Goal: Transaction & Acquisition: Purchase product/service

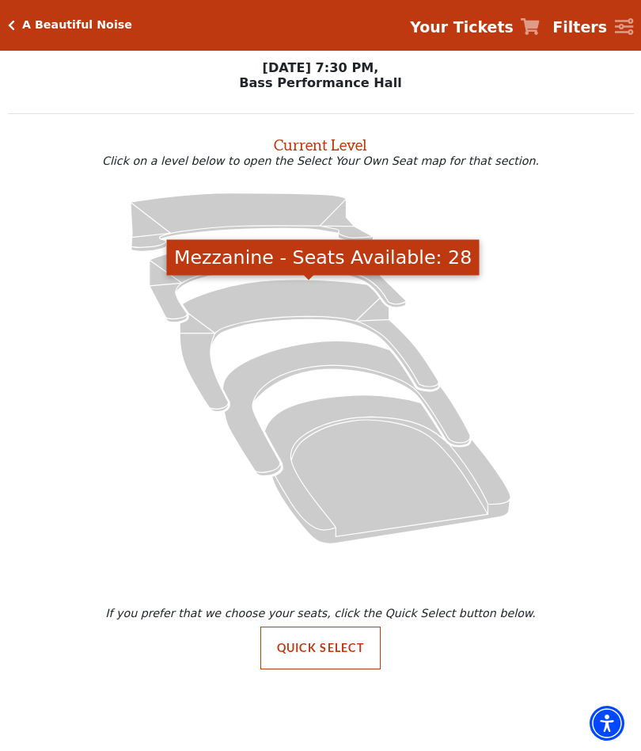
click at [275, 306] on icon "Mezzanine - Seats Available: 28" at bounding box center [309, 345] width 259 height 131
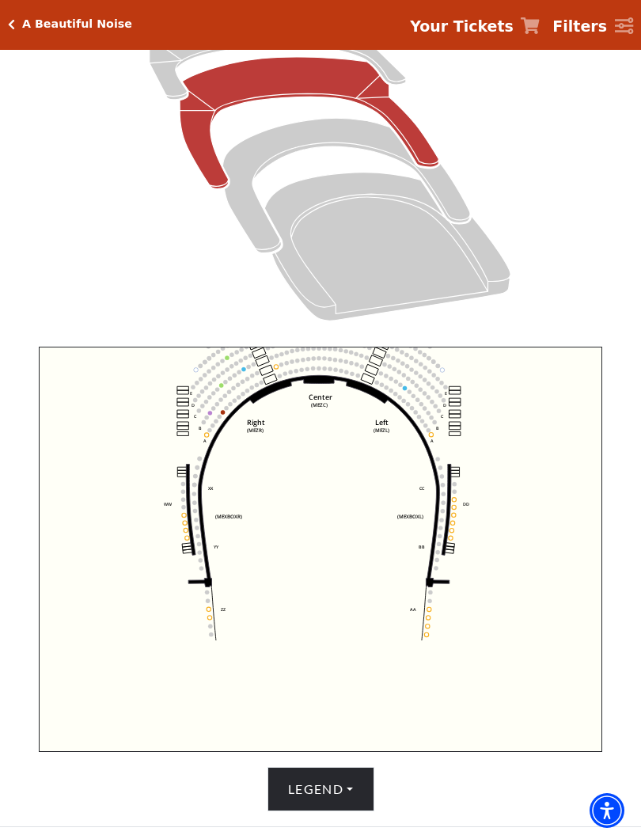
scroll to position [249, 0]
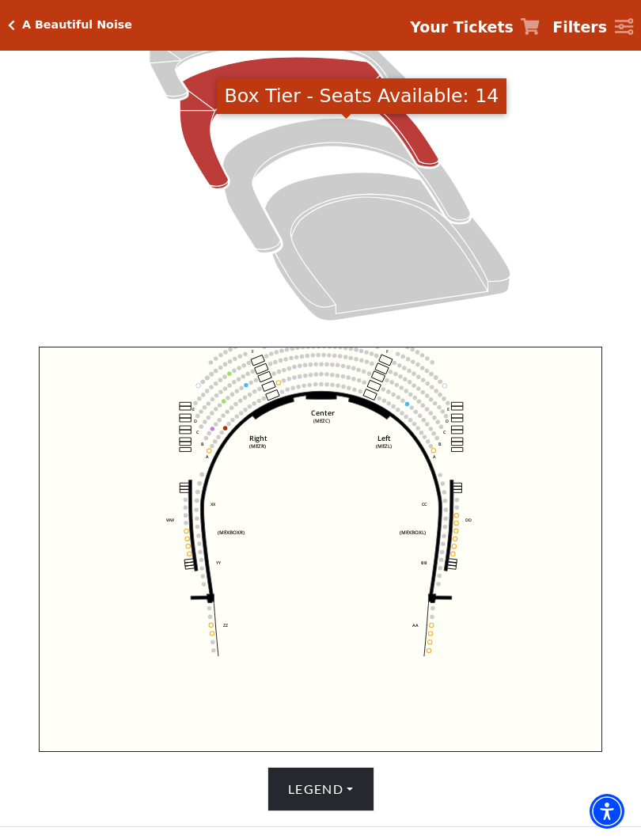
click at [297, 141] on icon "Box Tier - Seats Available: 14" at bounding box center [347, 185] width 248 height 135
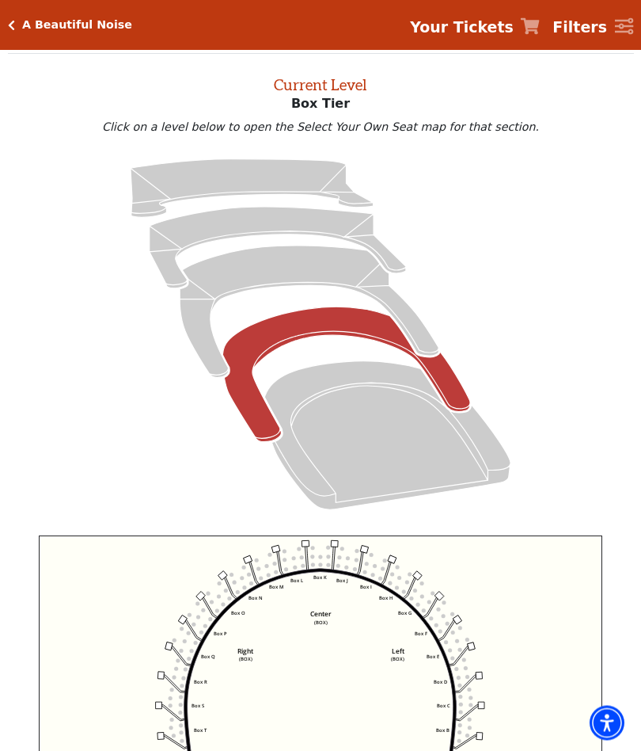
scroll to position [60, 0]
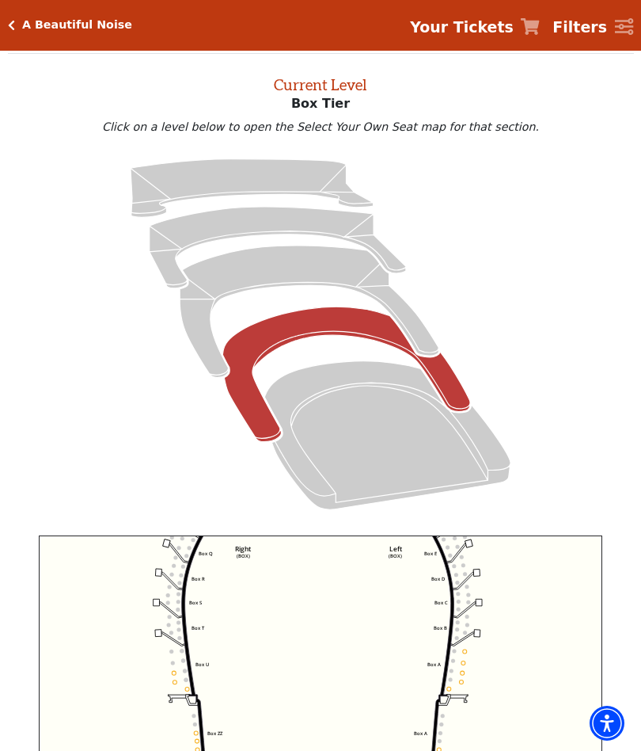
click at [280, 192] on icon "Upper Gallery - Seats Available: 283" at bounding box center [252, 188] width 243 height 59
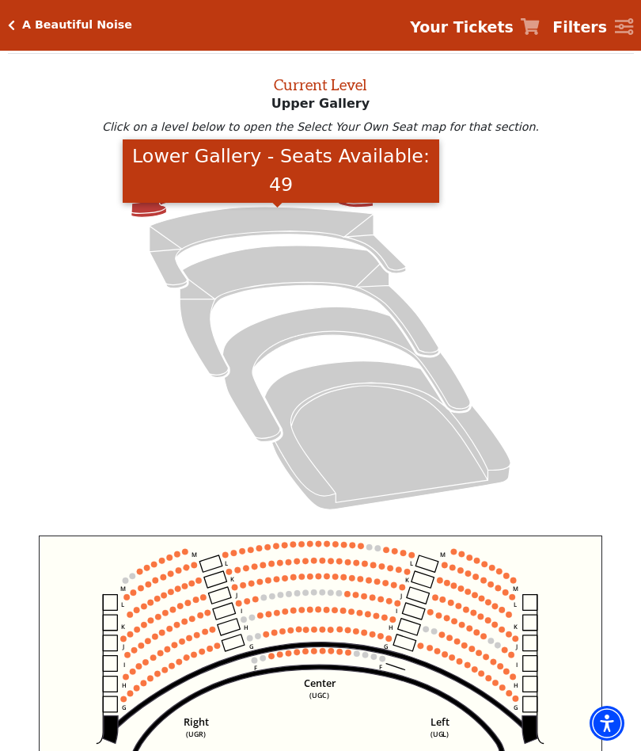
click at [271, 230] on icon "Lower Gallery - Seats Available: 49" at bounding box center [278, 248] width 257 height 82
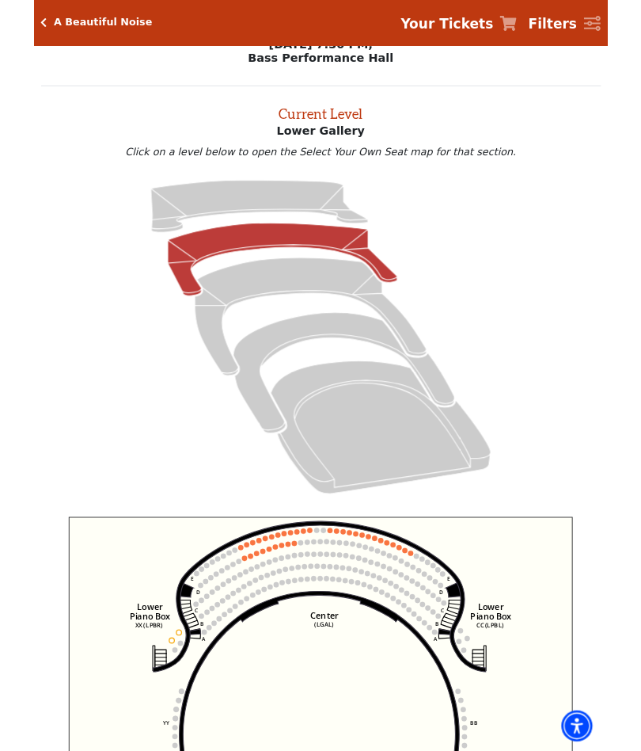
scroll to position [0, 0]
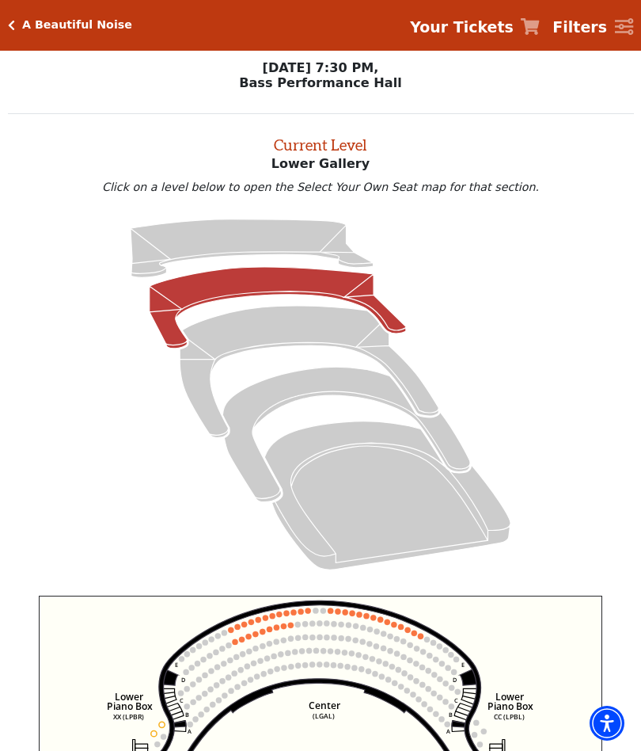
click at [37, 8] on div "A Beautiful Noise Your Tickets Filters" at bounding box center [320, 25] width 641 height 51
click at [30, 29] on h5 "A Beautiful Noise" at bounding box center [77, 24] width 110 height 13
click at [10, 29] on icon "Click here to go back to filters" at bounding box center [11, 25] width 7 height 11
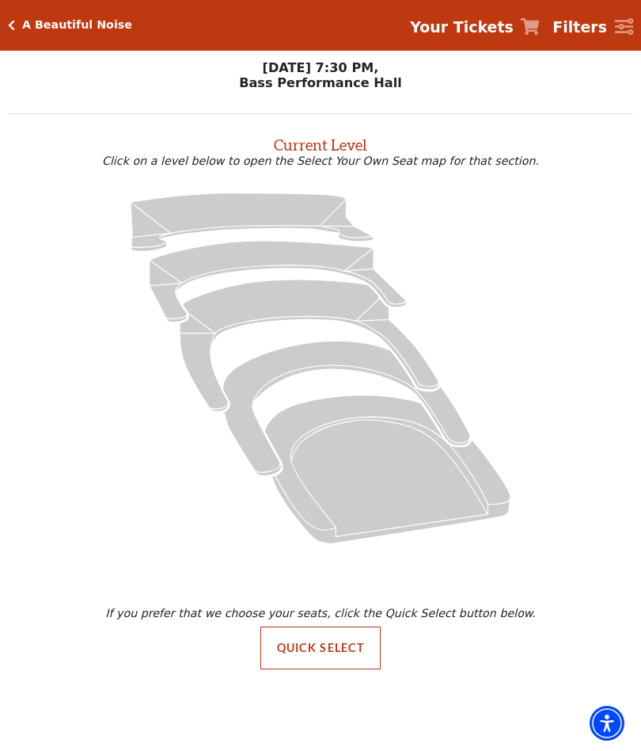
click at [330, 636] on button "Quick Select" at bounding box center [321, 647] width 121 height 43
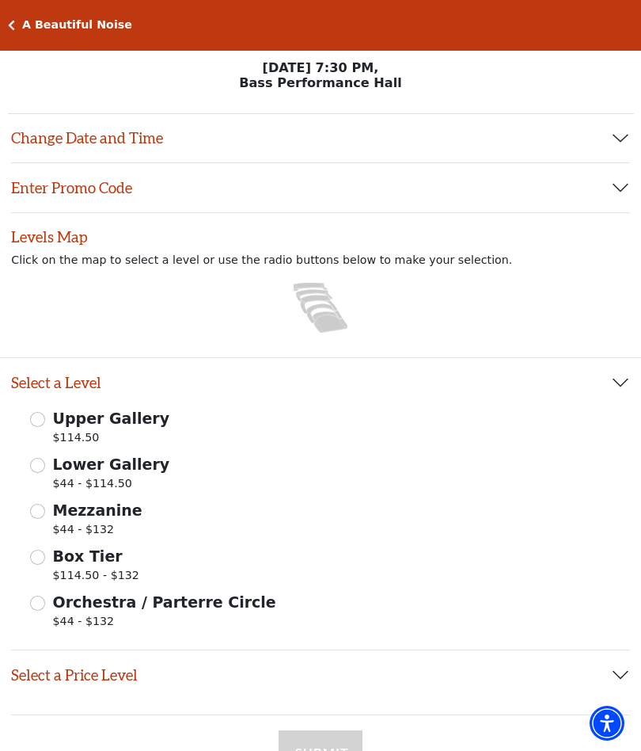
click at [44, 512] on input "Mezzanine $44 - $132" at bounding box center [37, 511] width 15 height 15
radio input "true"
click at [44, 470] on input "Lower Gallery $44 - $114.50" at bounding box center [37, 465] width 15 height 15
radio input "true"
click at [42, 511] on input "Mezzanine $44 - $132" at bounding box center [37, 511] width 15 height 15
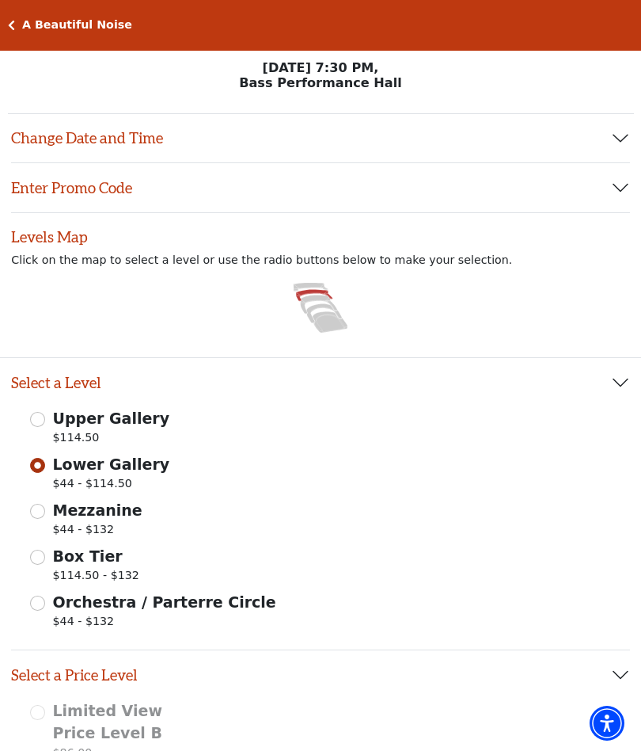
radio input "true"
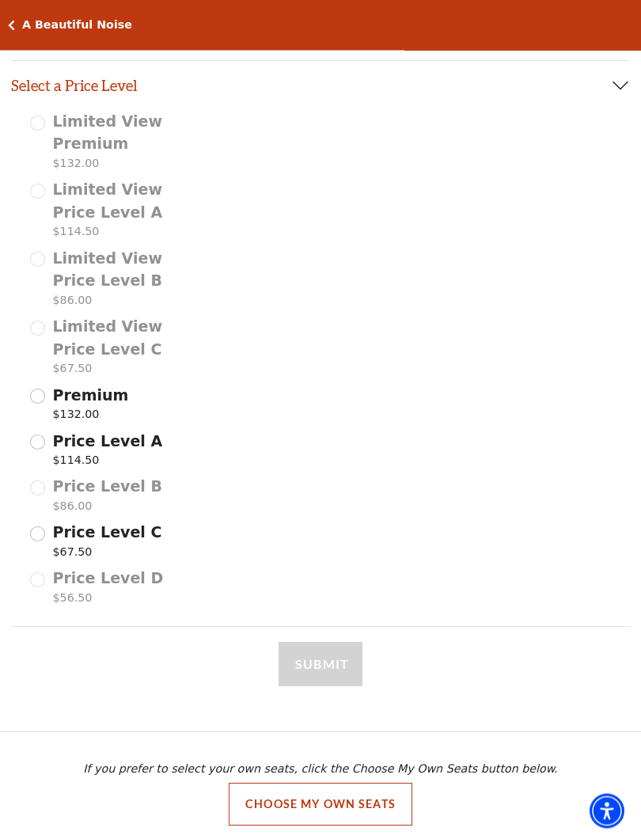
scroll to position [589, 0]
click at [60, 535] on label "Price Level C $67.50" at bounding box center [107, 543] width 109 height 44
click at [0, 0] on input "Price Level C $67.50" at bounding box center [0, 0] width 0 height 0
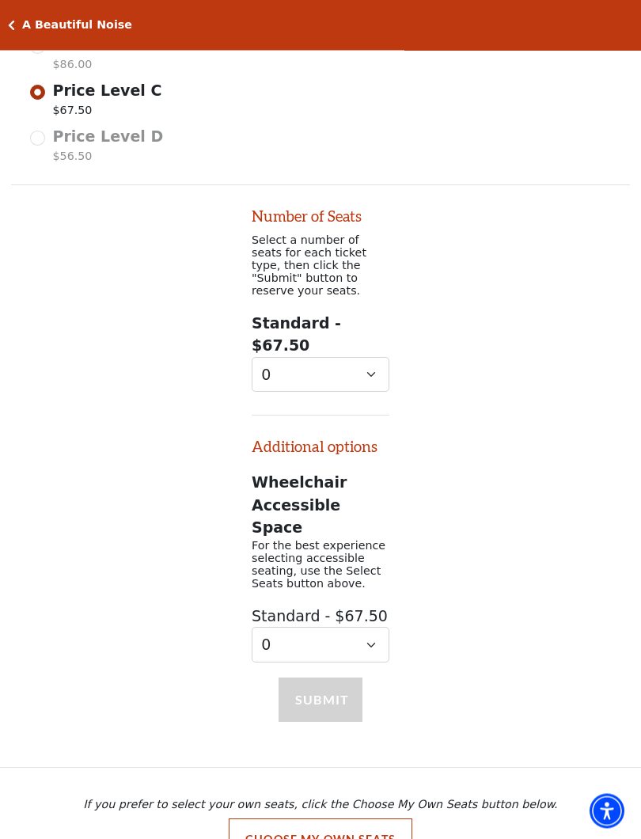
scroll to position [1041, 0]
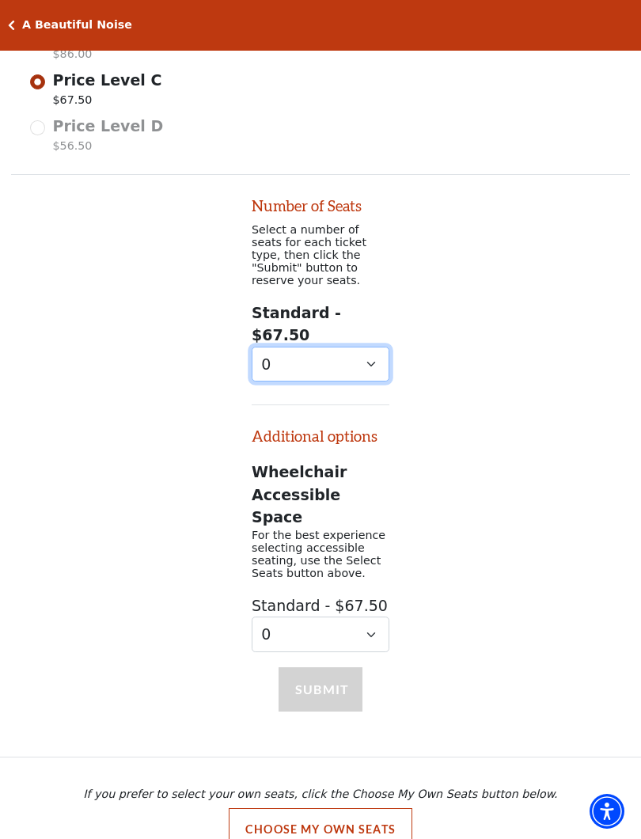
click at [381, 352] on select "0 1 2" at bounding box center [321, 365] width 138 height 36
select select "2"
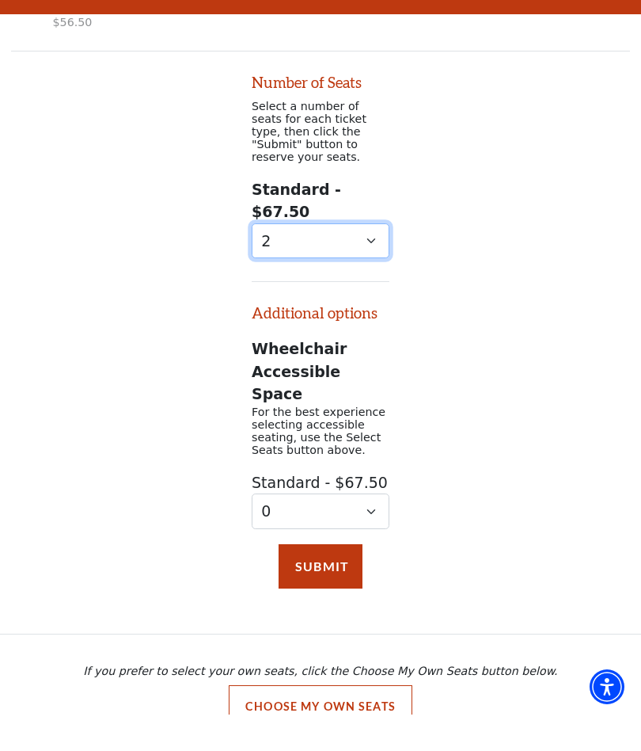
scroll to position [1130, 0]
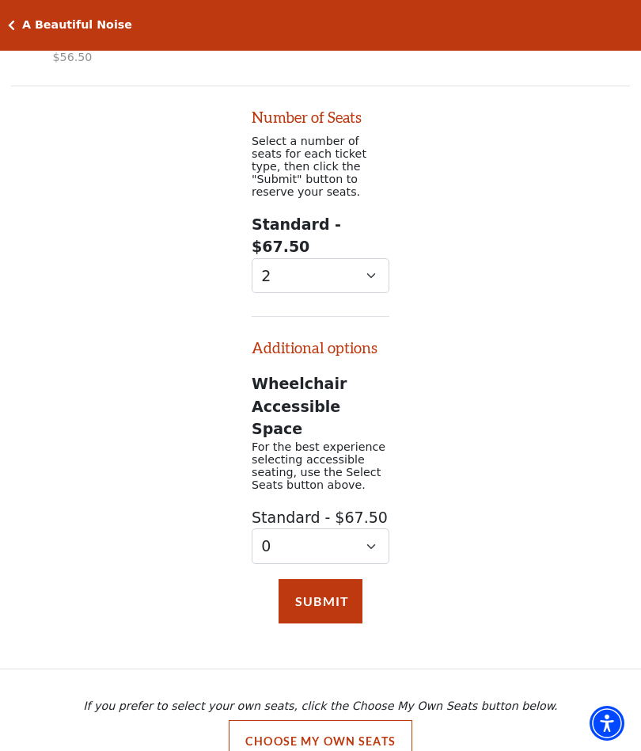
click at [329, 720] on button "Choose My Own Seats" at bounding box center [321, 741] width 184 height 43
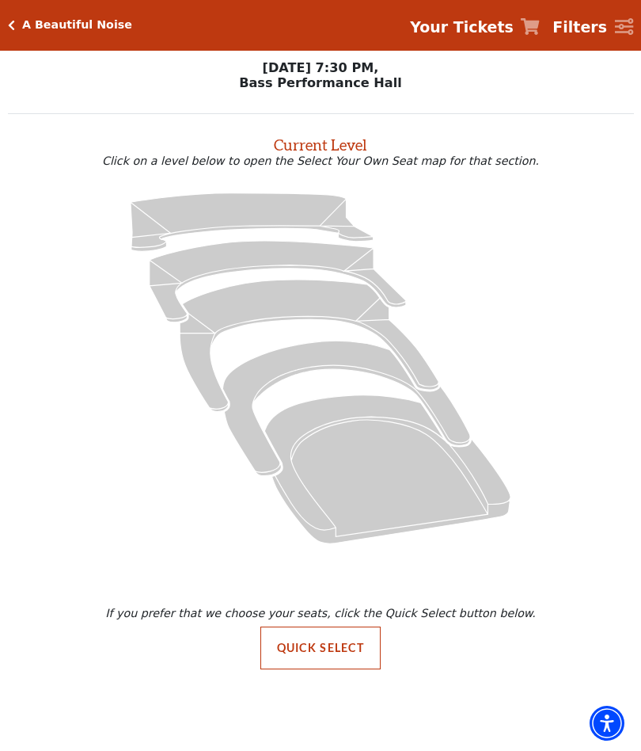
scroll to position [0, 0]
click at [287, 304] on icon at bounding box center [309, 345] width 259 height 131
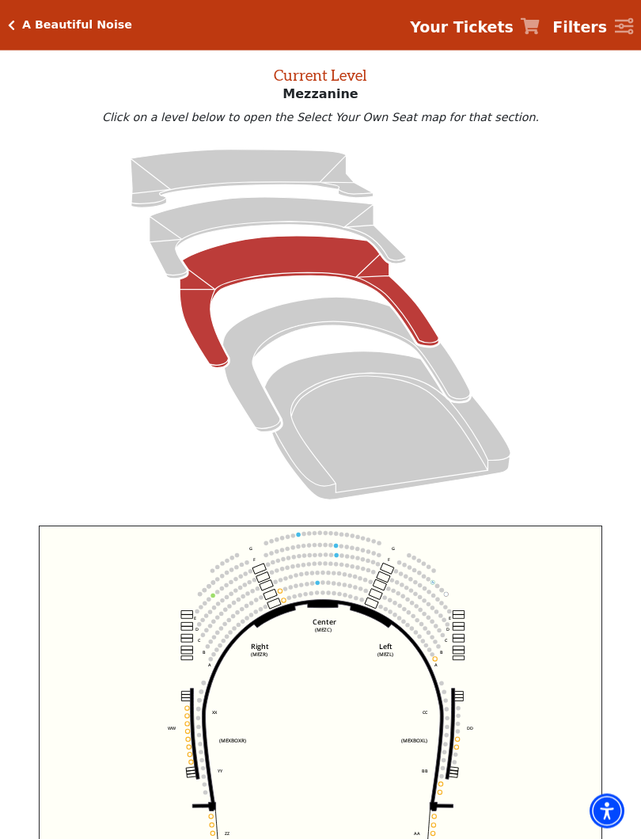
scroll to position [74, 0]
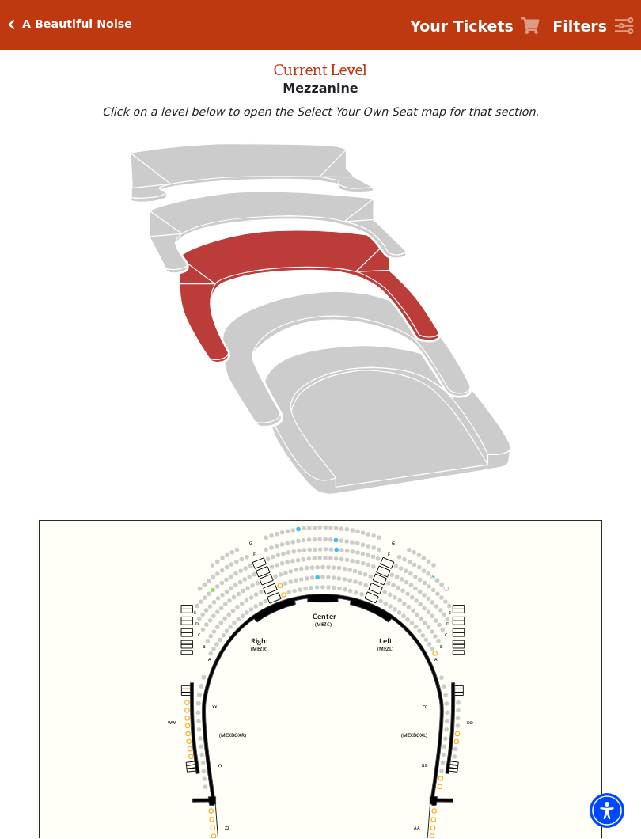
click at [281, 216] on icon at bounding box center [278, 233] width 257 height 82
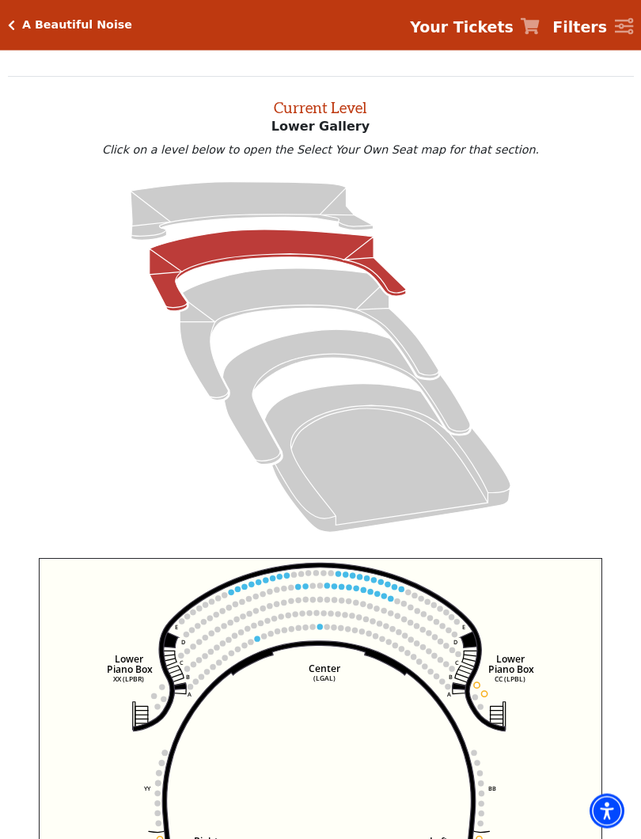
scroll to position [36, 0]
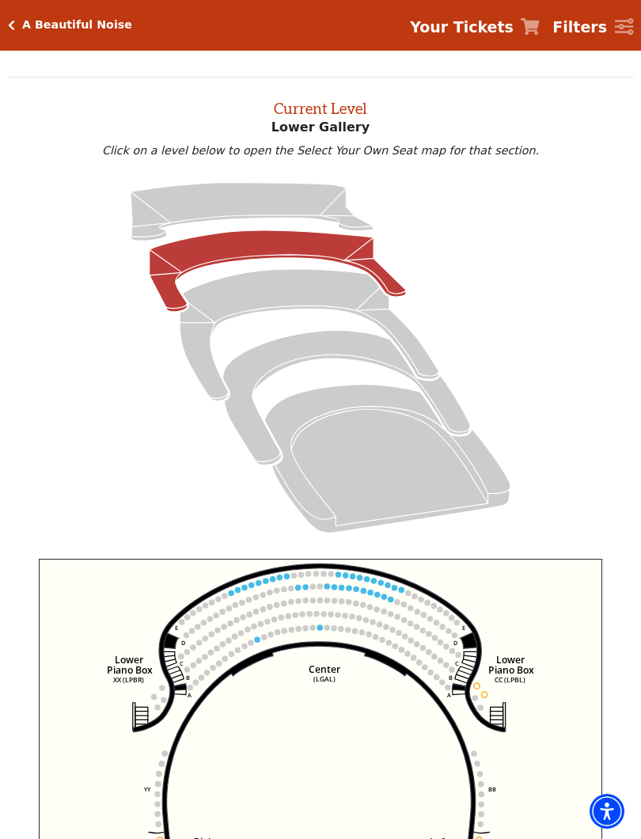
click at [325, 342] on icon at bounding box center [347, 397] width 248 height 135
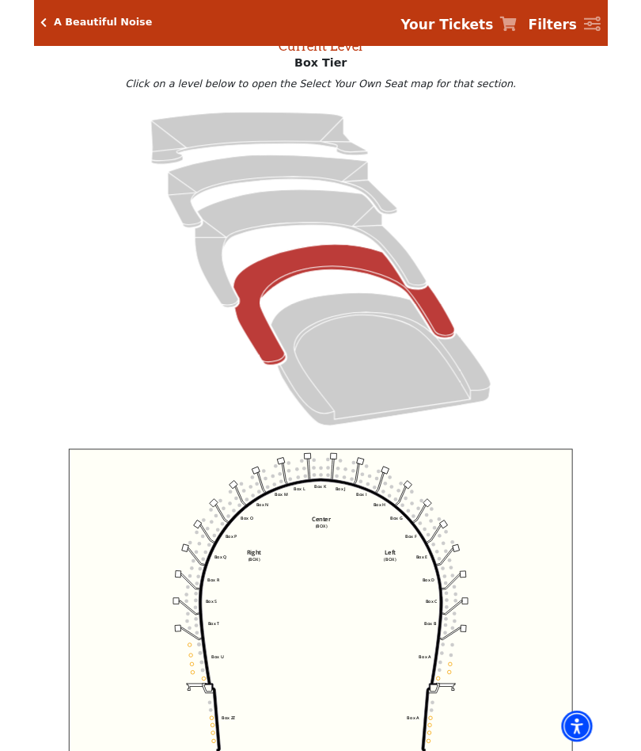
scroll to position [0, 0]
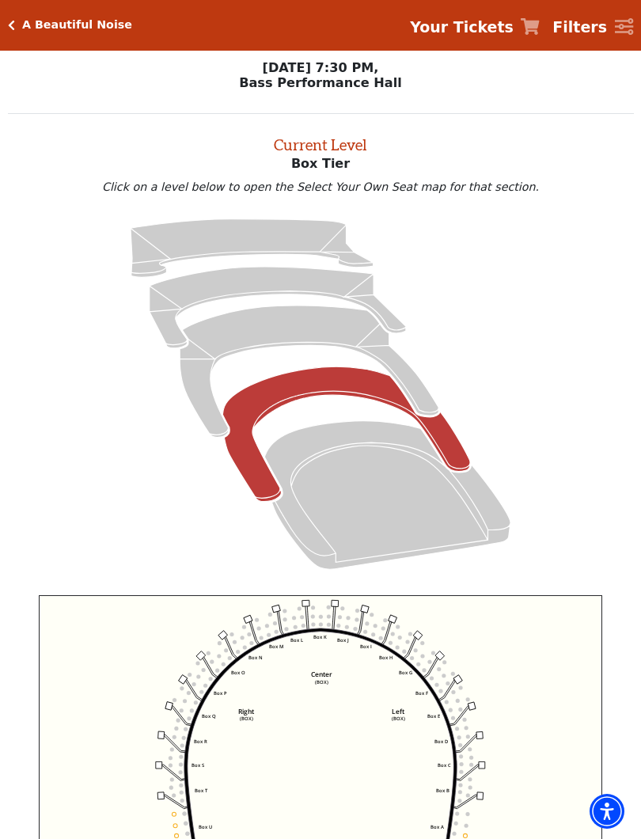
click at [346, 445] on icon at bounding box center [388, 495] width 246 height 148
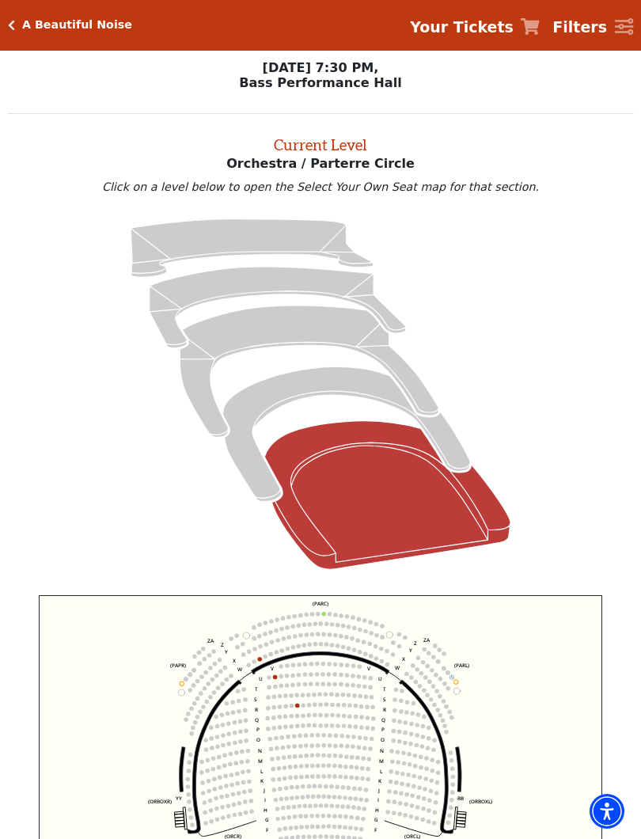
click at [277, 291] on icon at bounding box center [278, 308] width 257 height 82
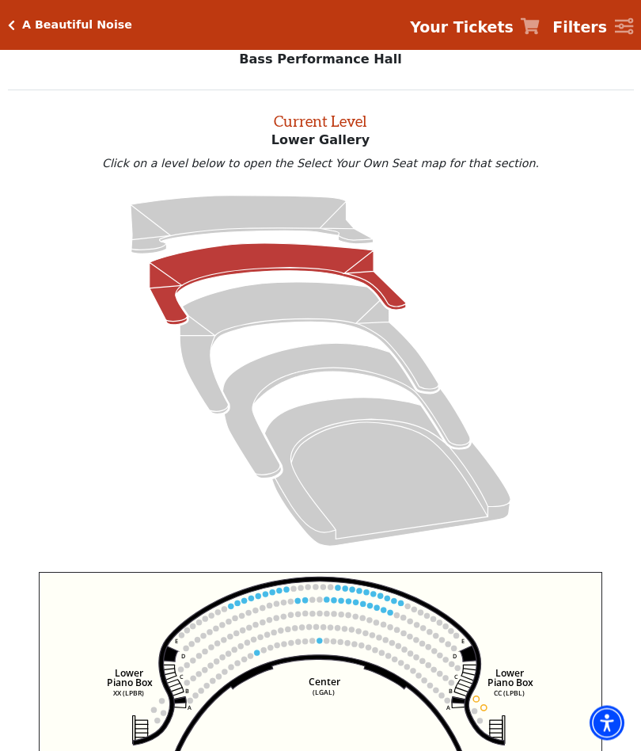
scroll to position [60, 0]
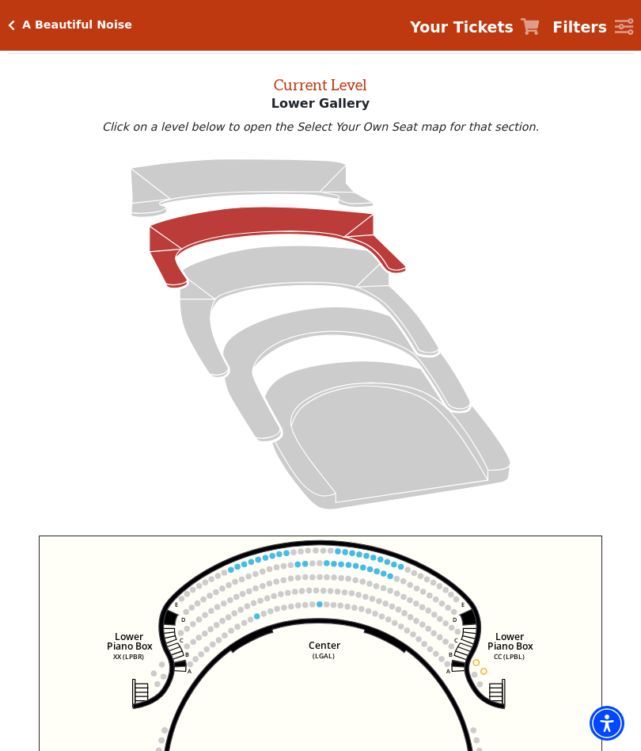
click at [264, 185] on icon at bounding box center [252, 188] width 243 height 59
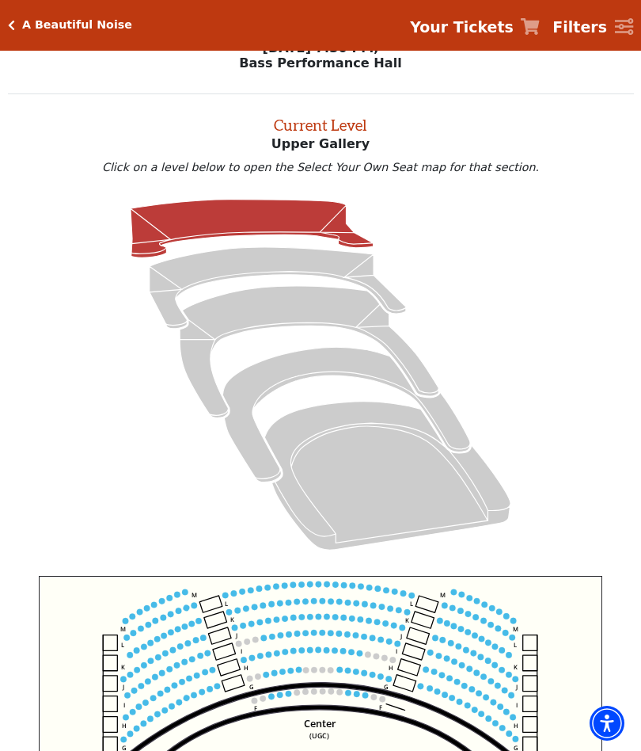
scroll to position [59, 0]
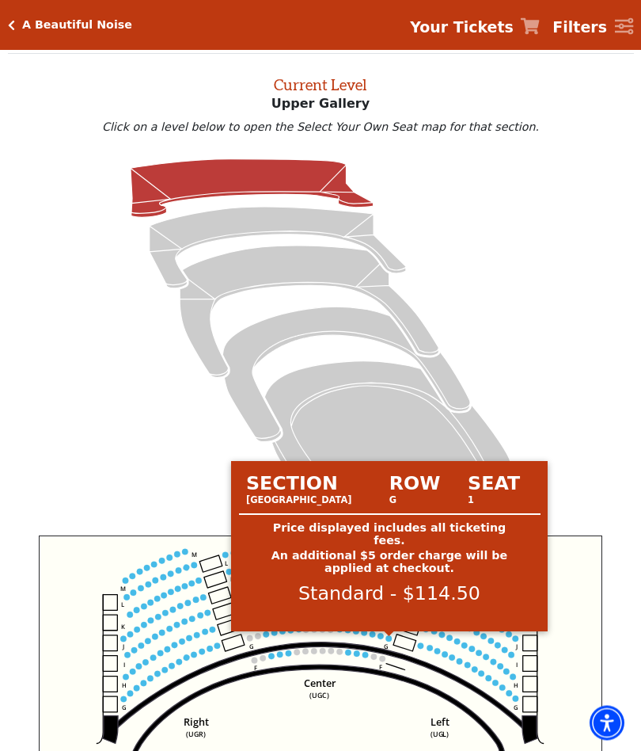
click at [390, 642] on circle at bounding box center [389, 639] width 6 height 6
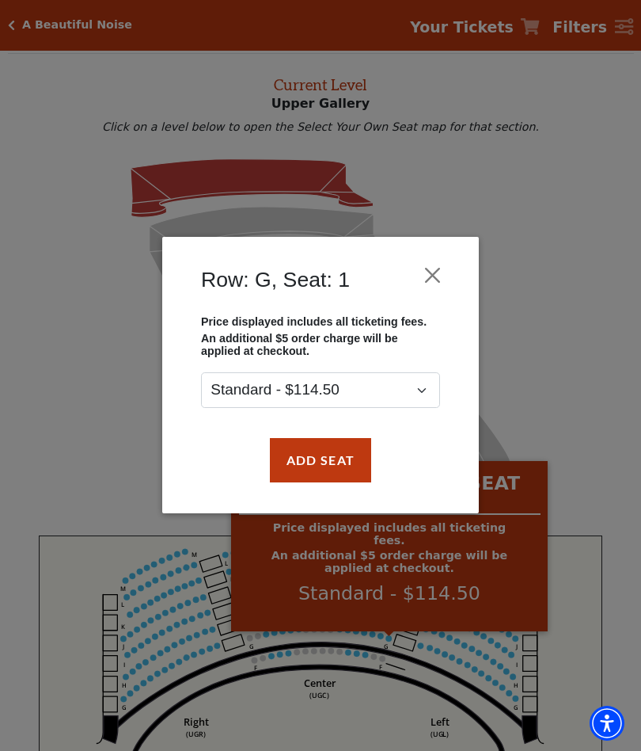
click at [437, 274] on button "Close" at bounding box center [433, 276] width 30 height 30
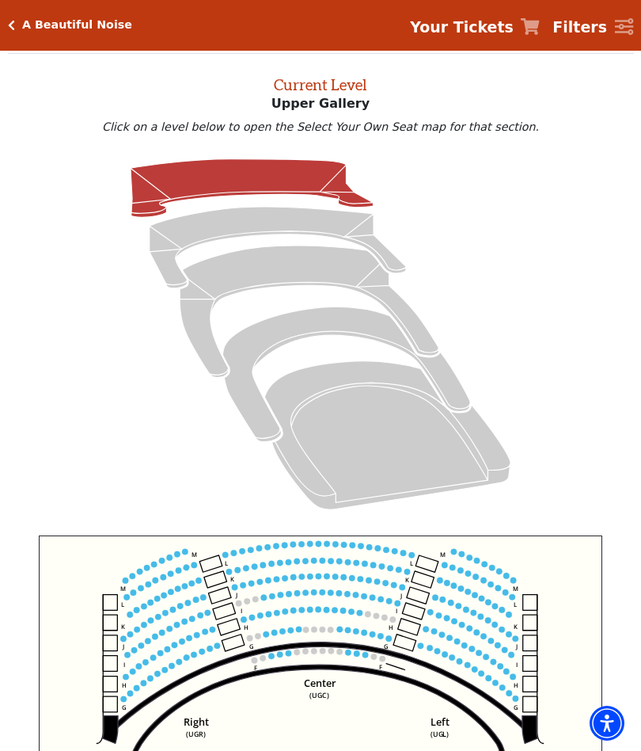
click at [359, 656] on circle at bounding box center [358, 653] width 6 height 6
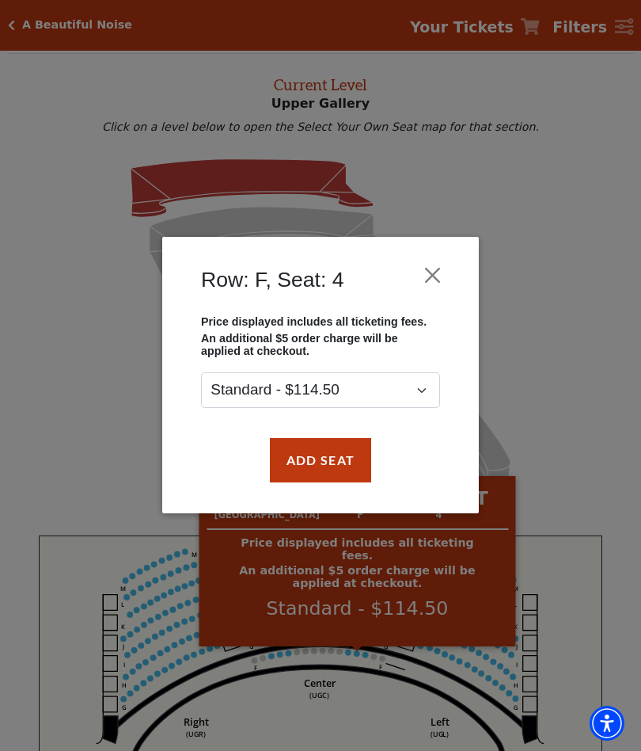
click at [440, 274] on button "Close" at bounding box center [433, 276] width 30 height 30
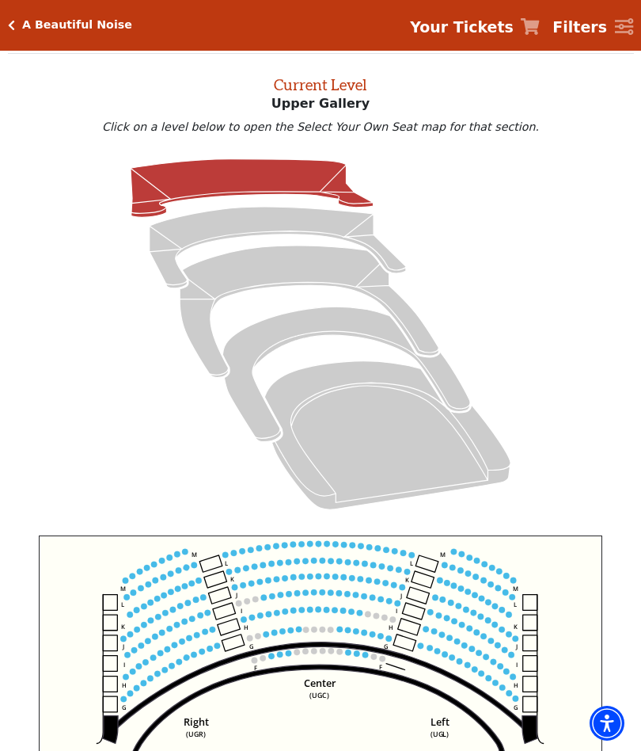
click at [381, 551] on circle at bounding box center [378, 548] width 6 height 6
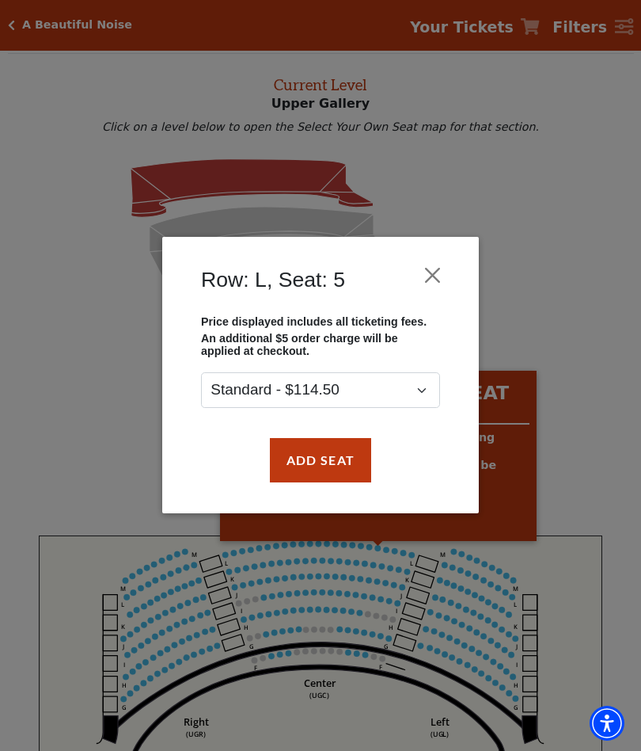
click at [439, 272] on button "Close" at bounding box center [433, 276] width 30 height 30
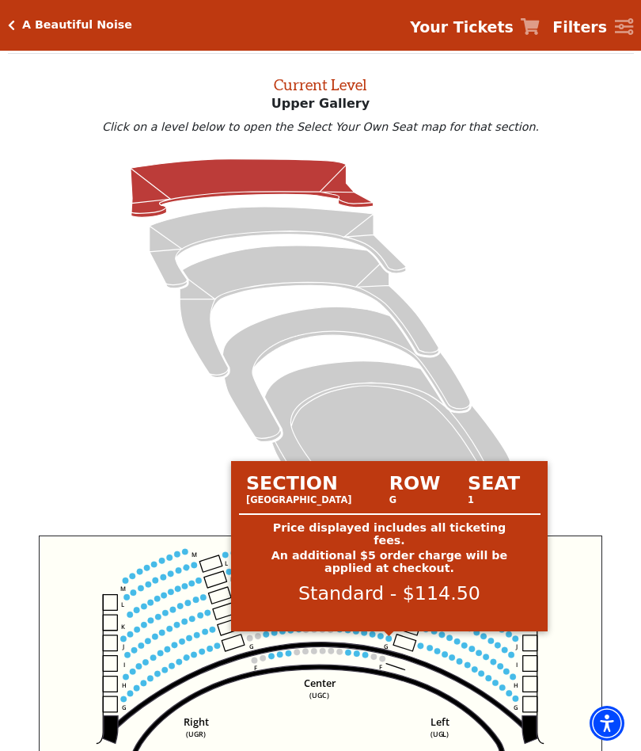
click at [390, 639] on circle at bounding box center [389, 638] width 6 height 6
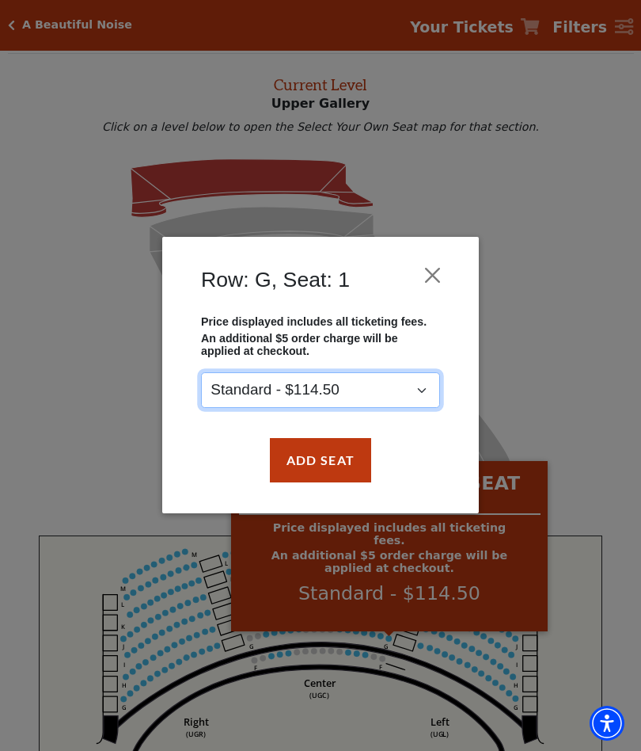
click at [429, 398] on select "Standard - $114.50" at bounding box center [320, 391] width 239 height 36
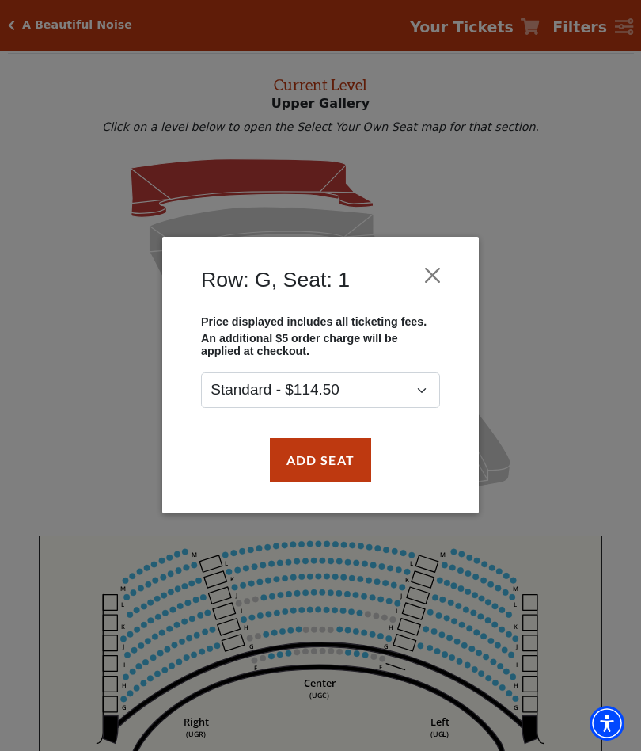
click at [335, 465] on button "Add Seat" at bounding box center [320, 460] width 101 height 44
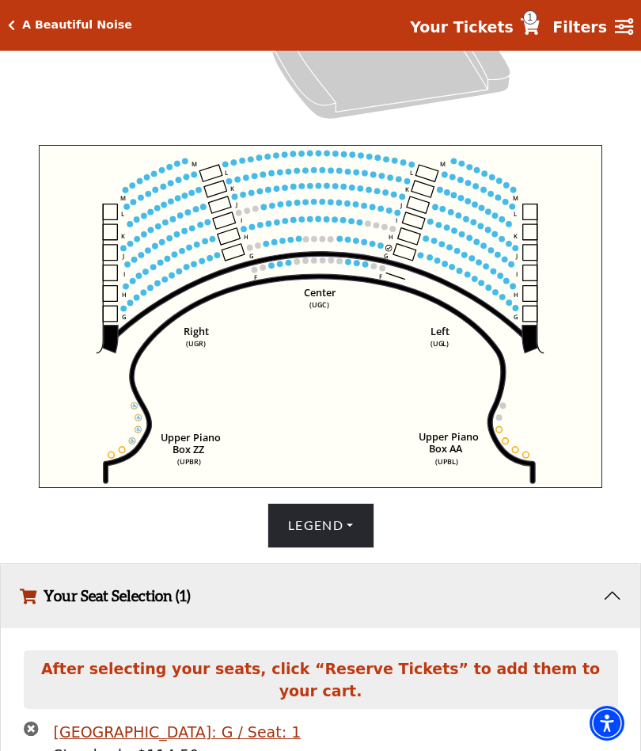
scroll to position [522, 0]
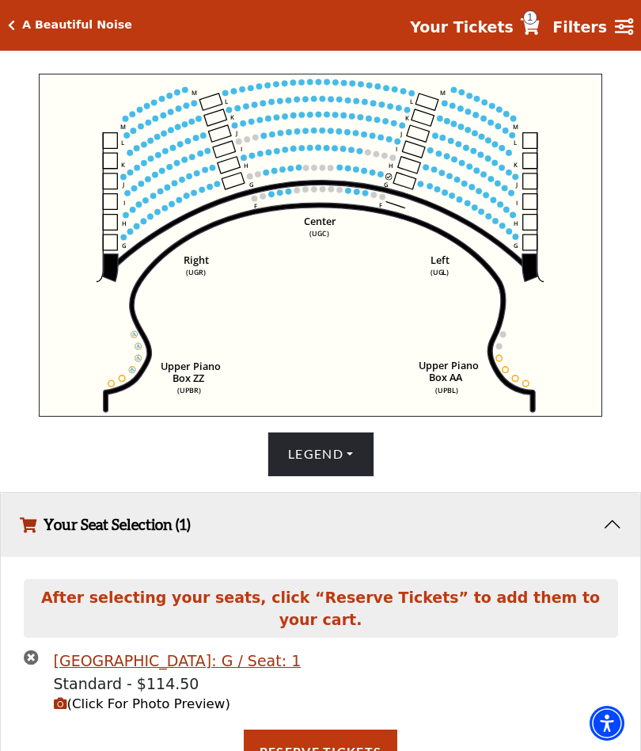
click at [380, 177] on circle at bounding box center [382, 174] width 6 height 6
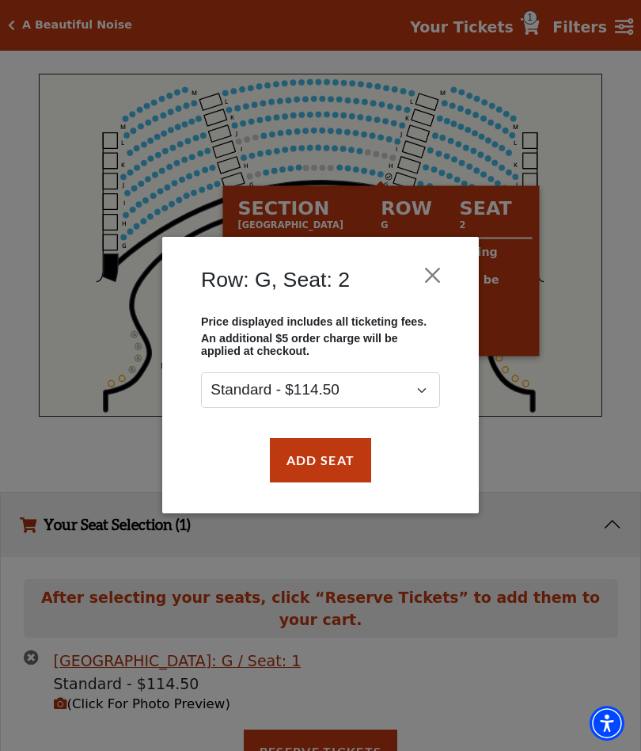
click at [341, 466] on button "Add Seat" at bounding box center [320, 460] width 101 height 44
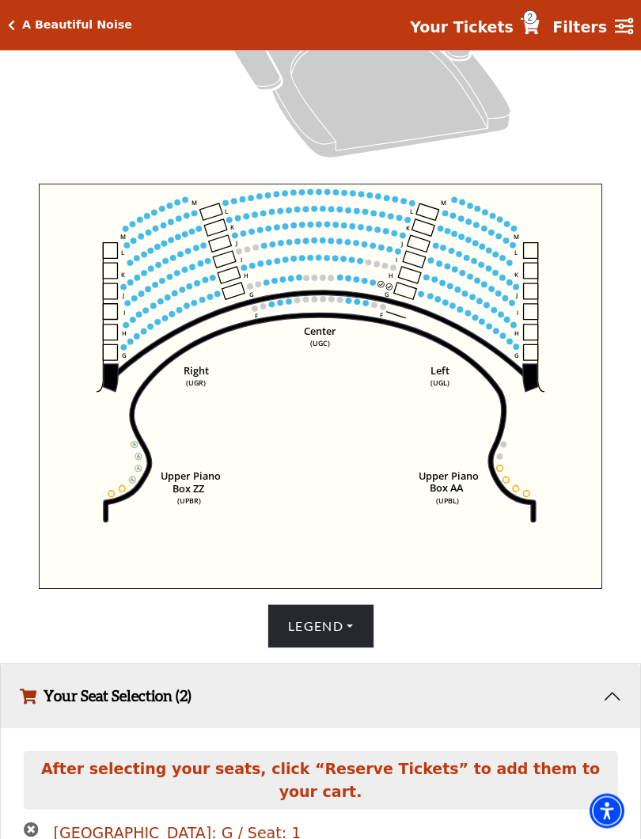
scroll to position [415, 0]
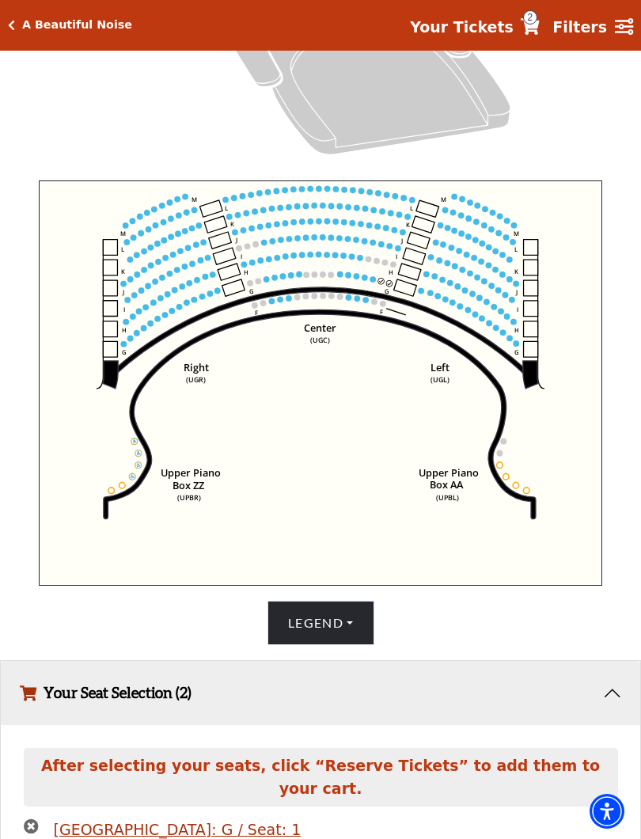
click at [360, 302] on circle at bounding box center [358, 298] width 6 height 6
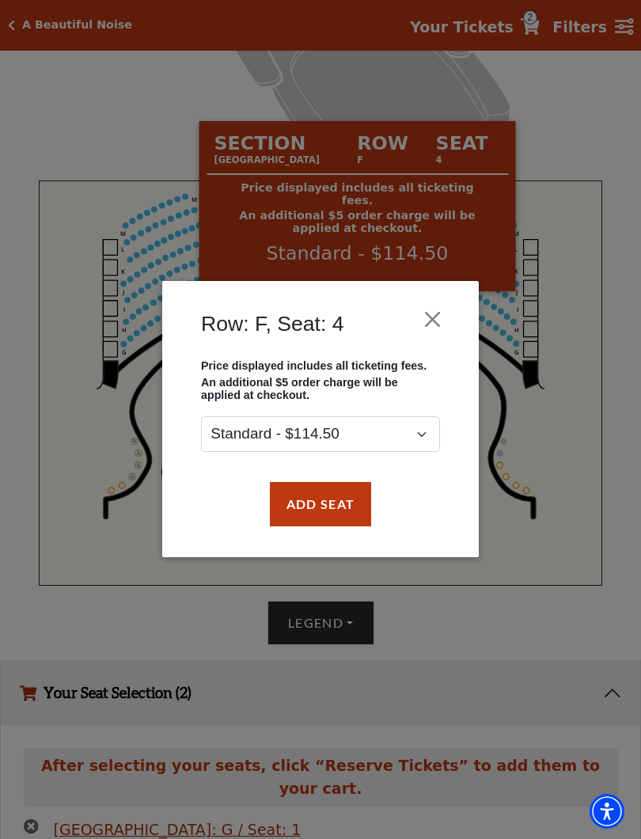
click at [444, 322] on button "Close" at bounding box center [433, 320] width 30 height 30
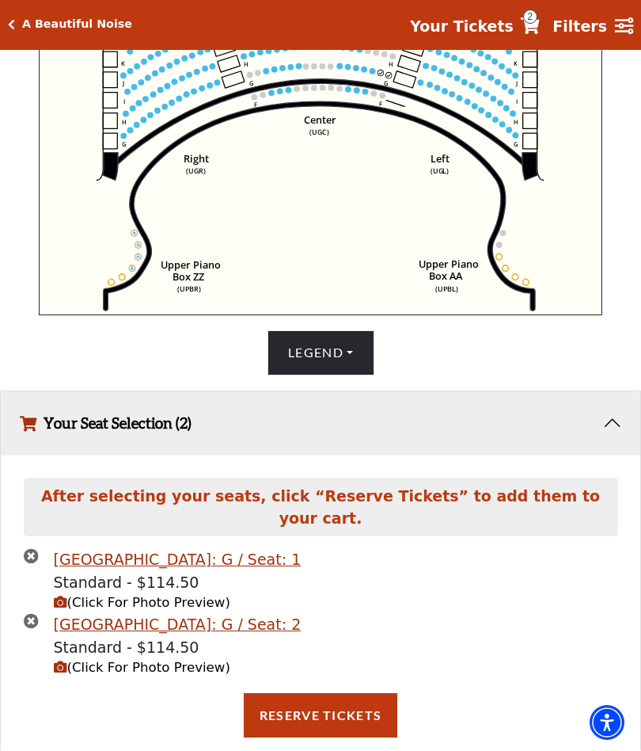
scroll to position [624, 0]
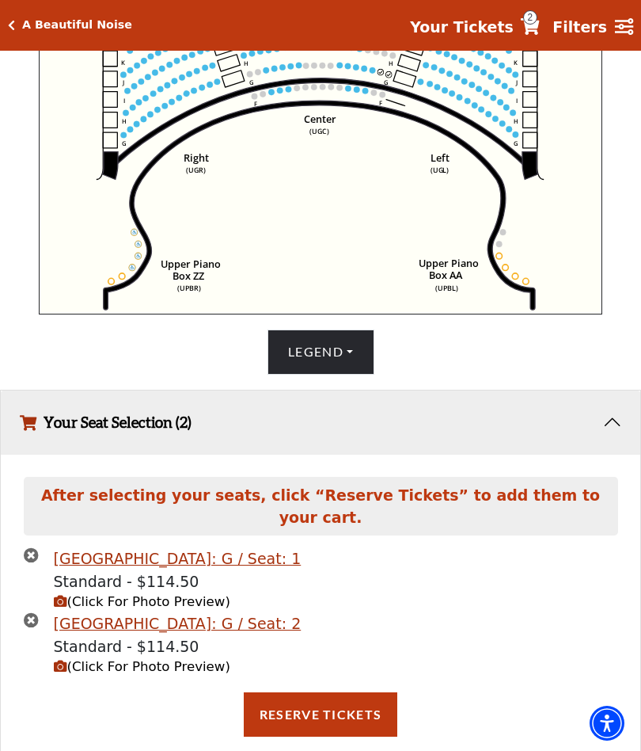
click at [350, 692] on button "Reserve Tickets" at bounding box center [321, 714] width 154 height 44
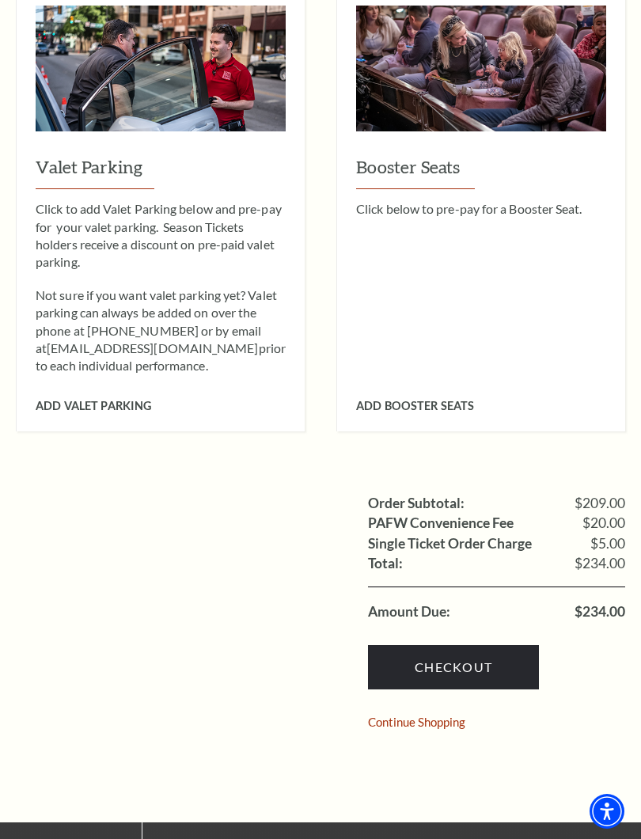
scroll to position [923, 0]
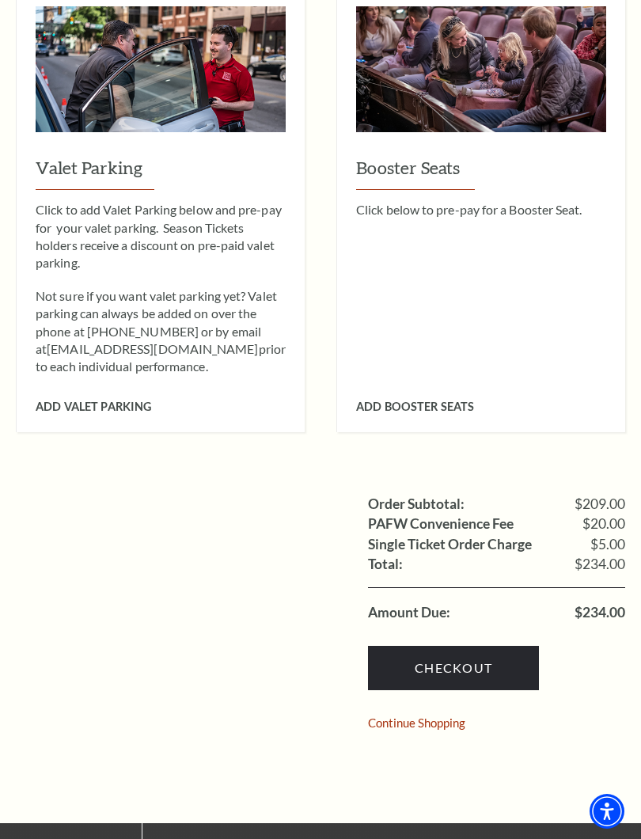
click at [523, 646] on link "Checkout" at bounding box center [453, 668] width 171 height 44
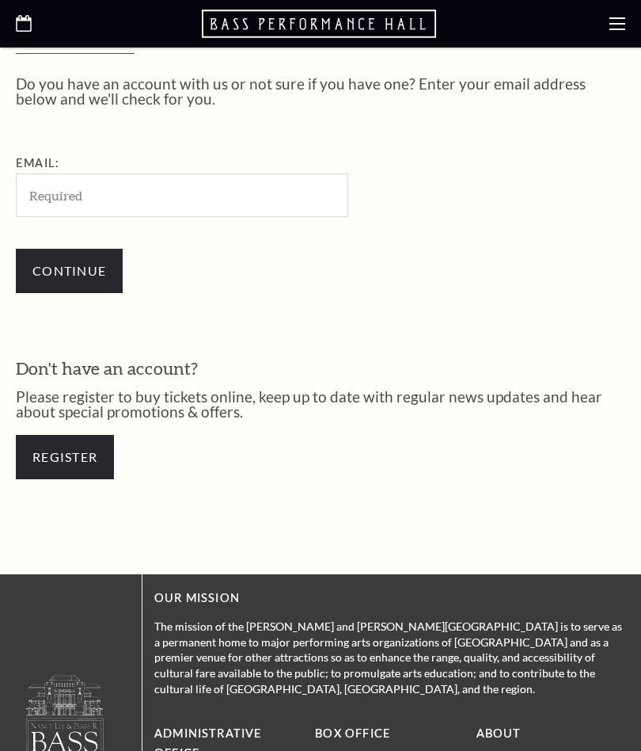
scroll to position [382, 0]
click at [82, 454] on link "Register" at bounding box center [65, 457] width 98 height 44
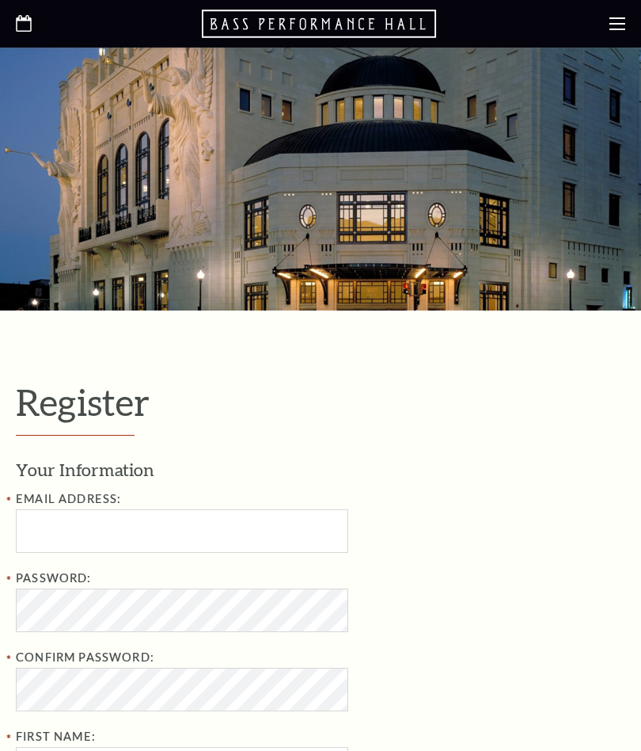
select select "1"
select select "[GEOGRAPHIC_DATA]"
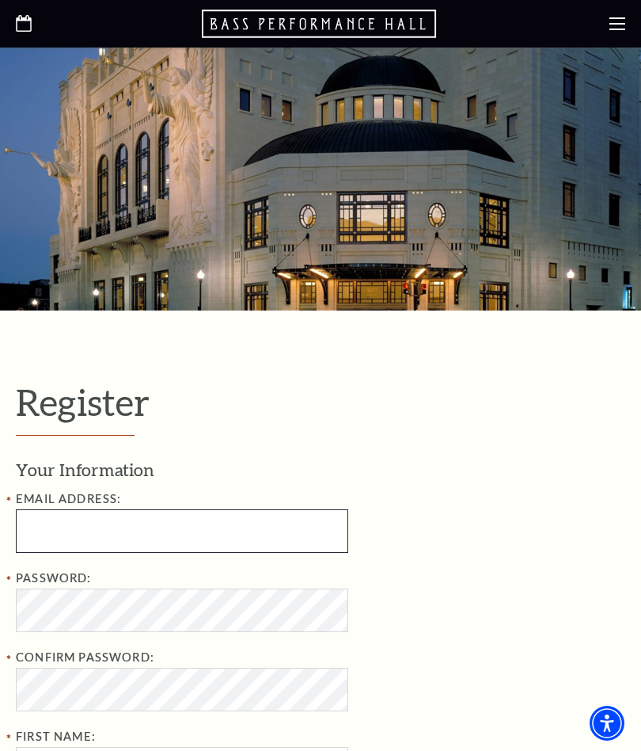
click at [262, 542] on input "Email Address:" at bounding box center [182, 531] width 333 height 44
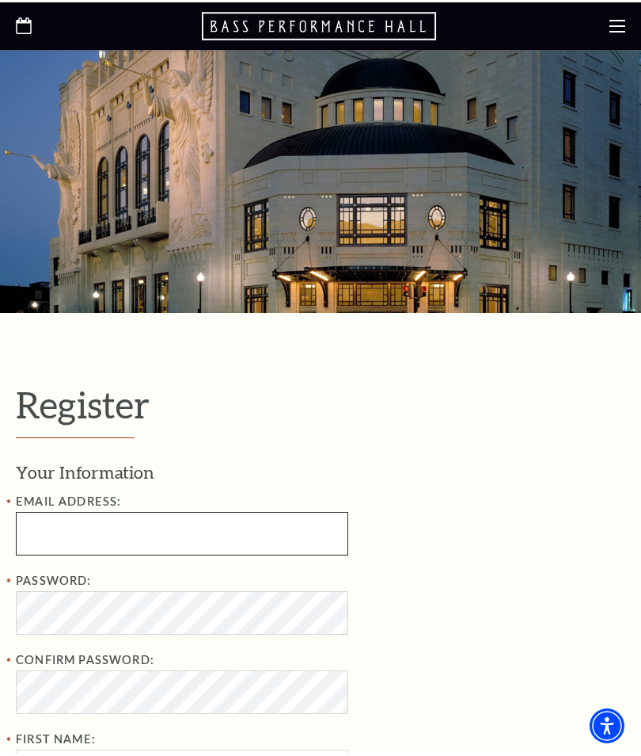
scroll to position [45, 0]
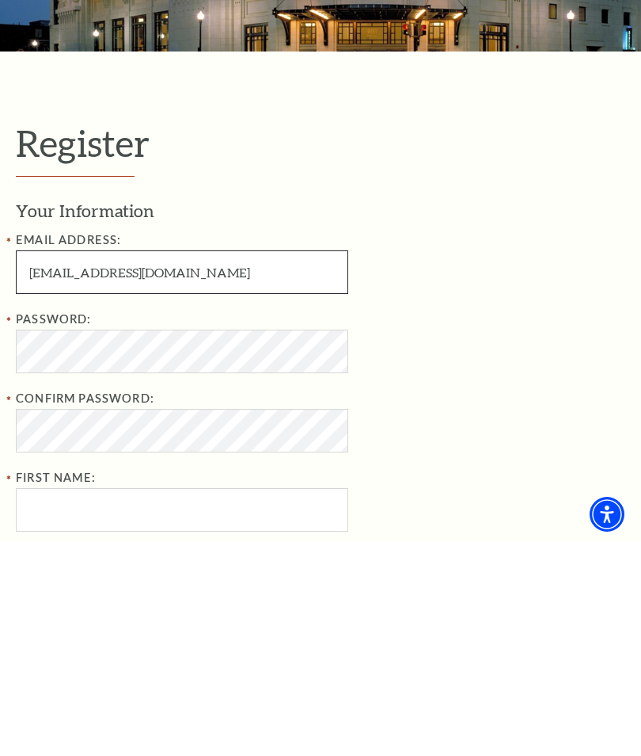
type input "Gca1313@hotmail.com"
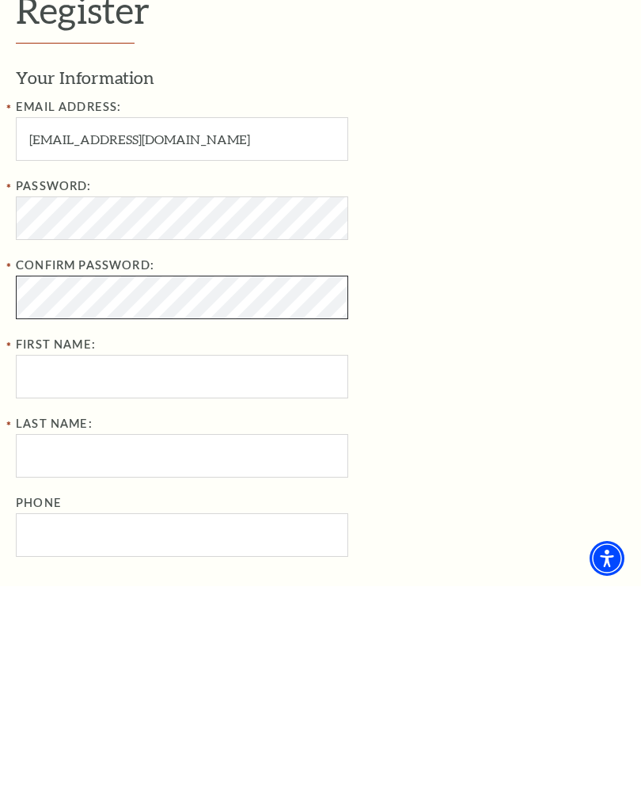
scroll to position [181, 0]
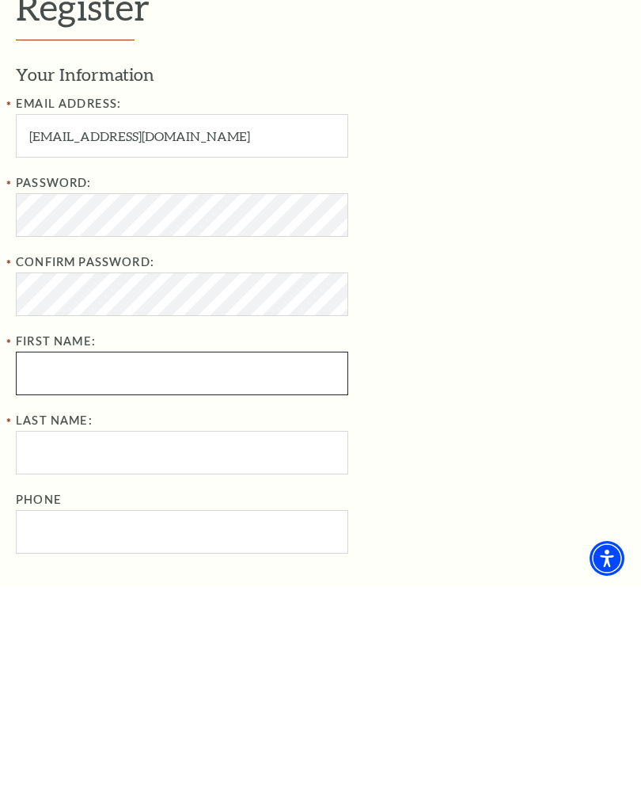
click at [205, 565] on input "First Name:" at bounding box center [182, 587] width 333 height 44
type input "Gregory"
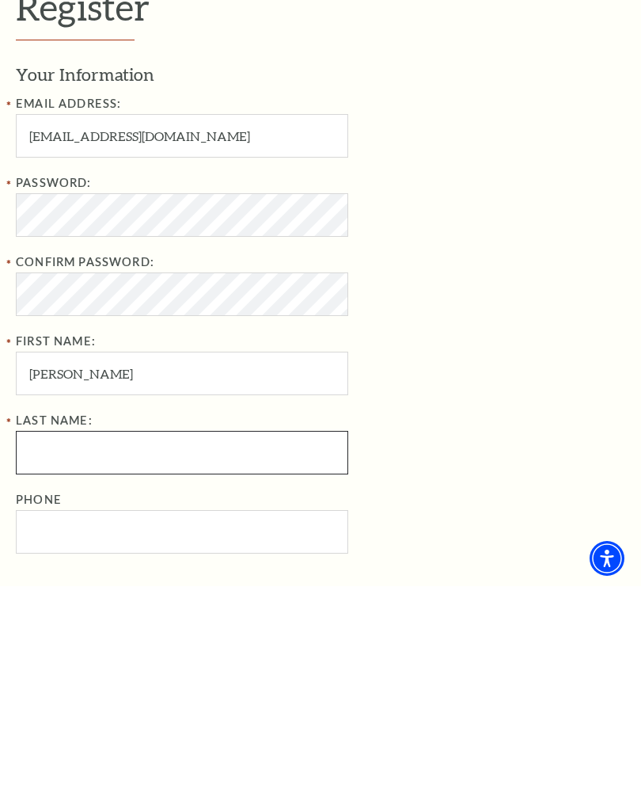
click at [213, 645] on input "Last Name:" at bounding box center [182, 667] width 333 height 44
type input "Anderson"
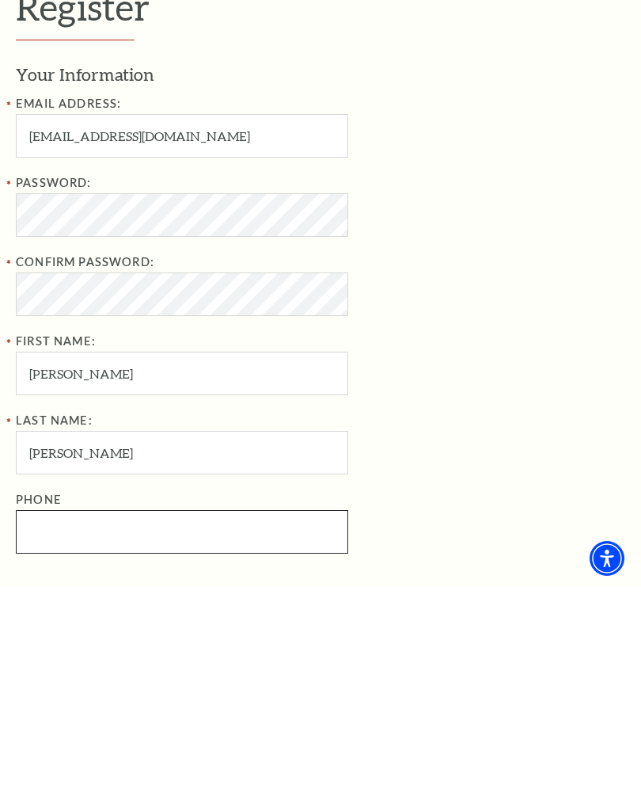
click at [158, 724] on input "Phone" at bounding box center [182, 746] width 333 height 44
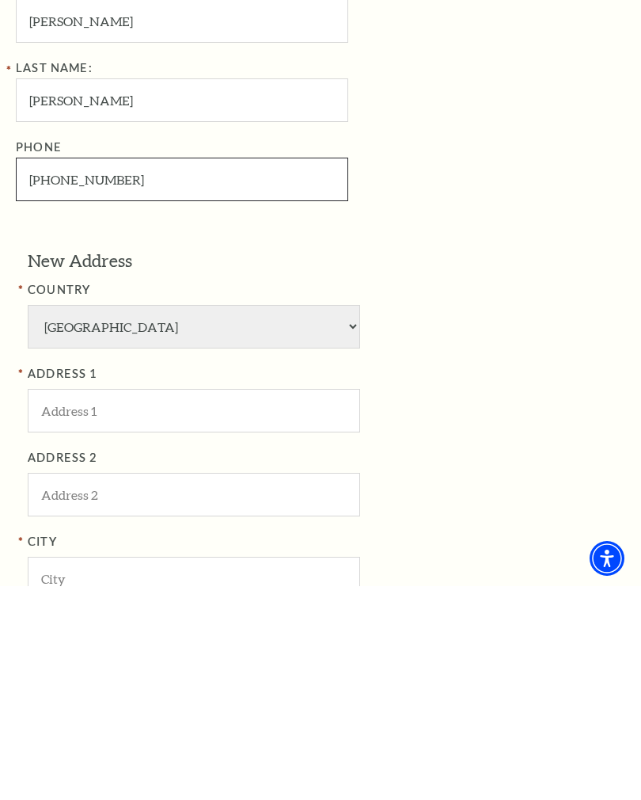
scroll to position [535, 0]
type input "817-271-4759"
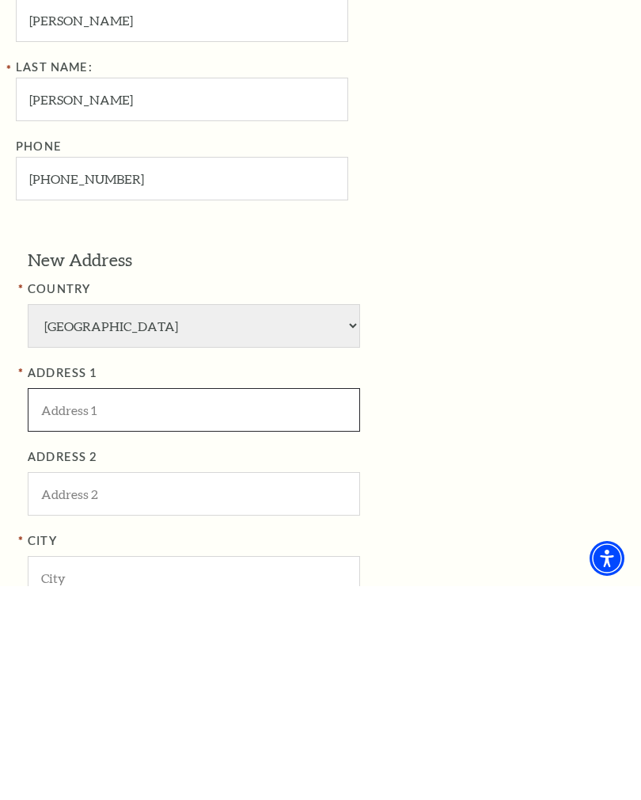
click at [232, 602] on input "ADDRESS 1" at bounding box center [194, 624] width 333 height 44
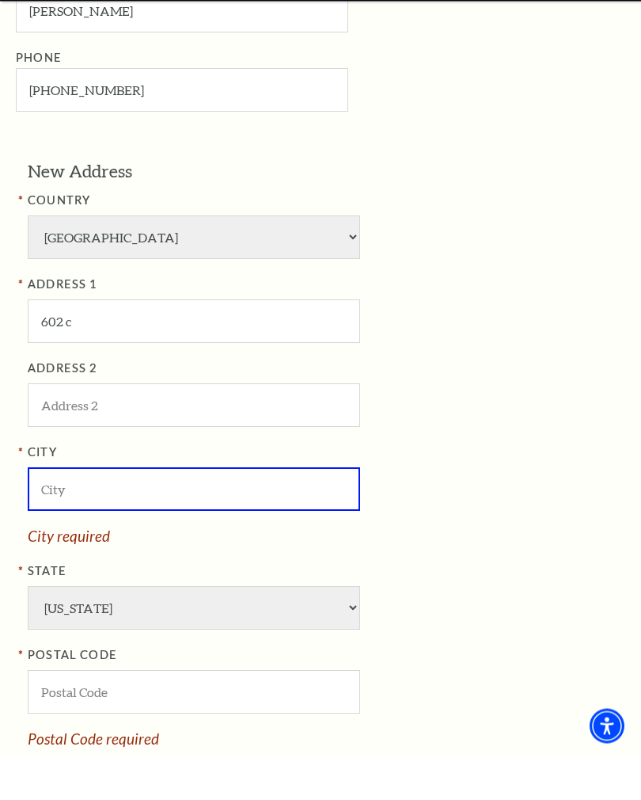
scroll to position [726, 0]
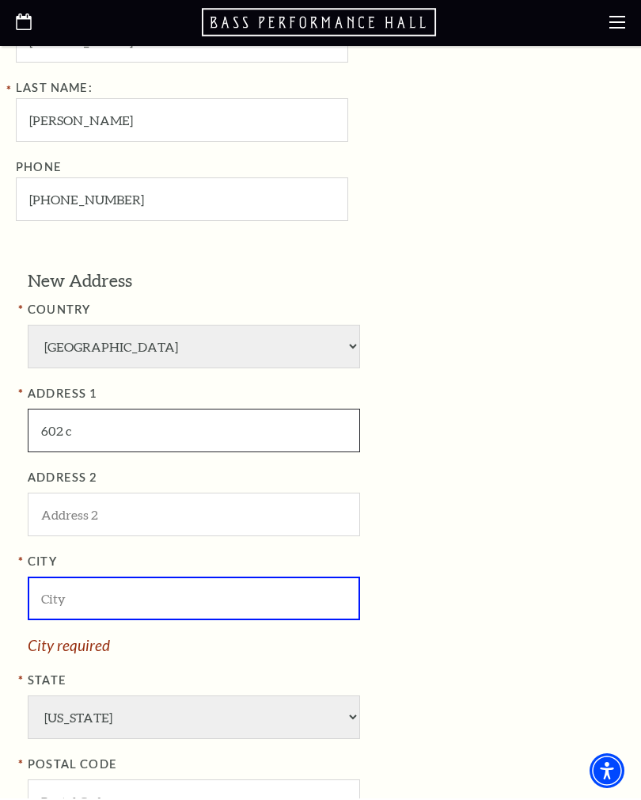
click at [200, 410] on input "602 c" at bounding box center [194, 432] width 333 height 44
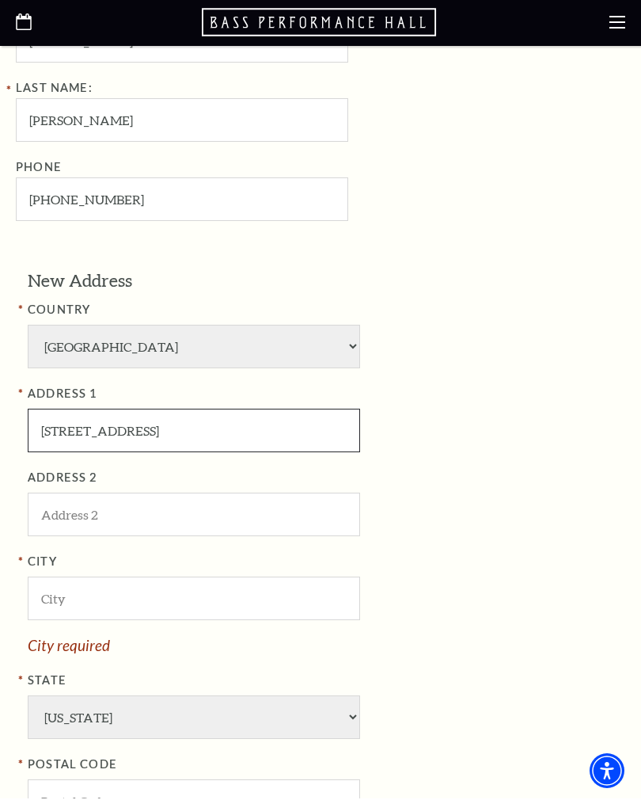
type input "602 County Road 463"
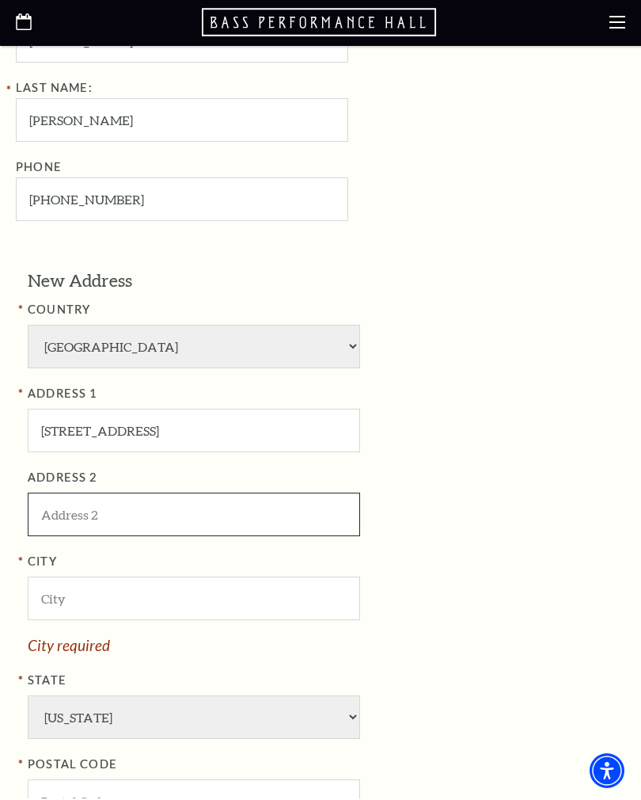
click at [190, 494] on input "ADDRESS 2" at bounding box center [194, 516] width 333 height 44
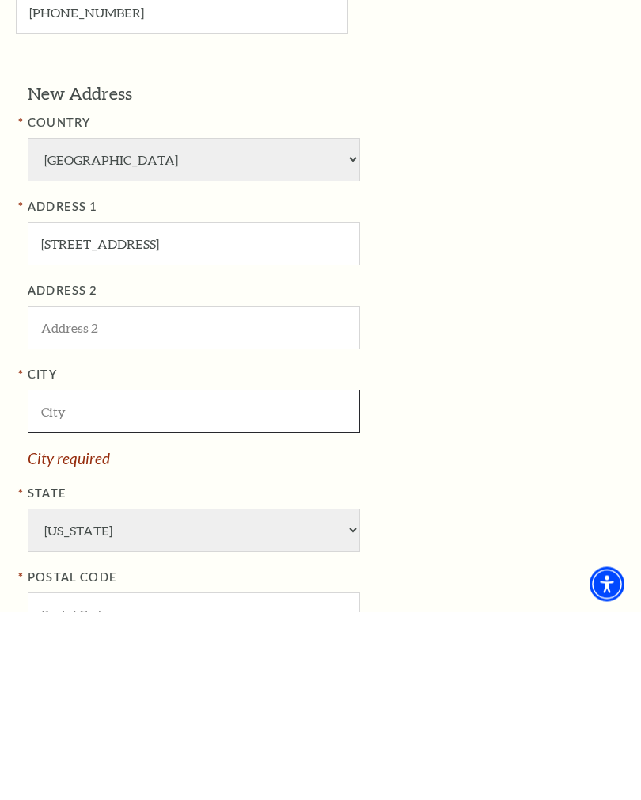
click at [250, 578] on input "City" at bounding box center [194, 600] width 333 height 44
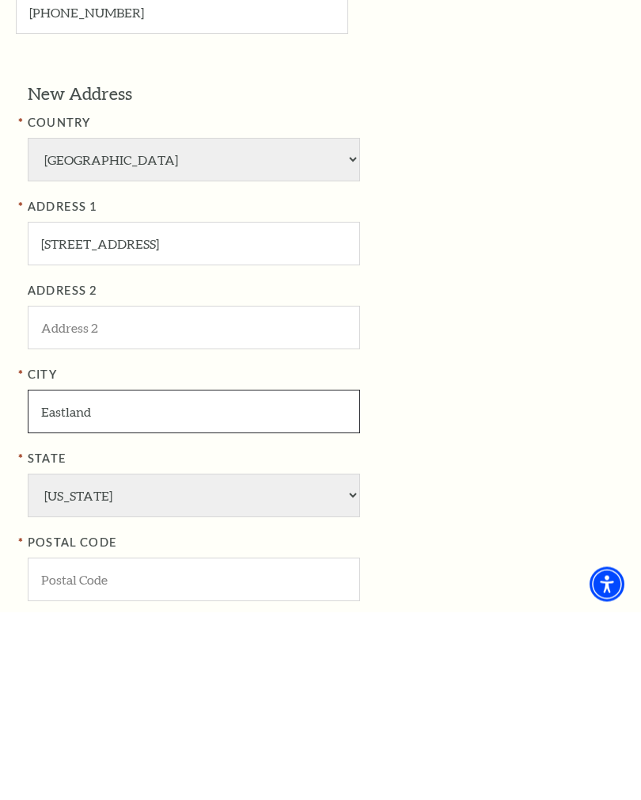
type input "Eastland"
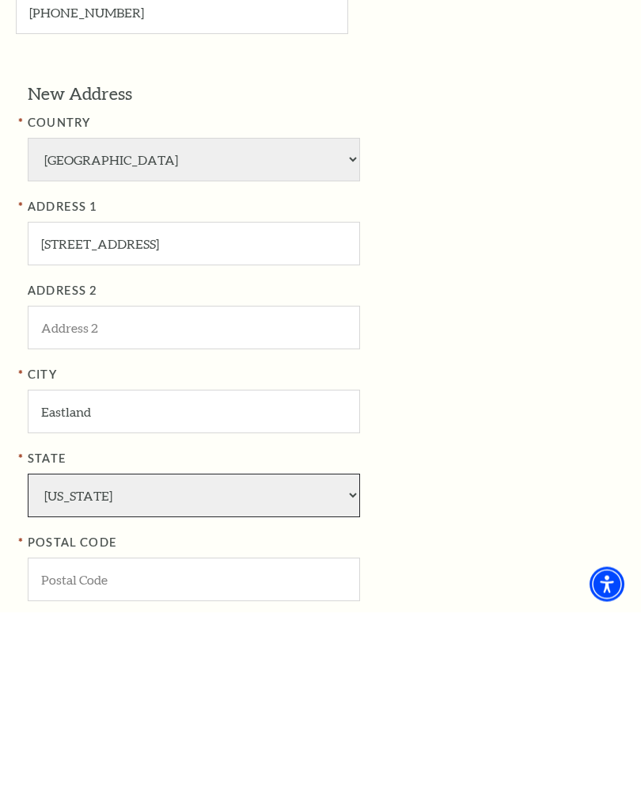
click at [238, 662] on select "Alabama Alaska American Embassy American Embassy American Samoa Arizona Arkansa…" at bounding box center [194, 684] width 333 height 44
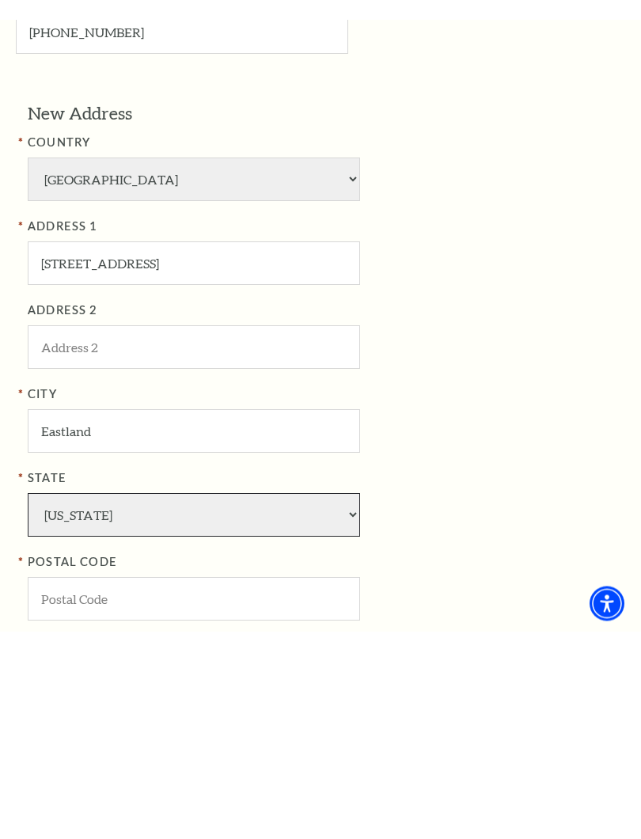
scroll to position [915, 0]
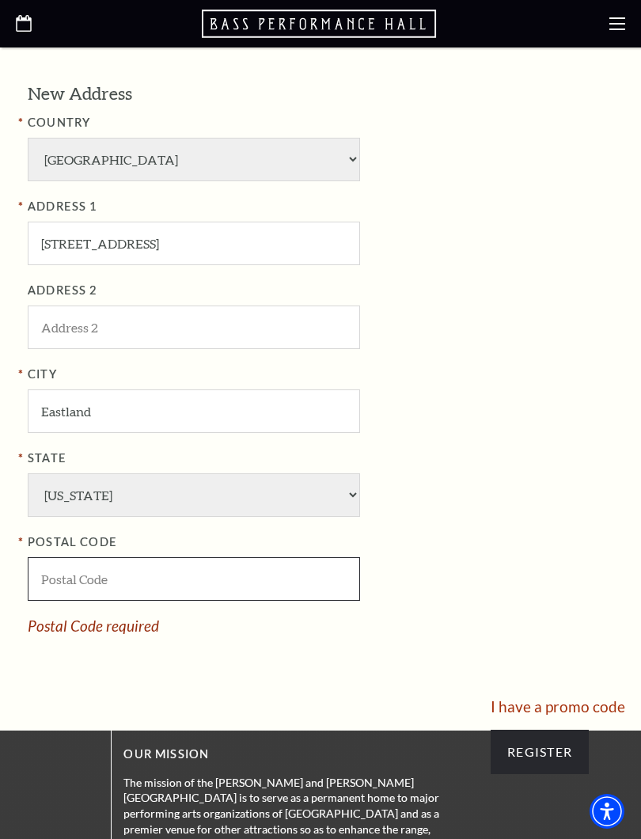
click at [209, 558] on input "POSTAL CODE" at bounding box center [194, 580] width 333 height 44
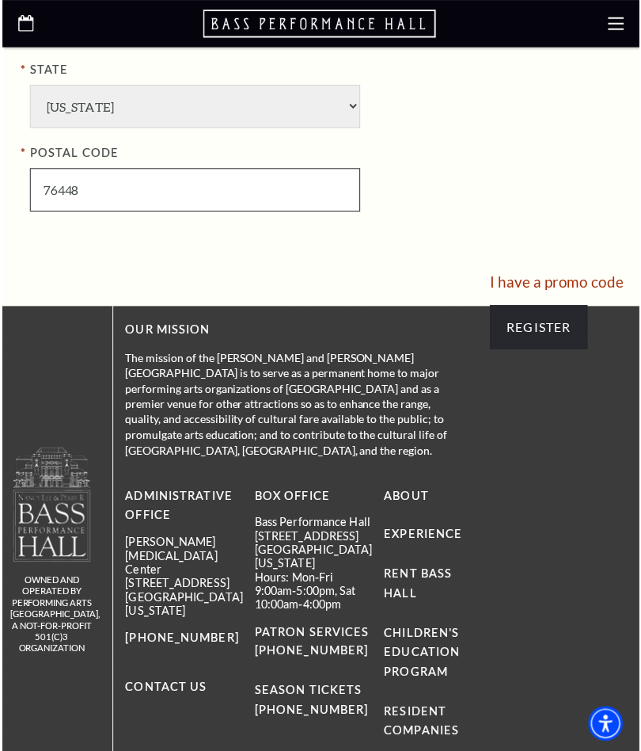
scroll to position [1299, 0]
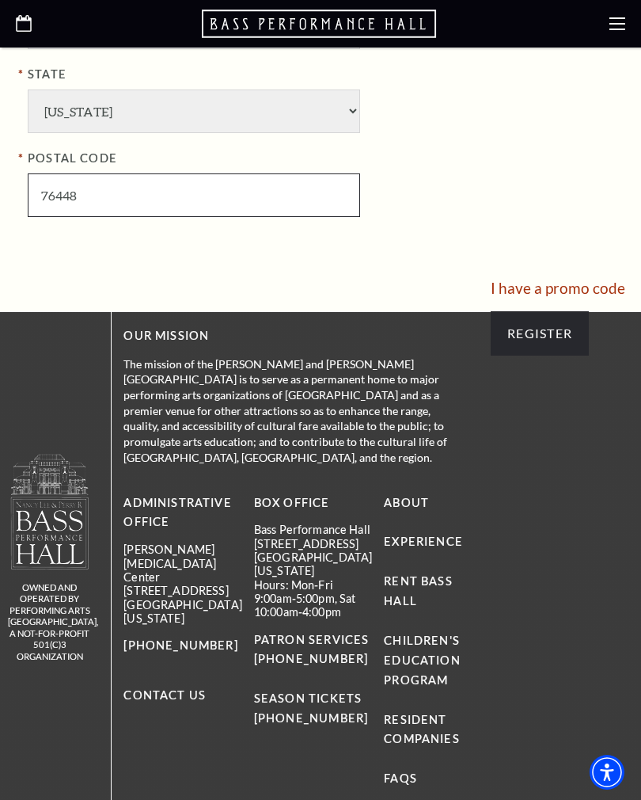
type input "76448"
click at [547, 311] on input "Register" at bounding box center [540, 333] width 98 height 44
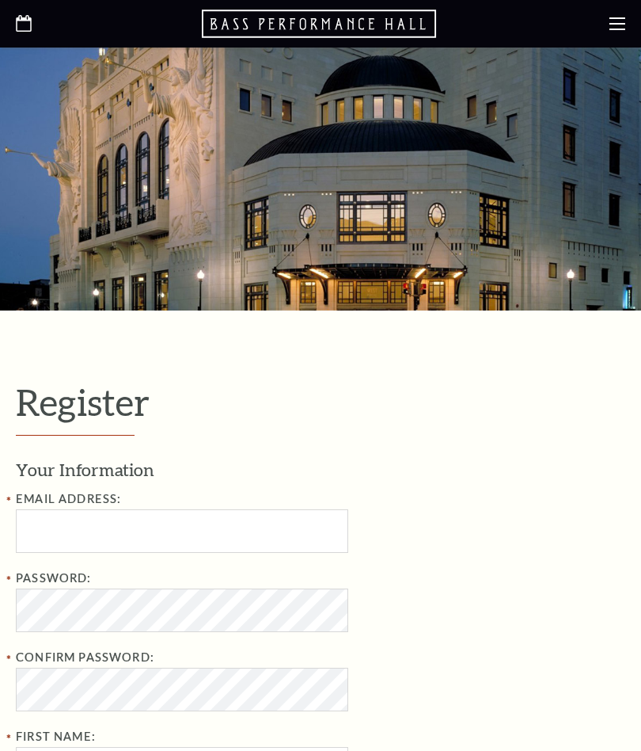
select select "1"
select select "[GEOGRAPHIC_DATA]"
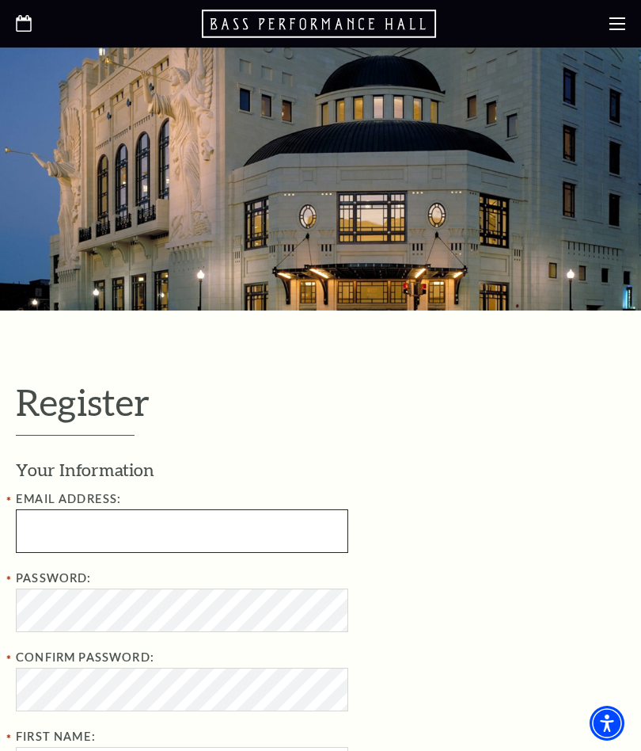
click at [276, 528] on input "Email Address:" at bounding box center [182, 531] width 333 height 44
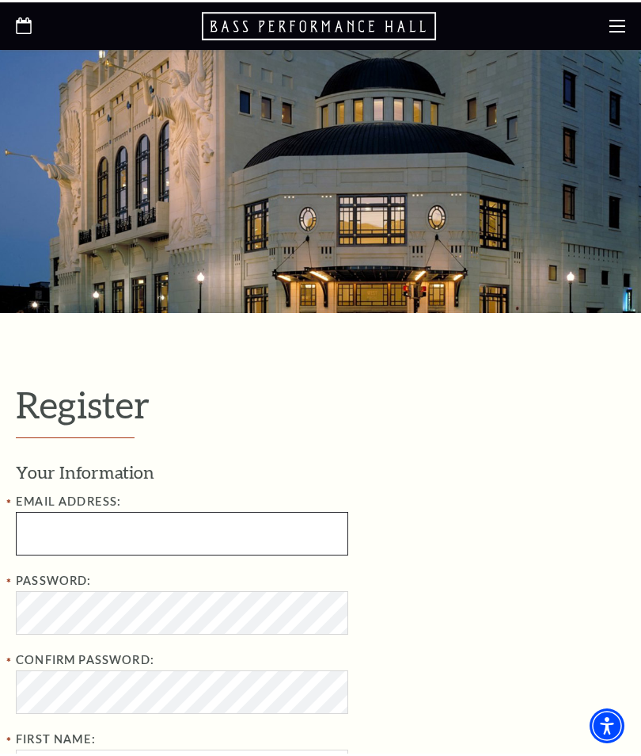
scroll to position [45, 0]
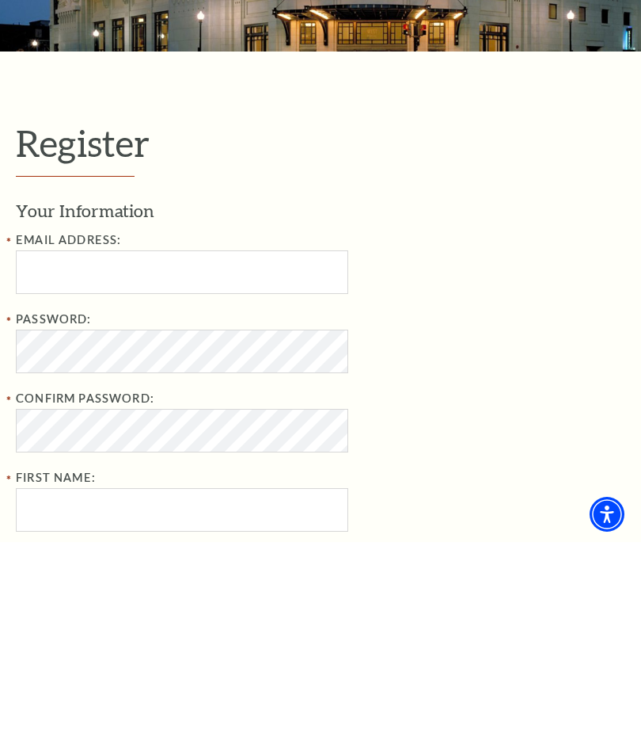
type input "[EMAIL_ADDRESS][DOMAIN_NAME]"
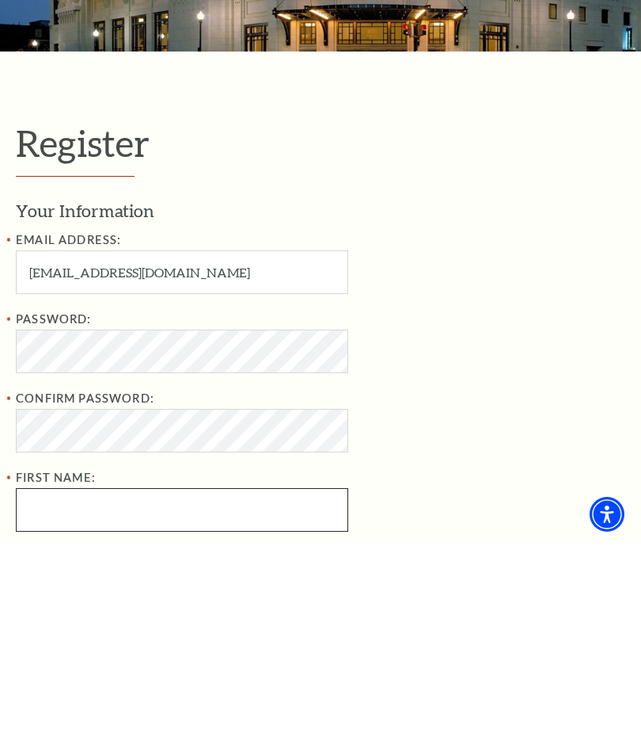
type input "[PERSON_NAME]"
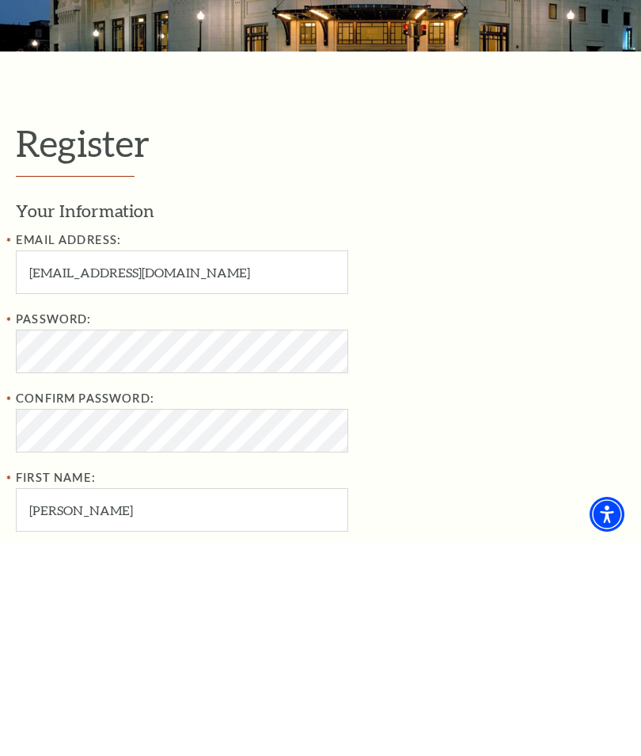
type input "[PERSON_NAME]"
type input "[PHONE_NUMBER]"
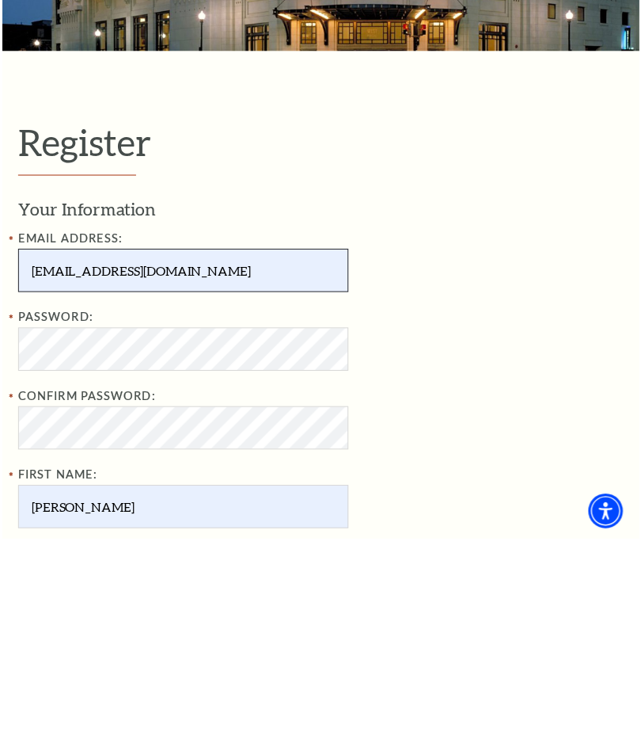
scroll to position [259, 0]
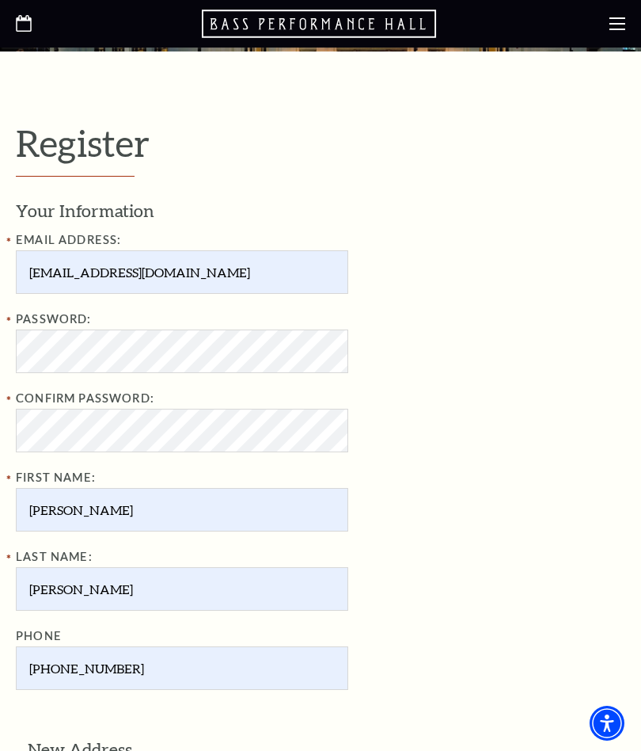
type input "[STREET_ADDRESS]"
type input "Eastland"
type input "76448"
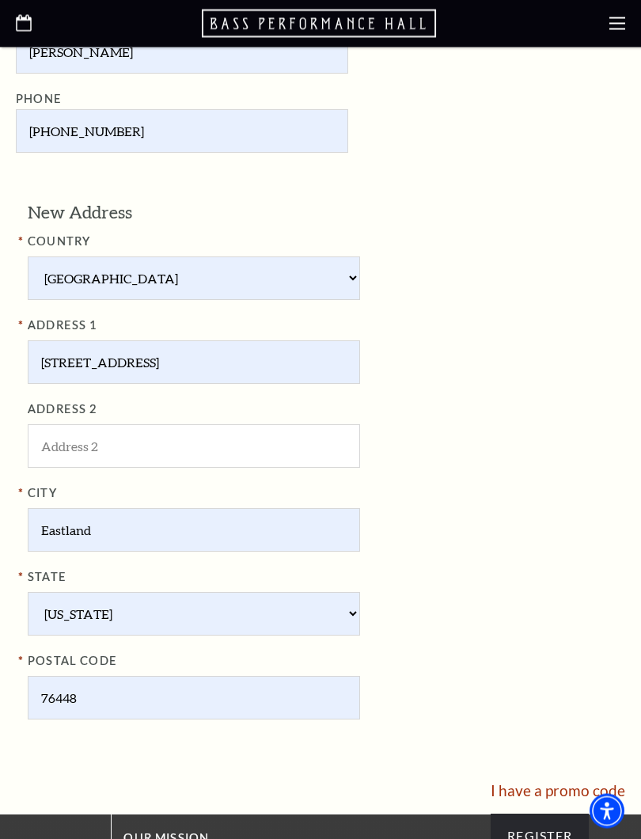
scroll to position [802, 0]
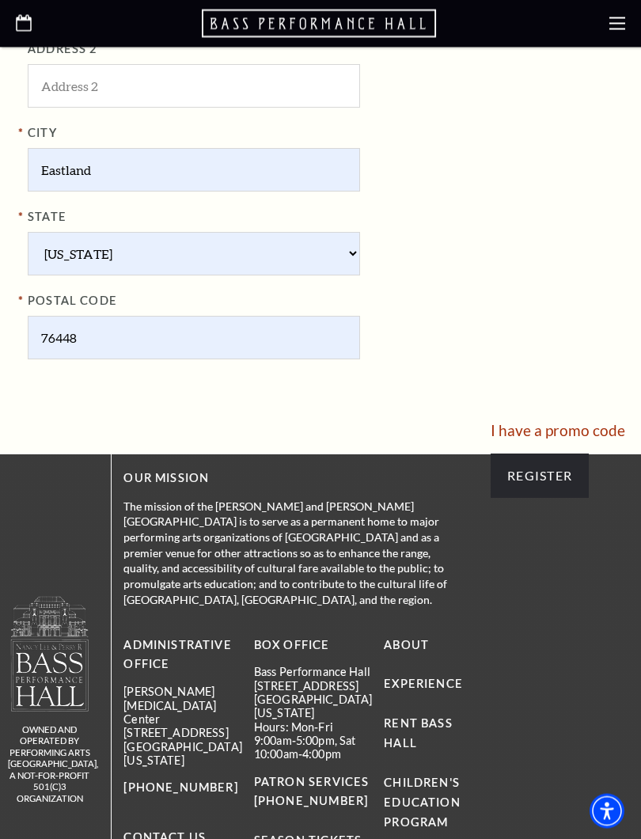
click at [539, 455] on input "Register" at bounding box center [540, 477] width 98 height 44
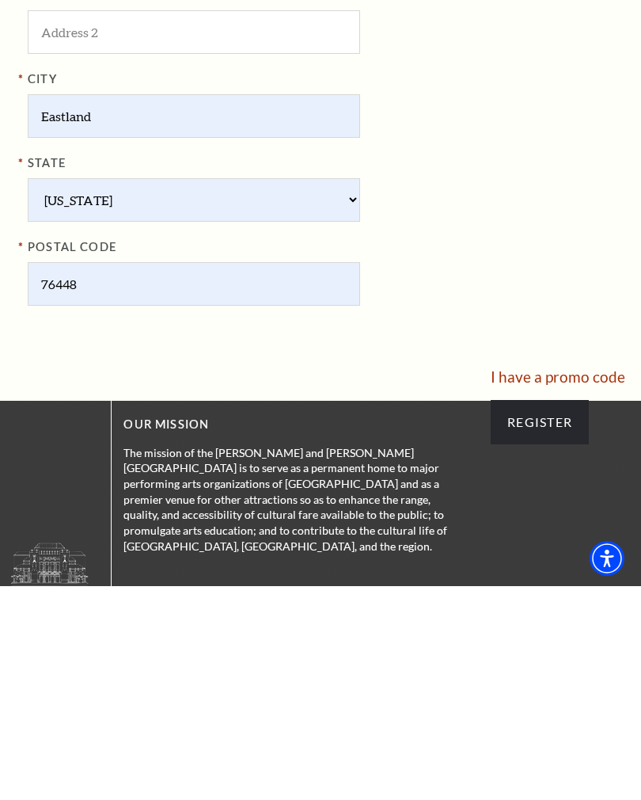
scroll to position [1003, 0]
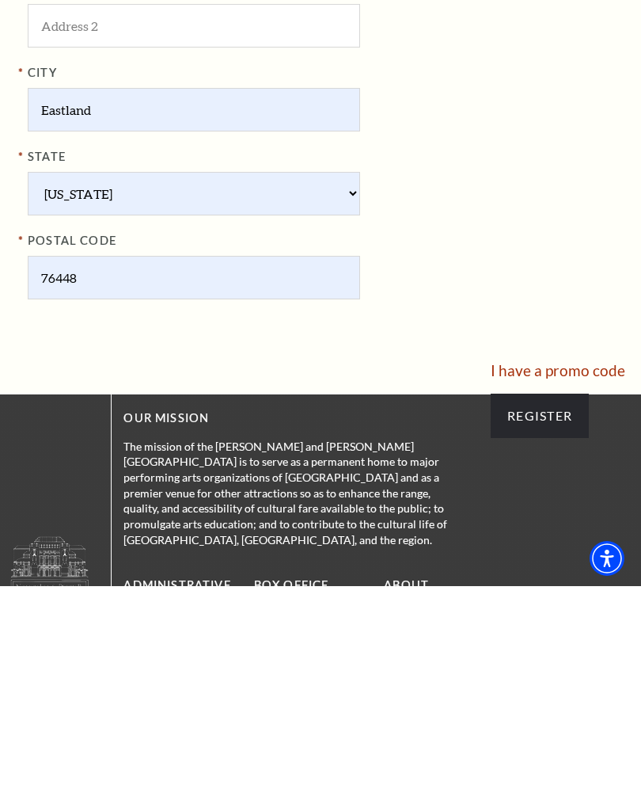
click at [549, 607] on input "Register" at bounding box center [540, 629] width 98 height 44
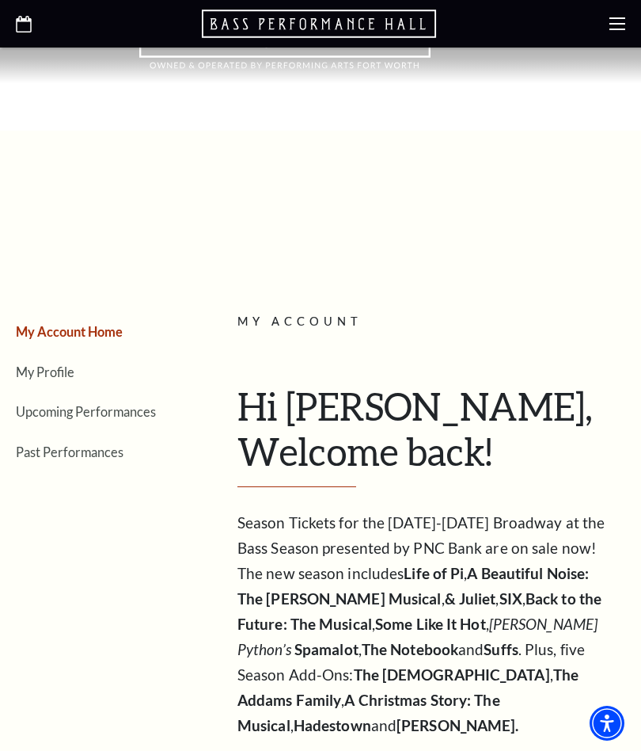
click at [92, 335] on link "My Account Home" at bounding box center [69, 331] width 107 height 15
click at [112, 405] on link "Upcoming Performances" at bounding box center [86, 411] width 140 height 15
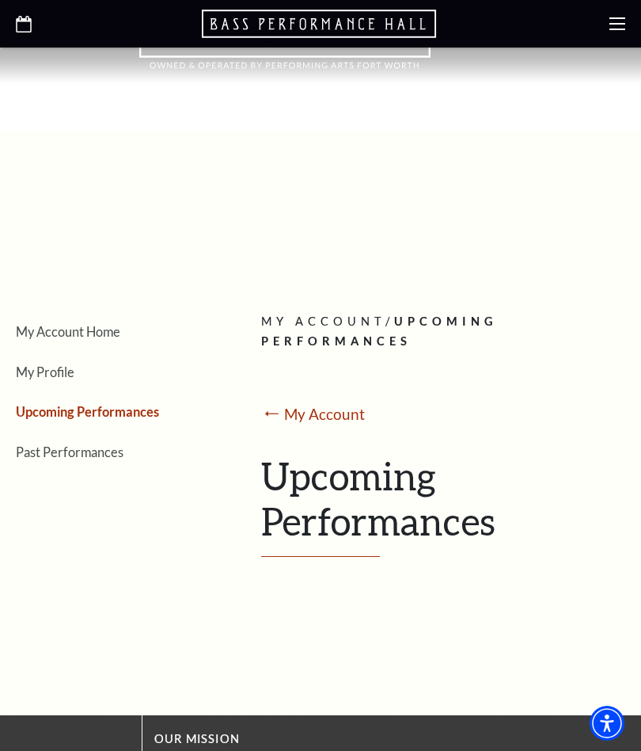
click at [110, 410] on link "Upcoming Performances" at bounding box center [87, 411] width 143 height 15
click at [73, 412] on link "Upcoming Performances" at bounding box center [87, 411] width 143 height 15
click at [84, 407] on link "Upcoming Performances" at bounding box center [87, 411] width 143 height 15
click at [86, 417] on link "Upcoming Performances" at bounding box center [87, 411] width 143 height 15
click at [395, 467] on h1 "Upcoming Performances" at bounding box center [437, 505] width 352 height 104
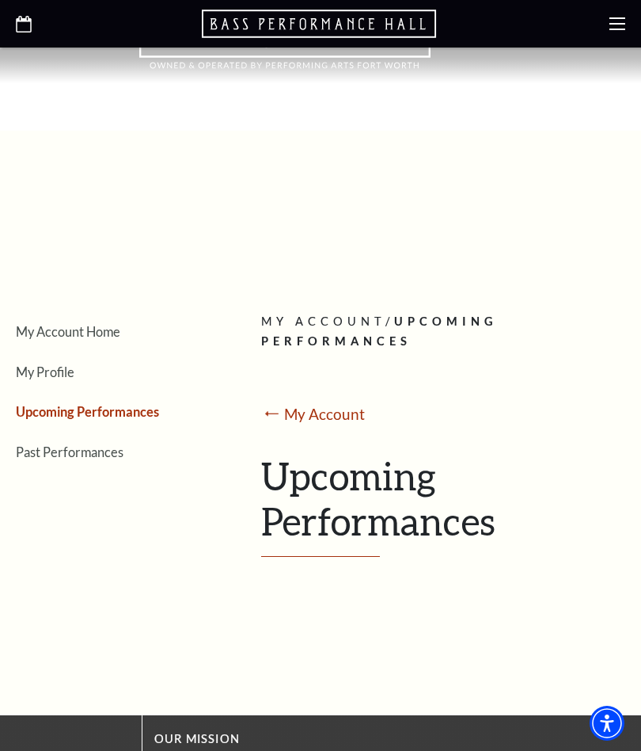
click at [371, 489] on h1 "Upcoming Performances" at bounding box center [437, 505] width 352 height 104
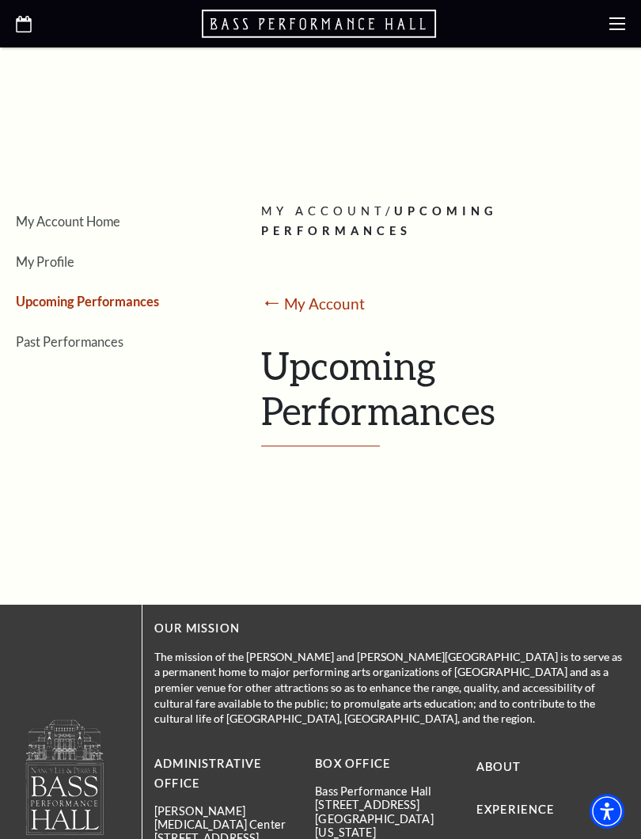
scroll to position [108, 0]
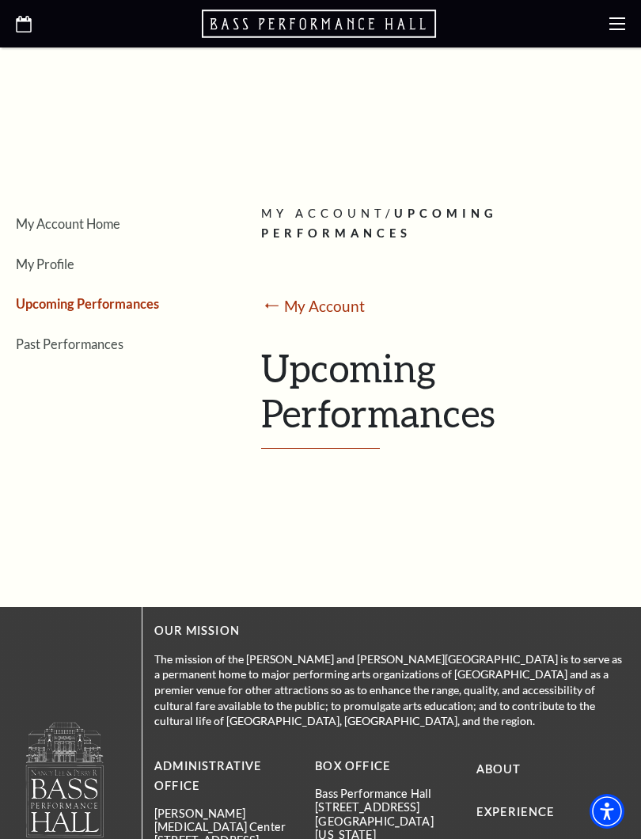
click at [618, 26] on icon at bounding box center [618, 24] width 16 height 16
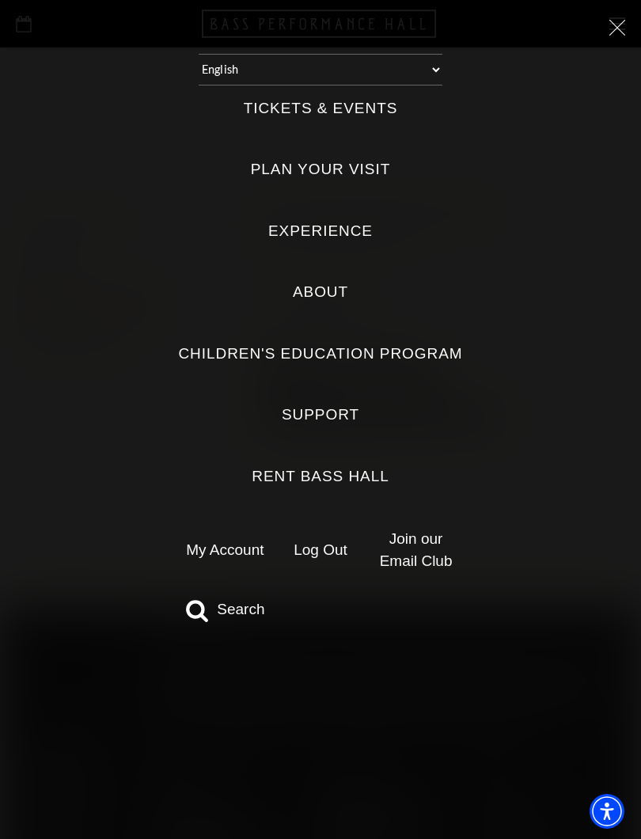
click at [363, 114] on label "Tickets & Events" at bounding box center [321, 108] width 154 height 21
click at [0, 0] on Events "Tickets & Events" at bounding box center [0, 0] width 0 height 0
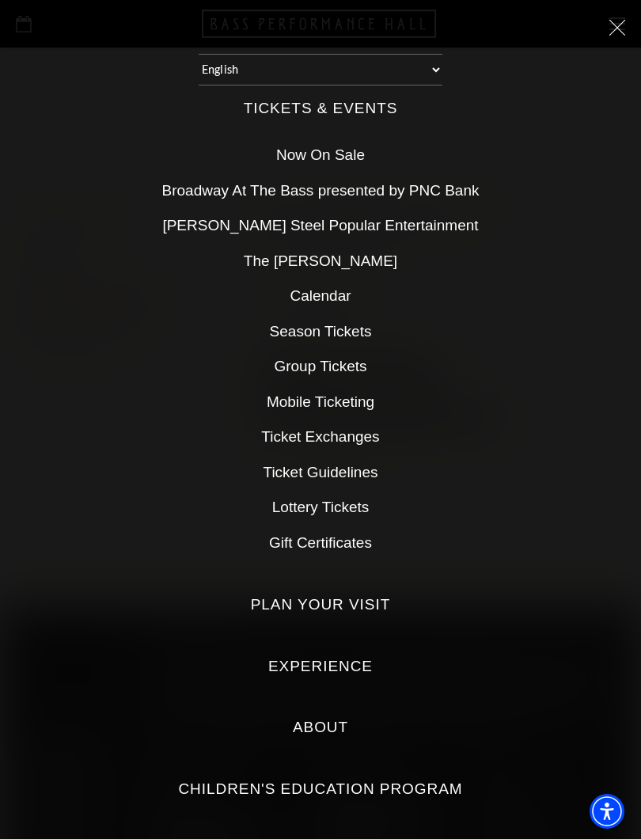
scroll to position [0, 0]
click at [614, 29] on icon at bounding box center [618, 28] width 16 height 16
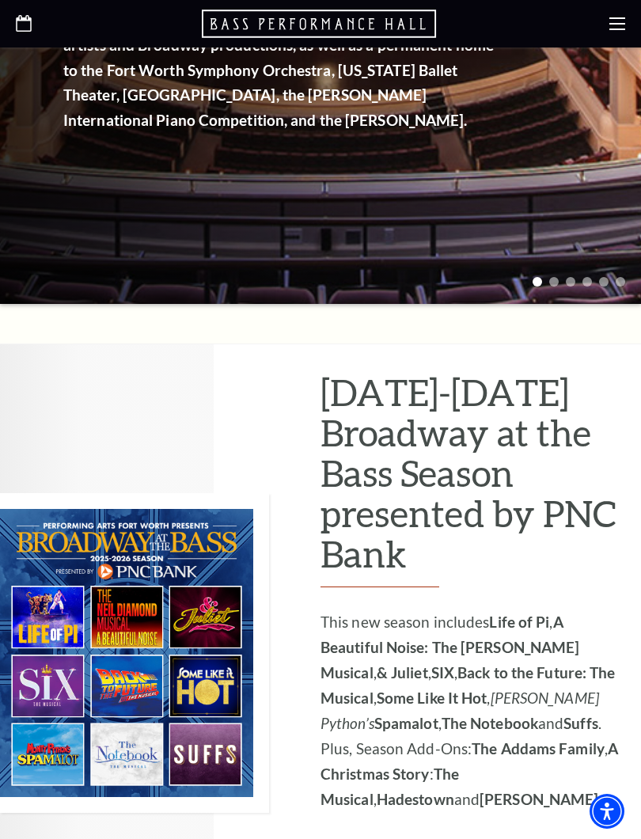
scroll to position [460, 0]
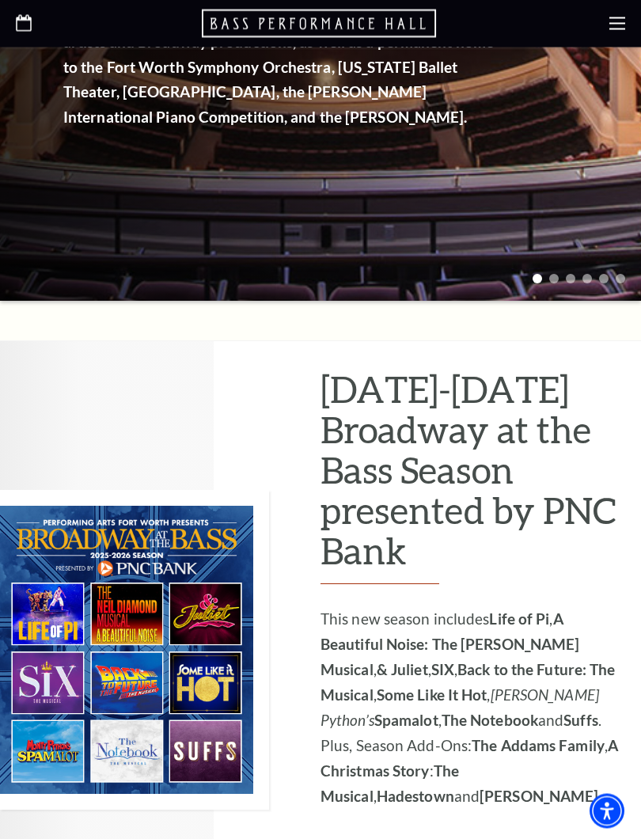
click at [137, 595] on img at bounding box center [134, 651] width 269 height 320
click at [131, 588] on img at bounding box center [134, 651] width 269 height 320
click at [132, 600] on img at bounding box center [134, 651] width 269 height 320
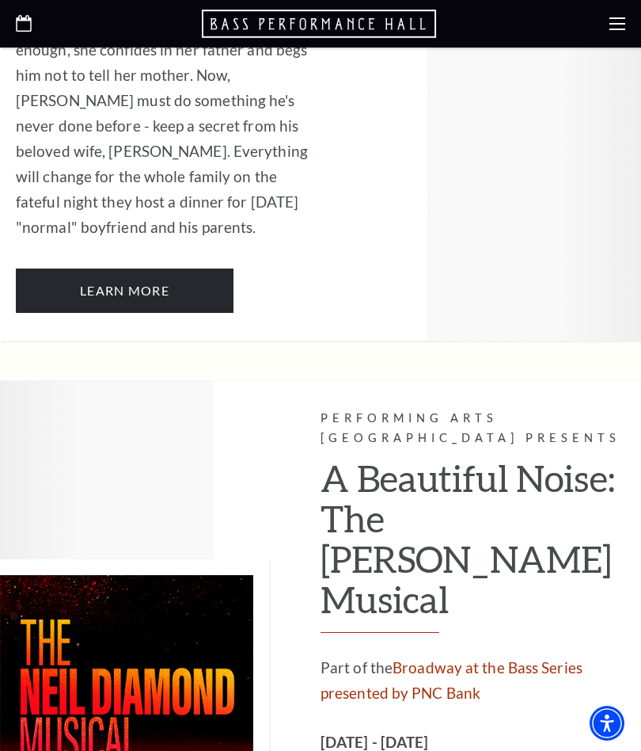
scroll to position [3771, 0]
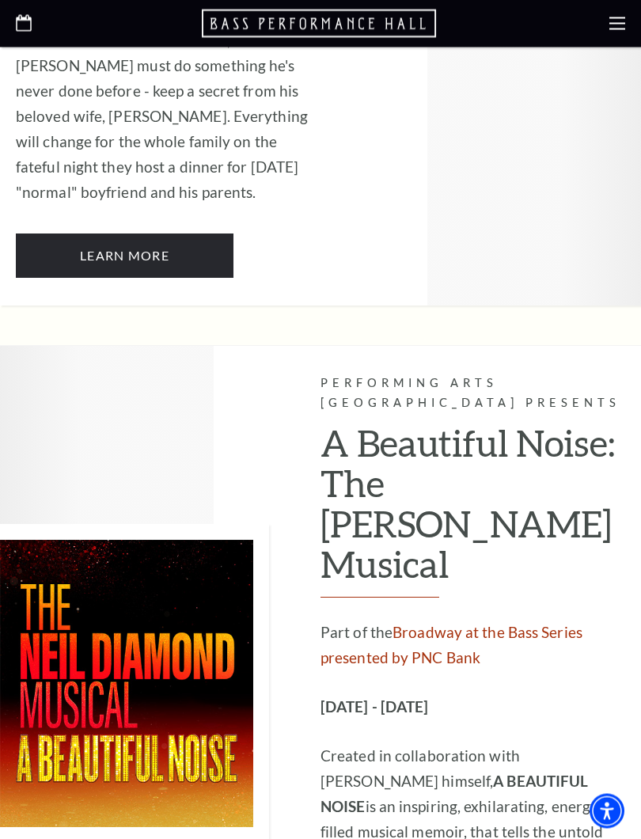
scroll to position [3819, 0]
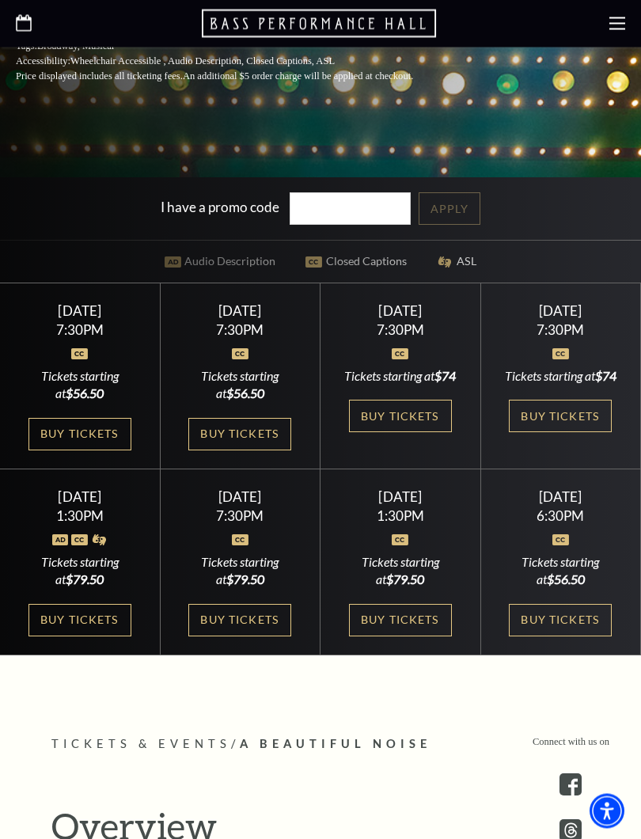
scroll to position [542, 0]
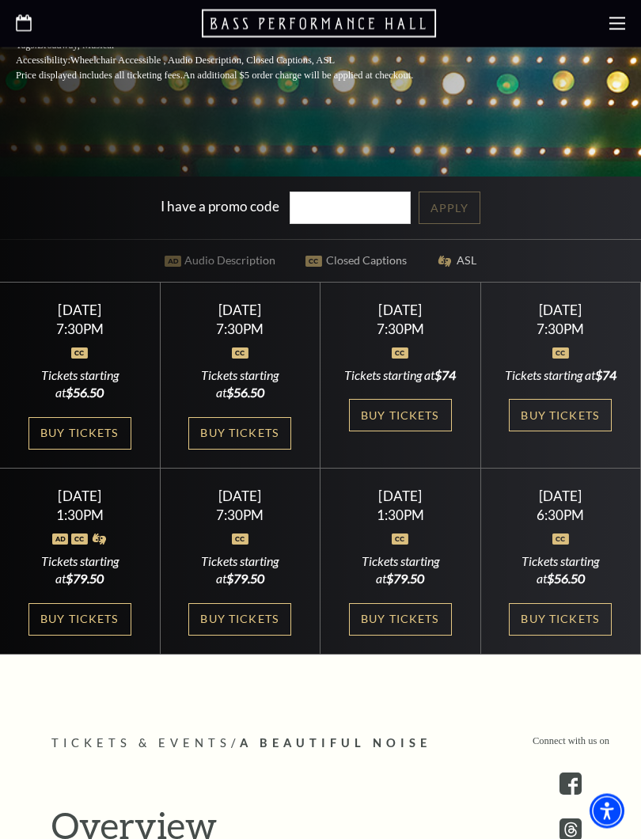
click at [270, 447] on link "Buy Tickets" at bounding box center [239, 434] width 103 height 32
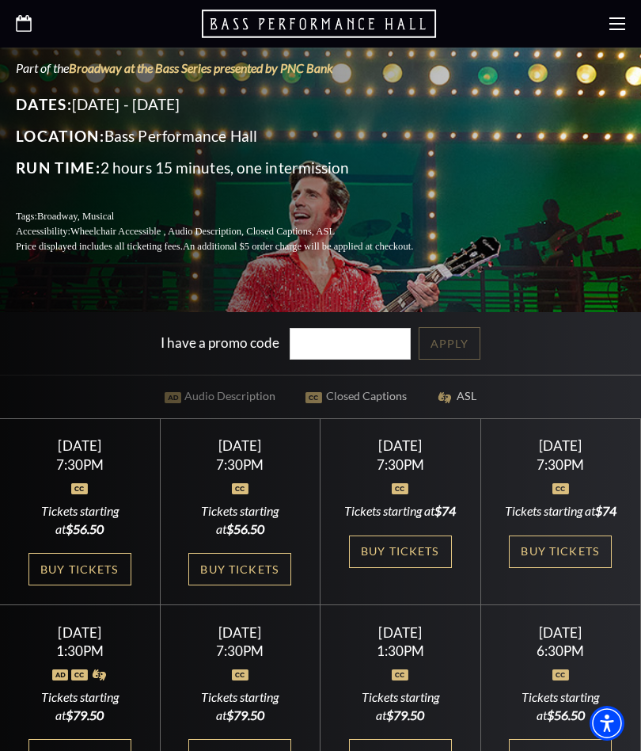
scroll to position [333, 0]
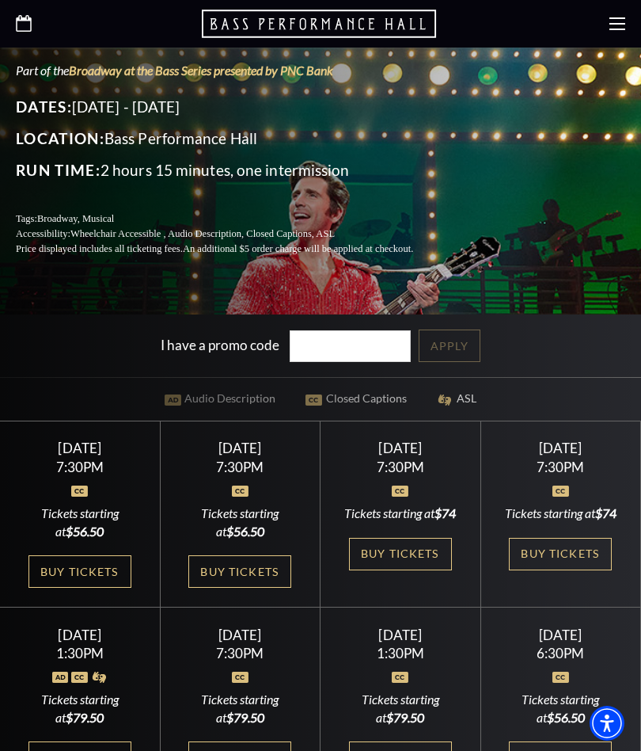
click at [616, 29] on use at bounding box center [618, 23] width 16 height 13
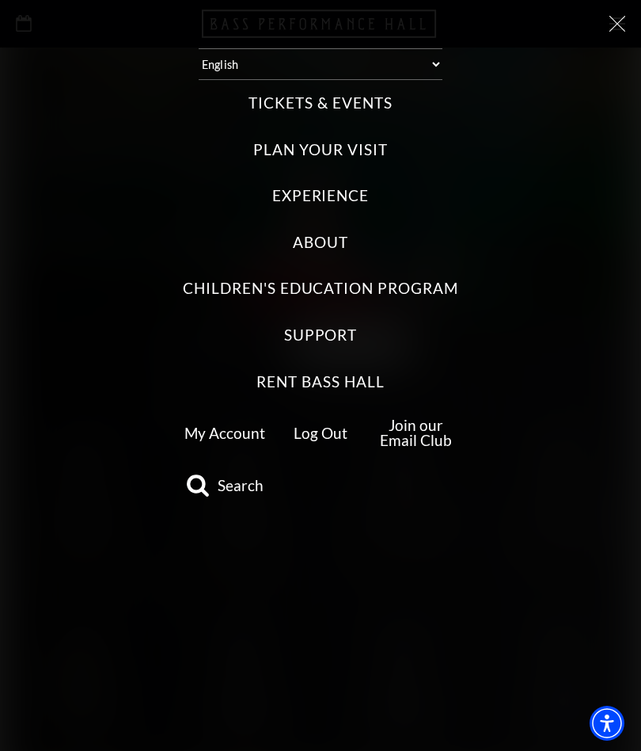
click at [223, 447] on ul "My Account Log Out Join our Email Club Search" at bounding box center [320, 457] width 285 height 105
click at [245, 431] on link "My Account" at bounding box center [225, 433] width 81 height 18
click at [245, 424] on link "My Account" at bounding box center [225, 433] width 81 height 18
click at [222, 428] on link "My Account" at bounding box center [225, 433] width 81 height 18
click at [620, 29] on icon at bounding box center [618, 24] width 16 height 16
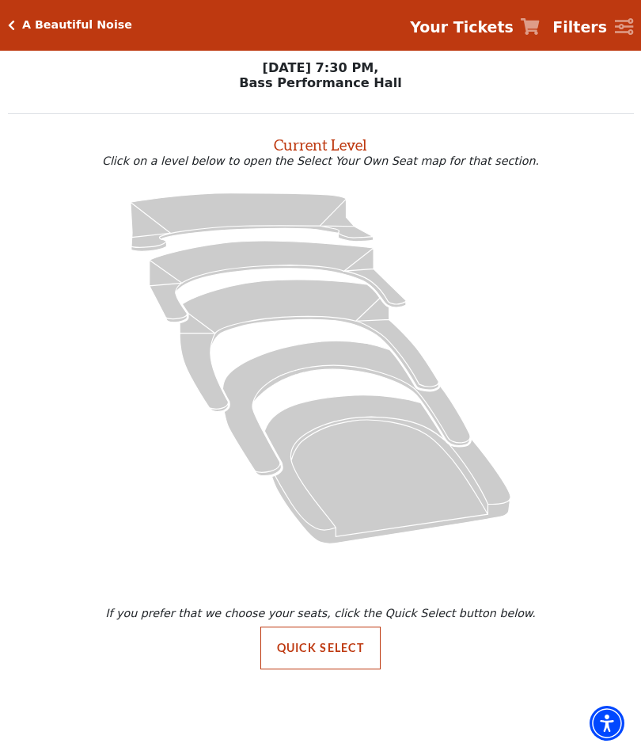
click at [273, 215] on icon at bounding box center [252, 221] width 243 height 59
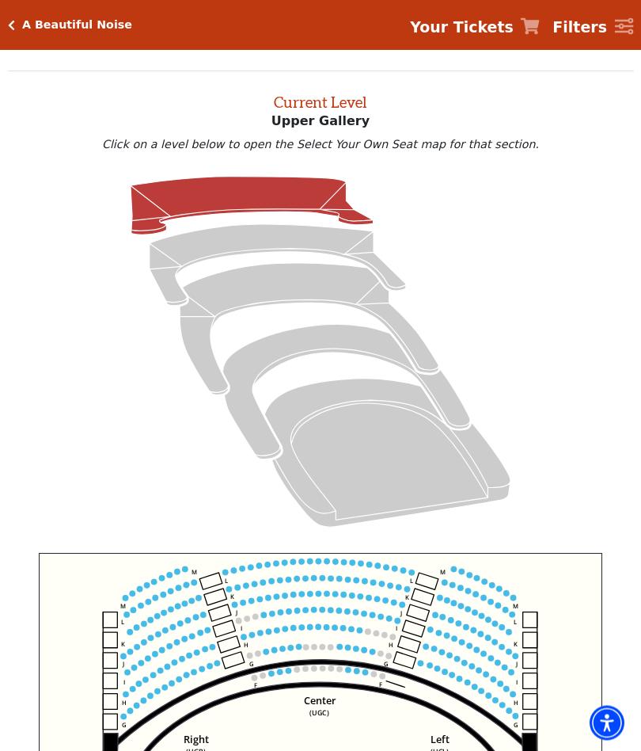
scroll to position [60, 0]
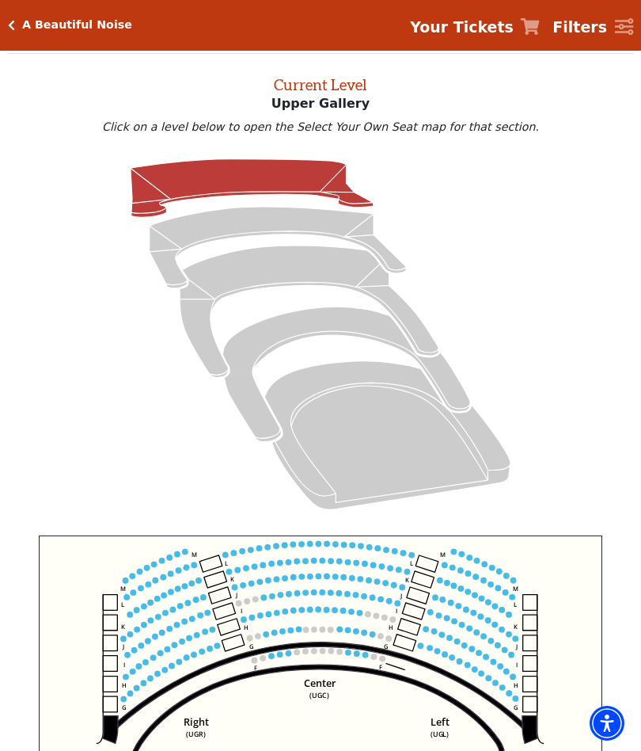
click at [493, 28] on strong "Your Tickets" at bounding box center [462, 26] width 104 height 17
click at [514, 31] on strong "Your Tickets" at bounding box center [462, 26] width 104 height 17
click at [540, 24] on icon at bounding box center [530, 26] width 19 height 17
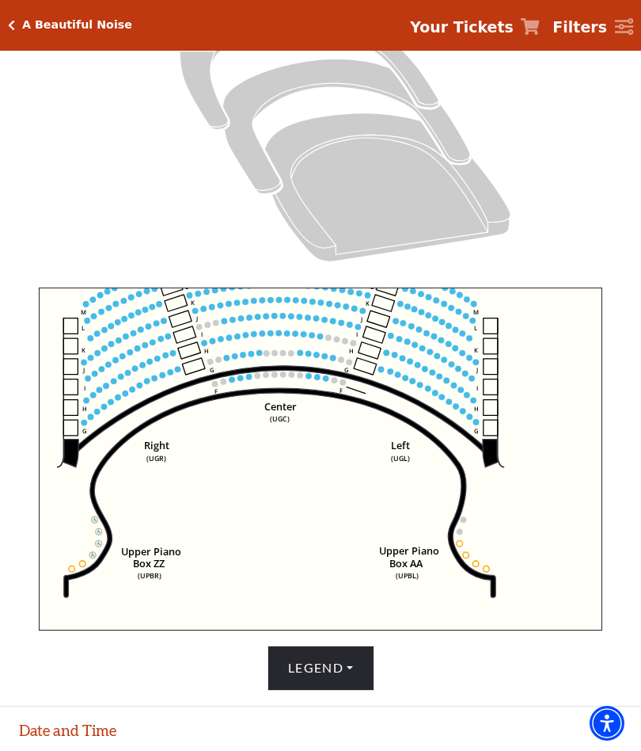
scroll to position [291, 0]
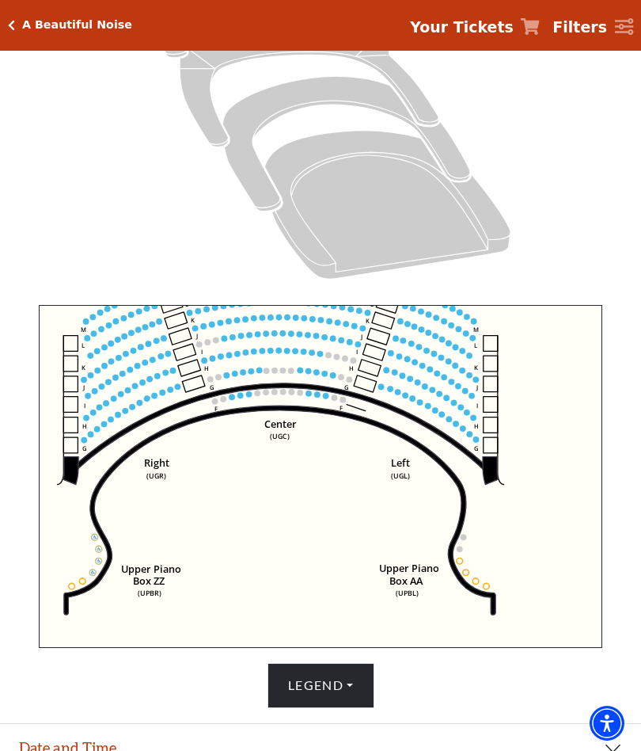
click at [344, 379] on circle at bounding box center [342, 377] width 6 height 6
click at [336, 377] on circle at bounding box center [333, 375] width 6 height 6
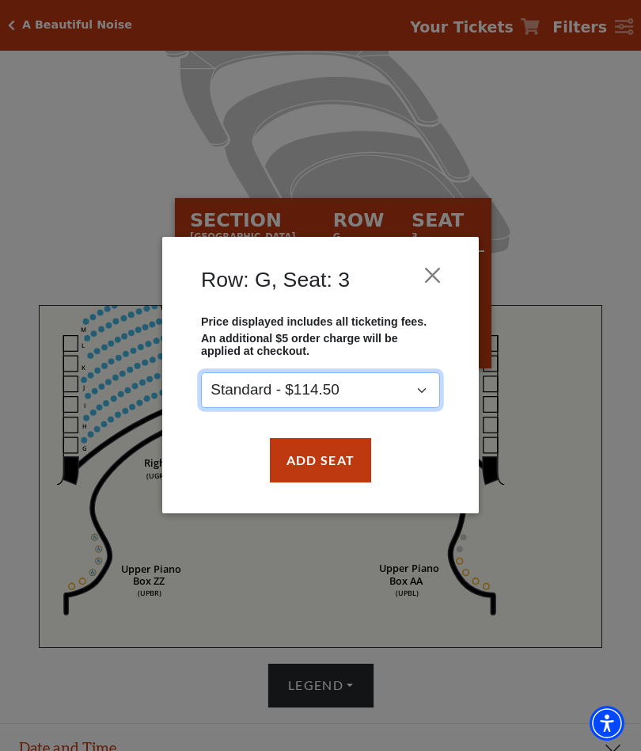
click at [354, 385] on select "Standard - $114.50" at bounding box center [320, 391] width 239 height 36
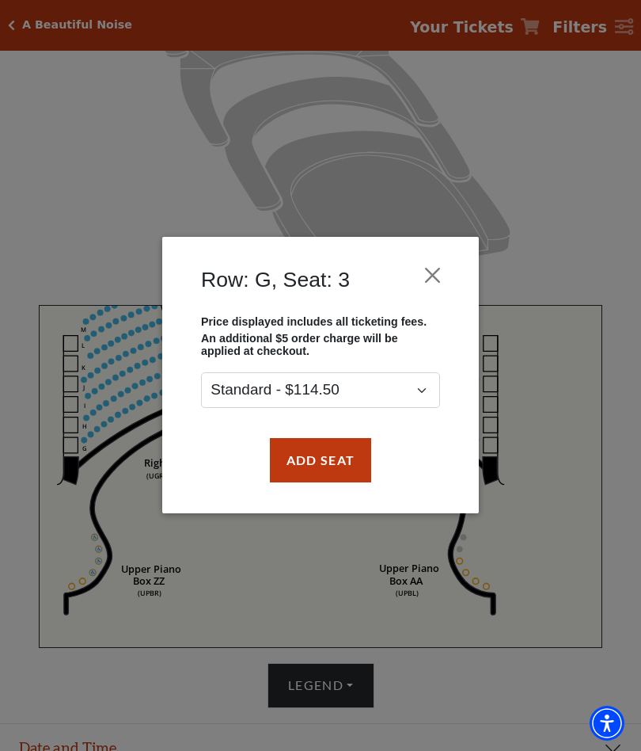
click at [447, 274] on button "Close" at bounding box center [433, 276] width 30 height 30
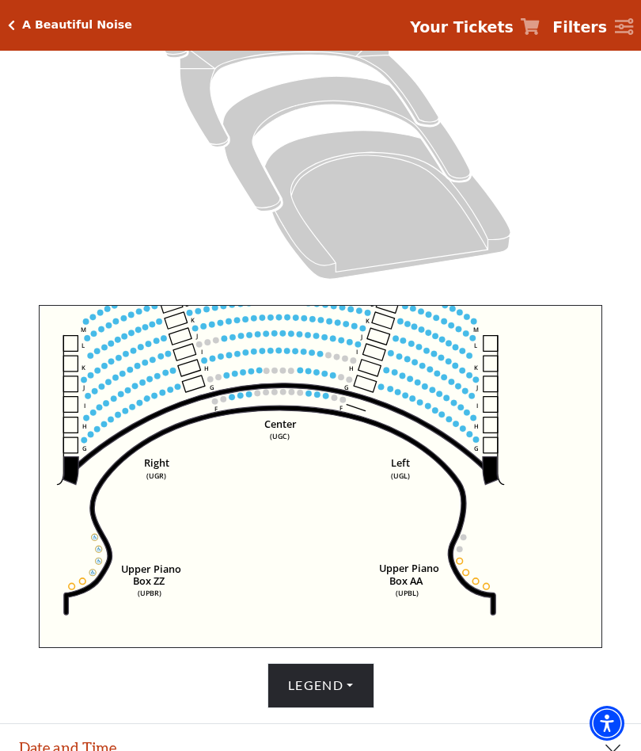
click at [520, 30] on link "Your Tickets" at bounding box center [475, 27] width 130 height 23
click at [540, 31] on icon at bounding box center [530, 26] width 19 height 17
click at [502, 35] on strong "Your Tickets" at bounding box center [462, 26] width 104 height 17
click at [478, 36] on strong "Your Tickets" at bounding box center [462, 26] width 104 height 17
click at [485, 36] on strong "Your Tickets" at bounding box center [462, 26] width 104 height 17
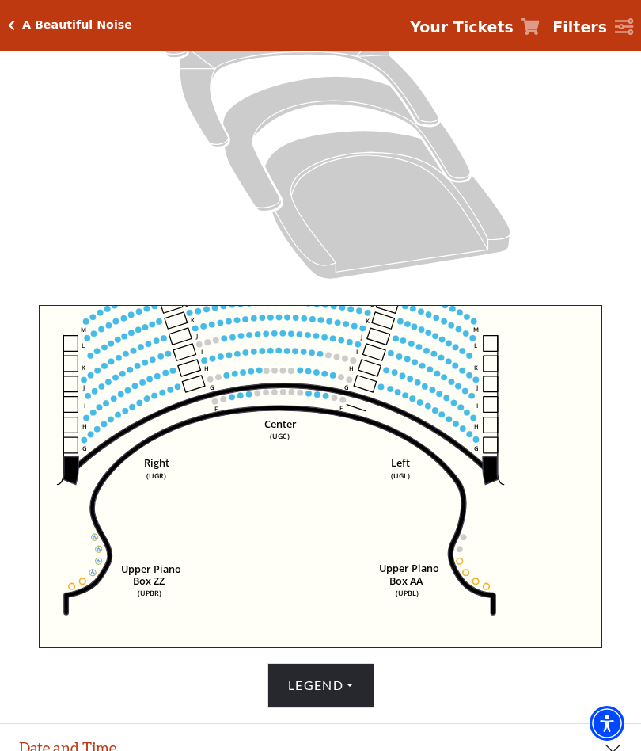
click at [470, 36] on strong "Your Tickets" at bounding box center [462, 26] width 104 height 17
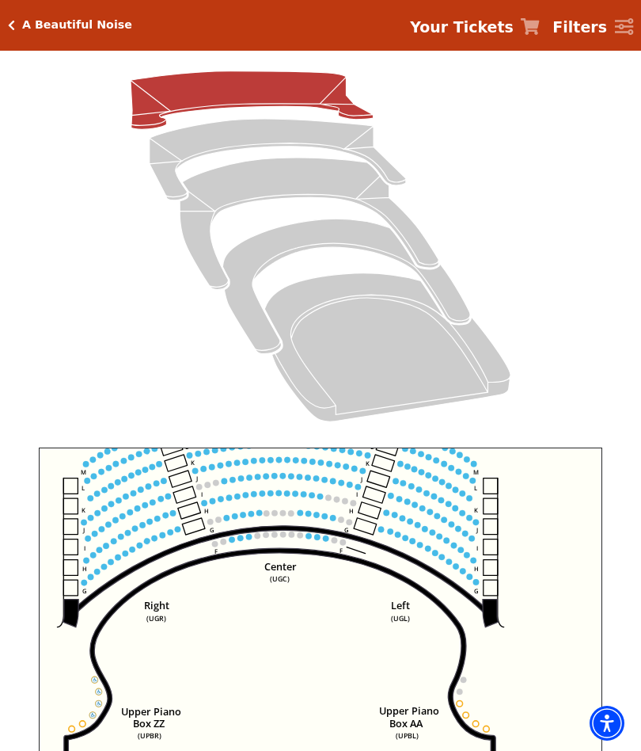
scroll to position [138, 0]
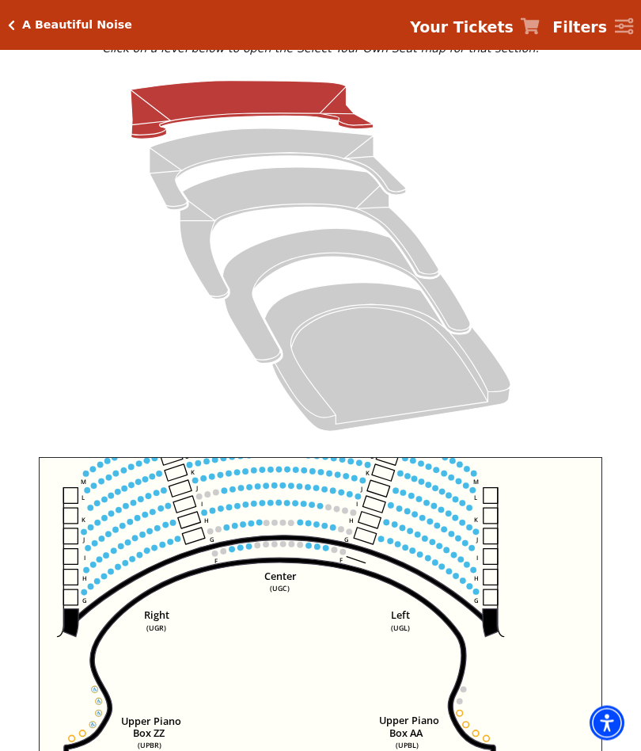
click at [513, 36] on span "Your Tickets" at bounding box center [462, 27] width 104 height 23
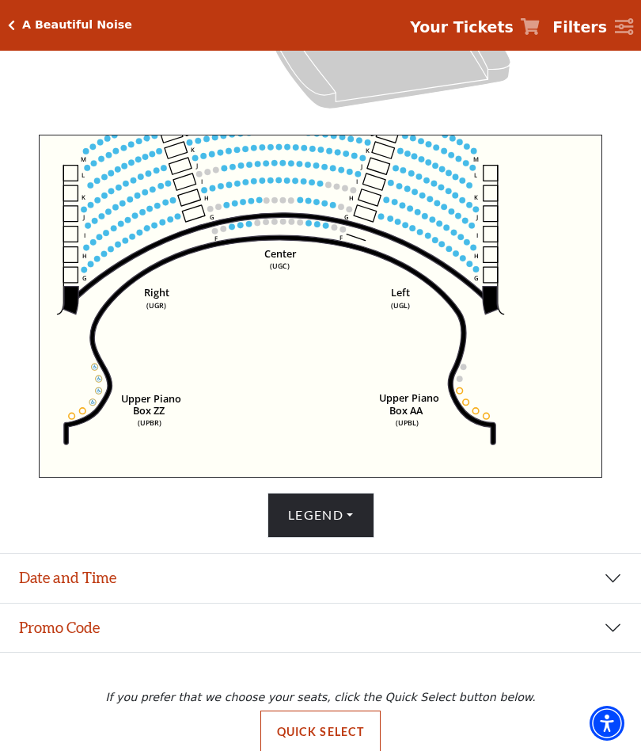
scroll to position [481, 0]
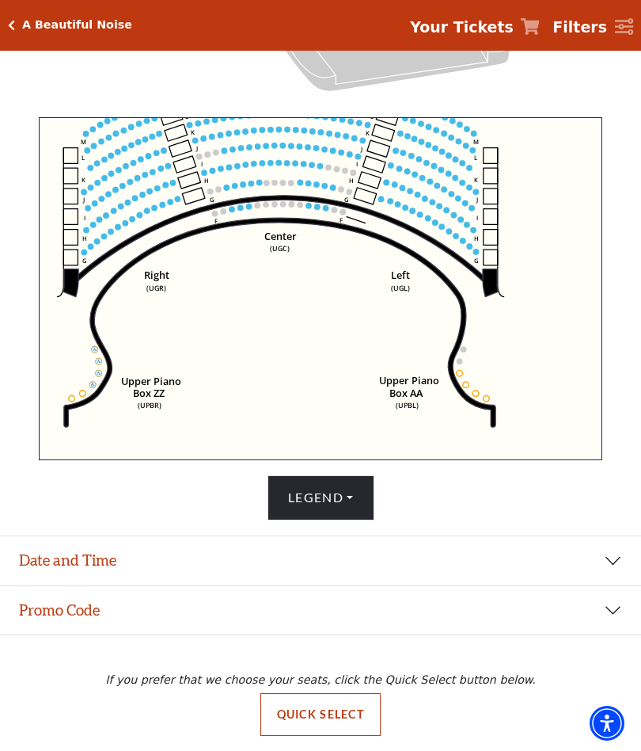
click at [605, 608] on button "Promo Code" at bounding box center [320, 610] width 641 height 49
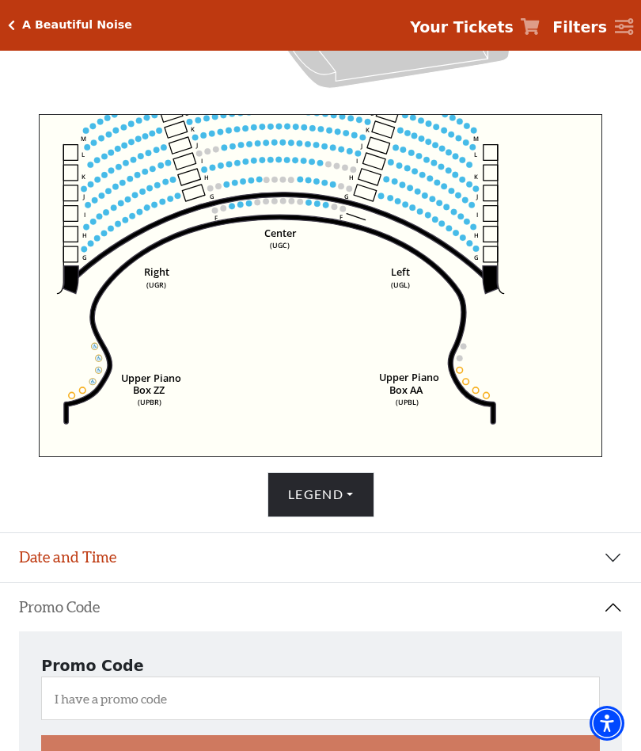
click at [608, 605] on button "Promo Code" at bounding box center [320, 607] width 641 height 49
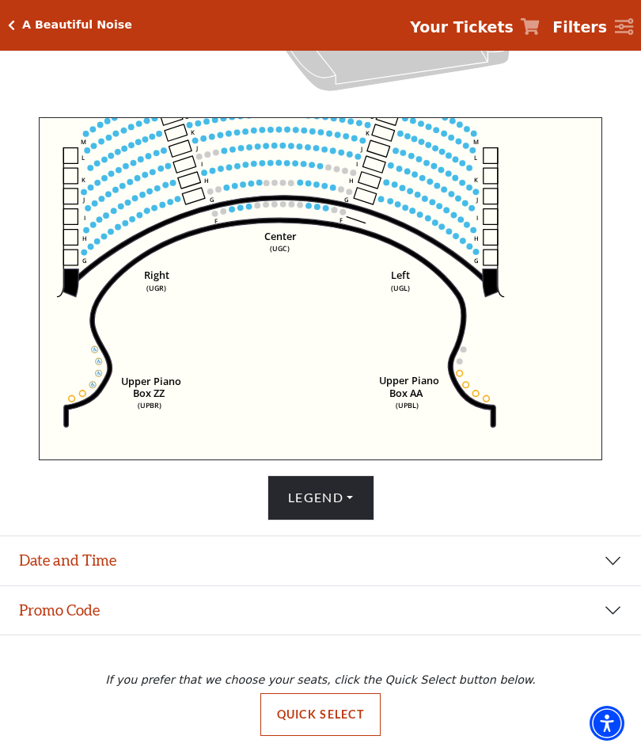
click at [605, 558] on button "Date and Time" at bounding box center [320, 560] width 641 height 49
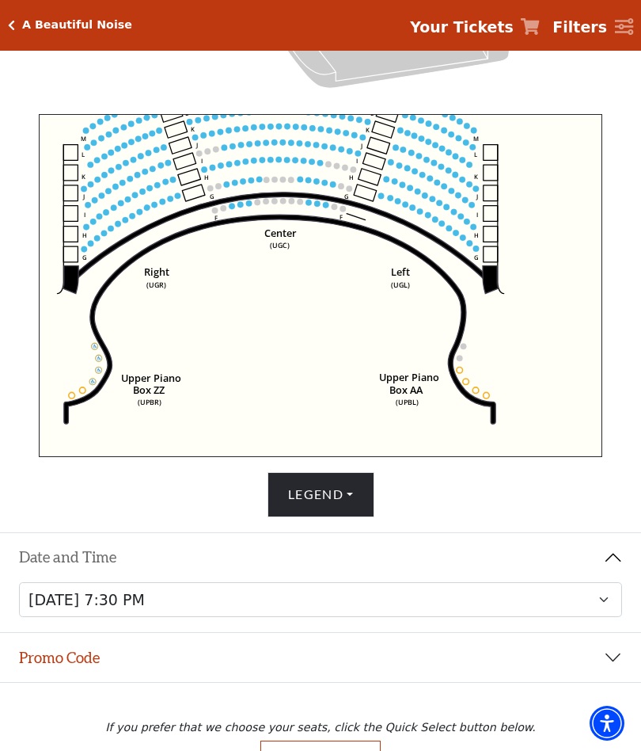
click at [604, 559] on button "Date and Time" at bounding box center [320, 557] width 641 height 49
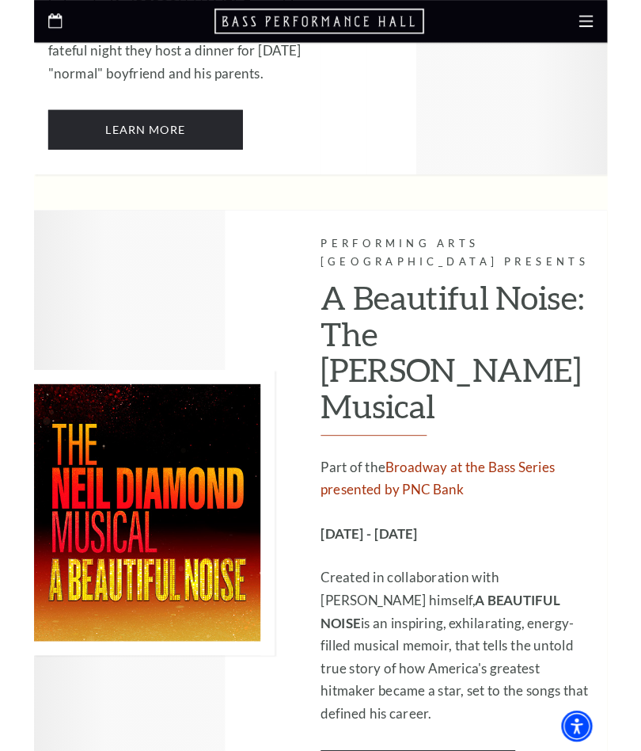
scroll to position [3925, 0]
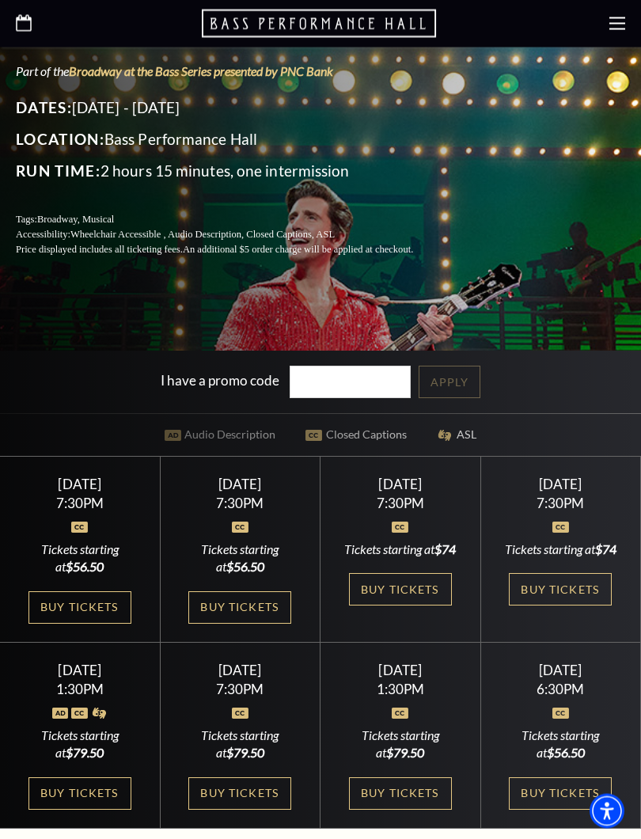
scroll to position [373, 0]
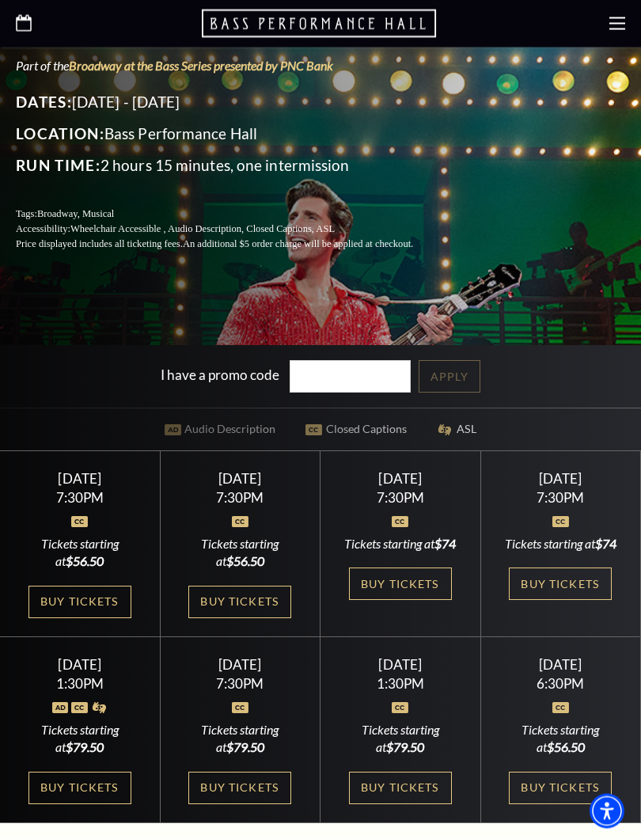
click at [260, 615] on link "Buy Tickets" at bounding box center [239, 603] width 103 height 32
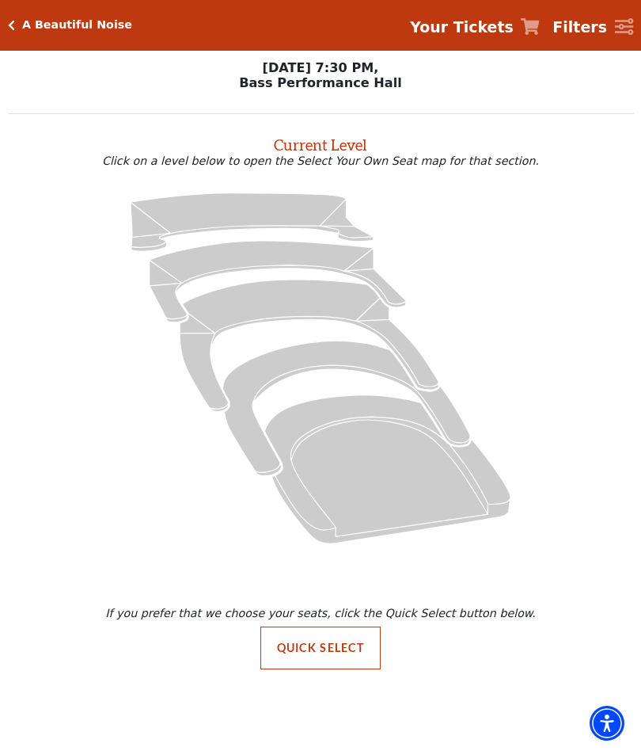
click at [512, 31] on strong "Your Tickets" at bounding box center [462, 26] width 104 height 17
click at [530, 32] on icon at bounding box center [530, 26] width 19 height 17
click at [538, 36] on div at bounding box center [530, 27] width 19 height 19
click at [514, 36] on strong "Your Tickets" at bounding box center [462, 26] width 104 height 17
click at [530, 47] on div "A Beautiful Noise Your Tickets Filters" at bounding box center [320, 25] width 641 height 51
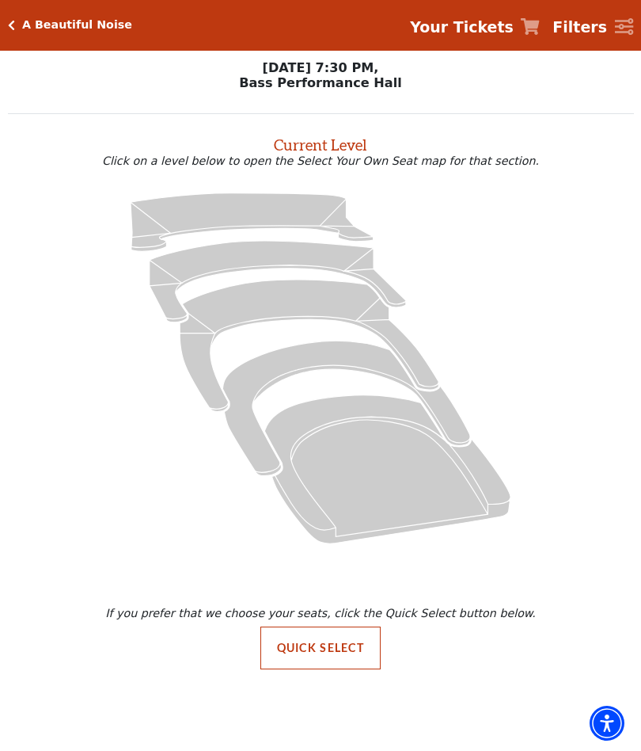
click at [585, 24] on strong "Filters" at bounding box center [580, 26] width 55 height 17
click at [69, 44] on div "A Beautiful Noise Your Tickets Filters" at bounding box center [320, 25] width 641 height 51
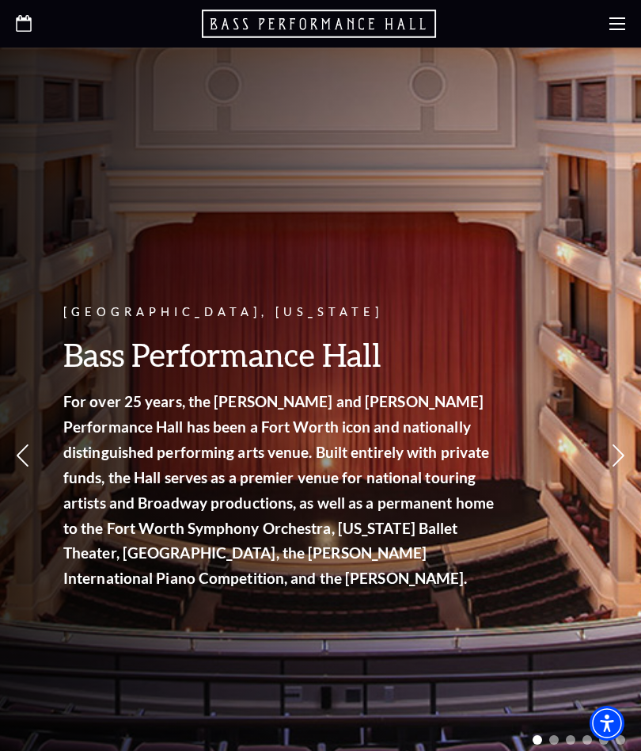
click at [610, 34] on div at bounding box center [320, 24] width 641 height 48
click at [616, 29] on use at bounding box center [618, 23] width 16 height 13
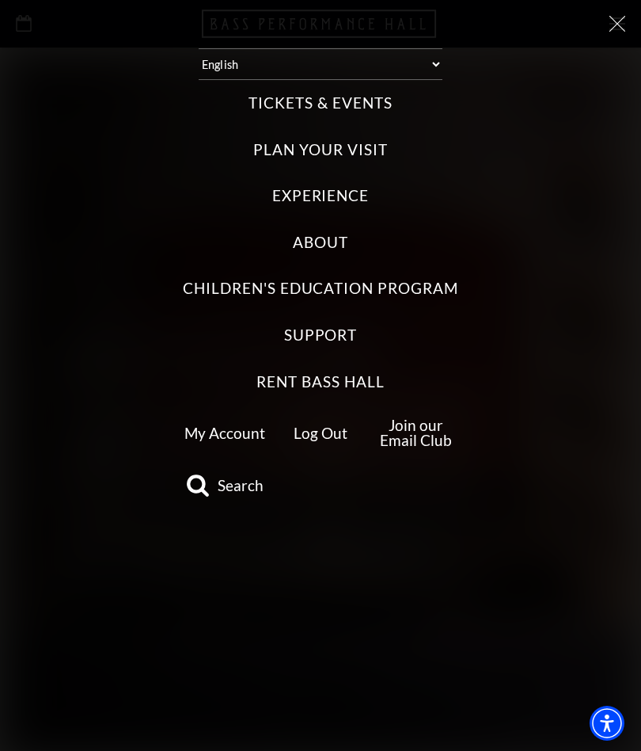
click at [227, 436] on link "My Account" at bounding box center [225, 433] width 81 height 18
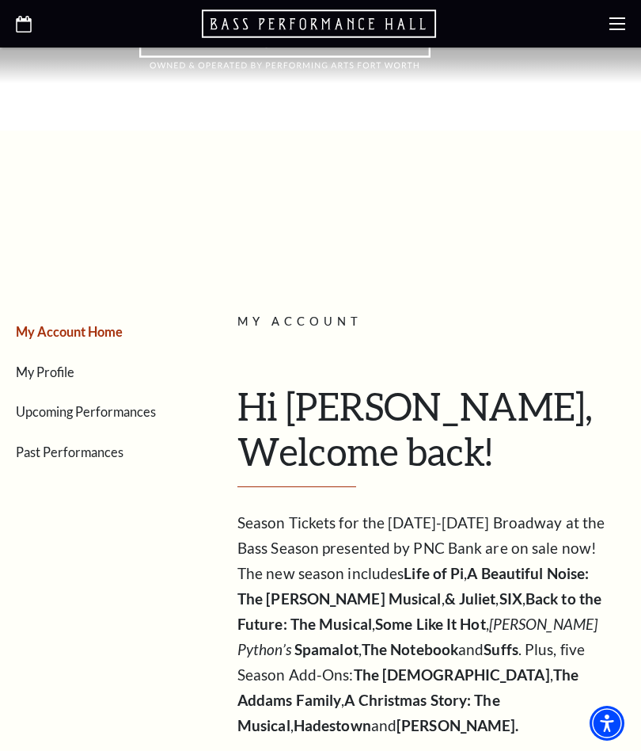
click at [127, 416] on link "Upcoming Performances" at bounding box center [86, 411] width 140 height 15
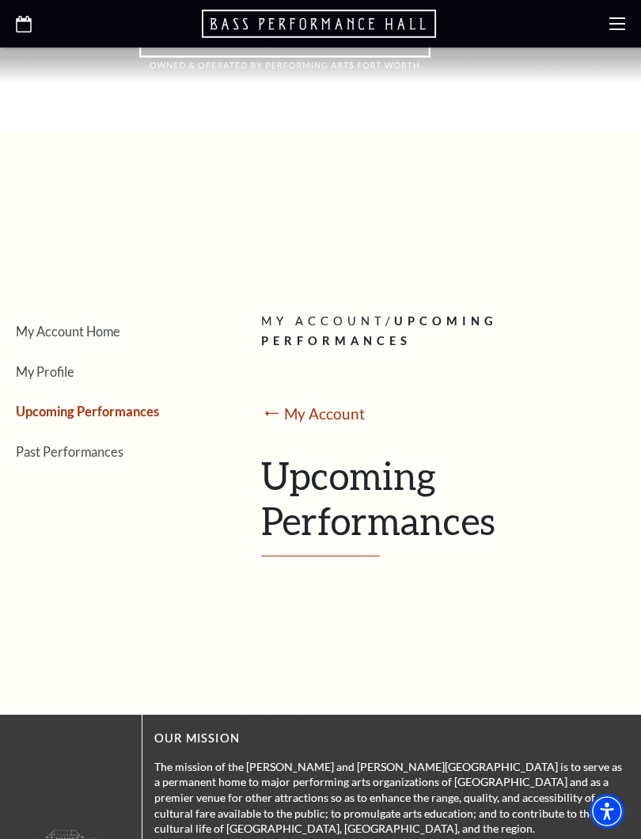
click at [418, 524] on h1 "Upcoming Performances" at bounding box center [437, 505] width 352 height 104
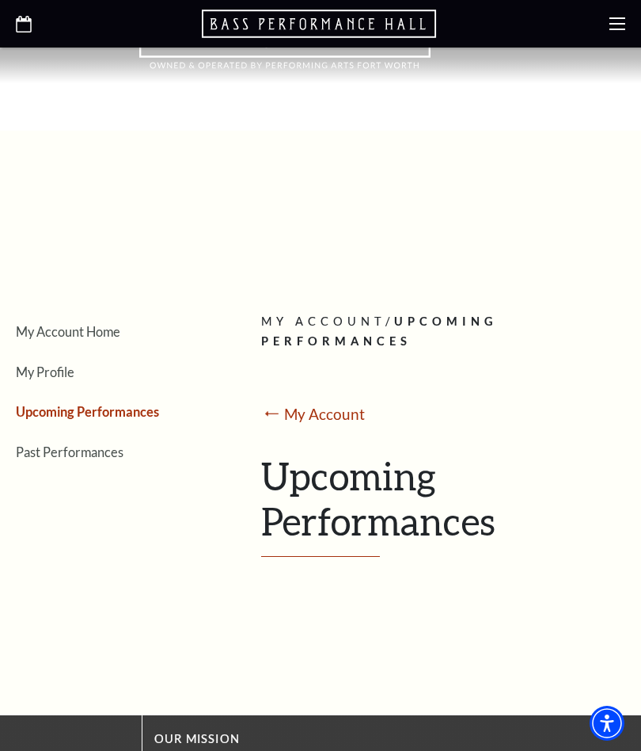
click at [622, 28] on icon at bounding box center [618, 24] width 16 height 16
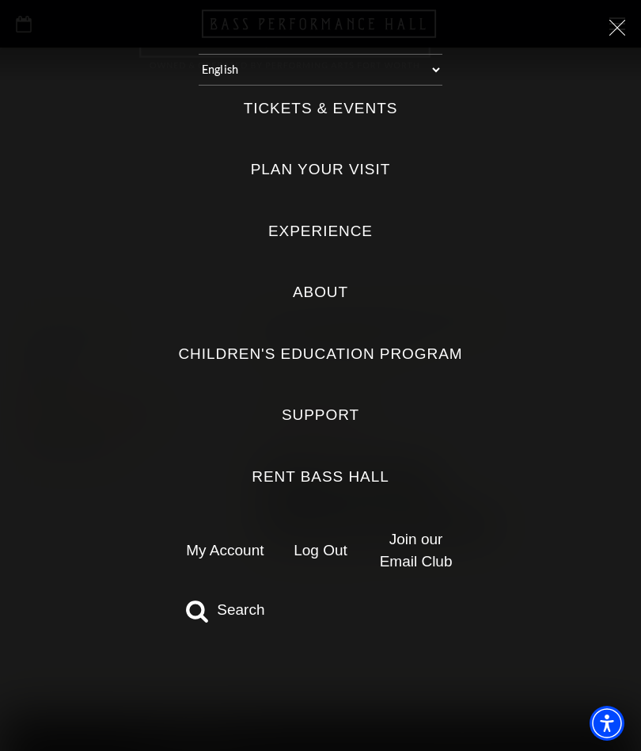
click at [340, 108] on label "Tickets & Events" at bounding box center [321, 108] width 154 height 21
click at [0, 0] on Events "Tickets & Events" at bounding box center [0, 0] width 0 height 0
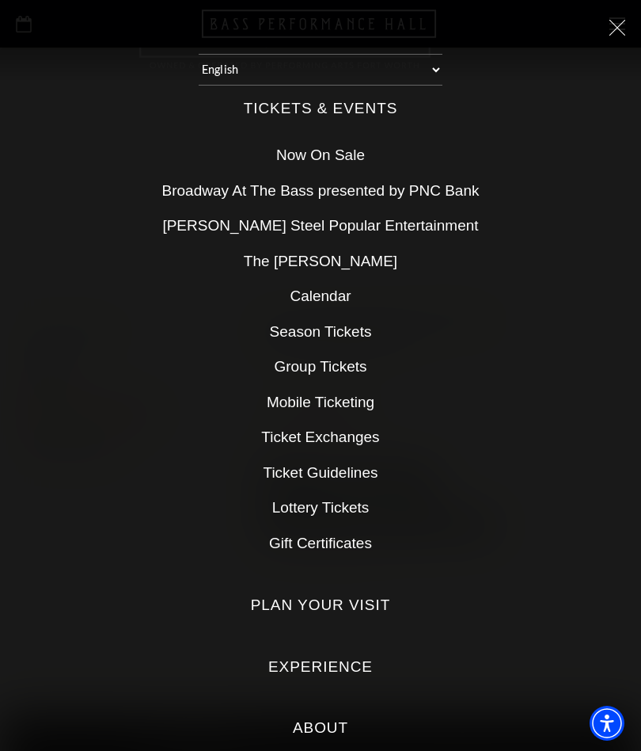
click at [333, 154] on link "Now On Sale" at bounding box center [320, 155] width 89 height 17
click at [337, 153] on link "Now On Sale" at bounding box center [320, 155] width 89 height 17
click at [341, 157] on link "Now On Sale" at bounding box center [320, 155] width 89 height 17
click at [325, 162] on link "Now On Sale" at bounding box center [320, 155] width 89 height 17
click at [323, 162] on link "Now On Sale" at bounding box center [320, 155] width 89 height 17
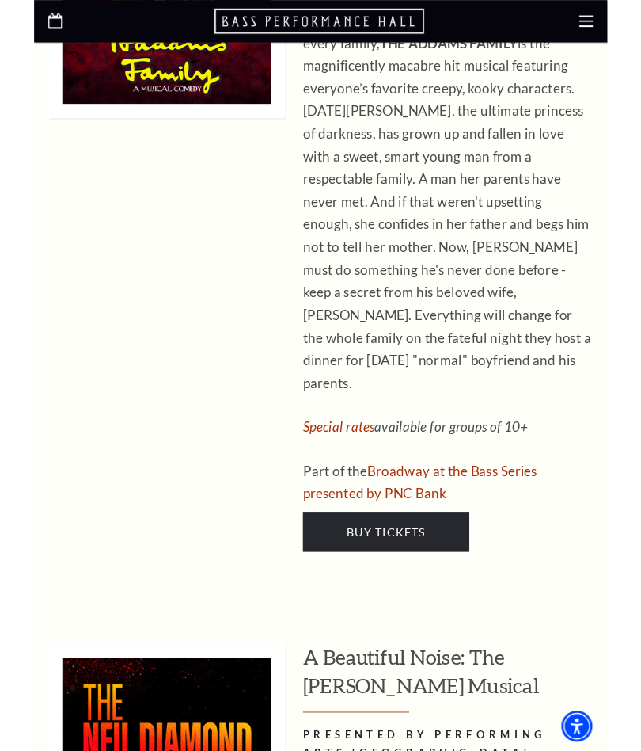
scroll to position [4493, 0]
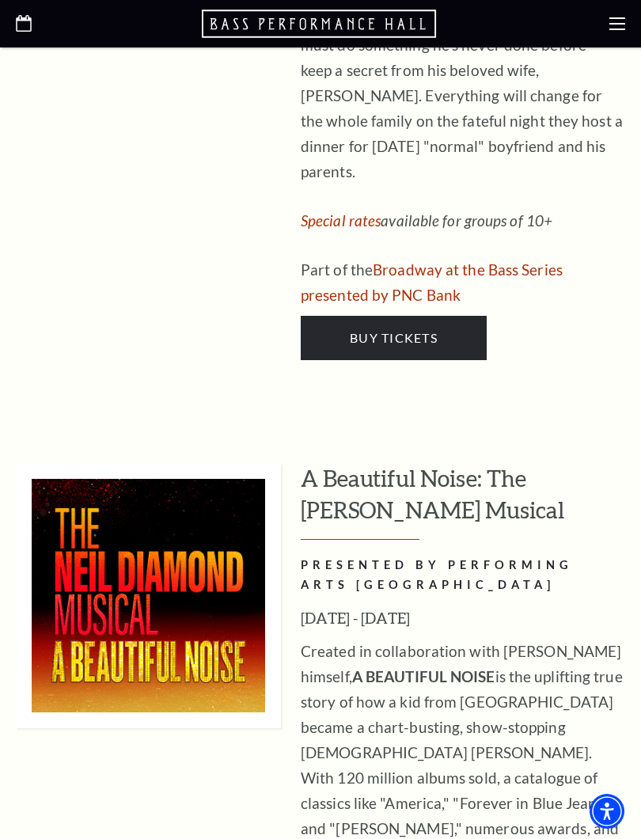
scroll to position [4748, 0]
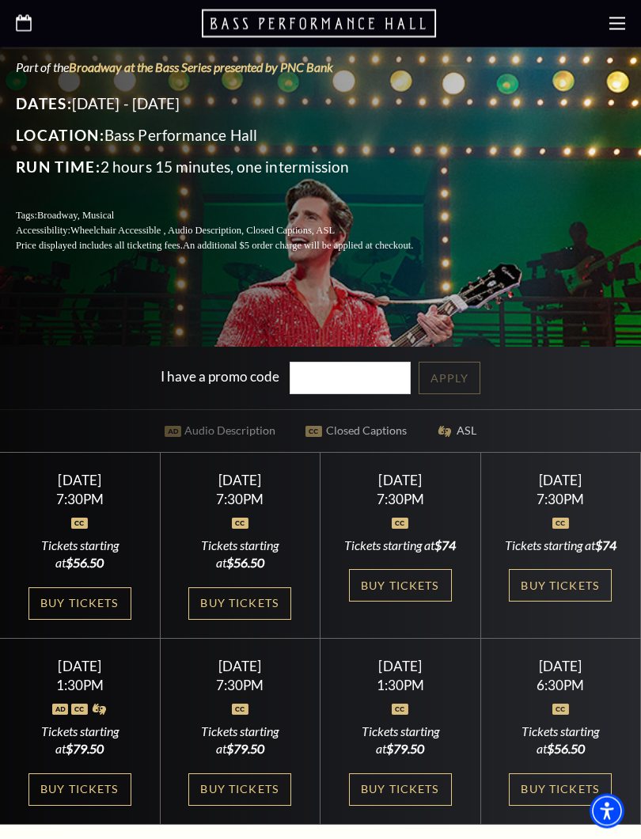
scroll to position [372, 0]
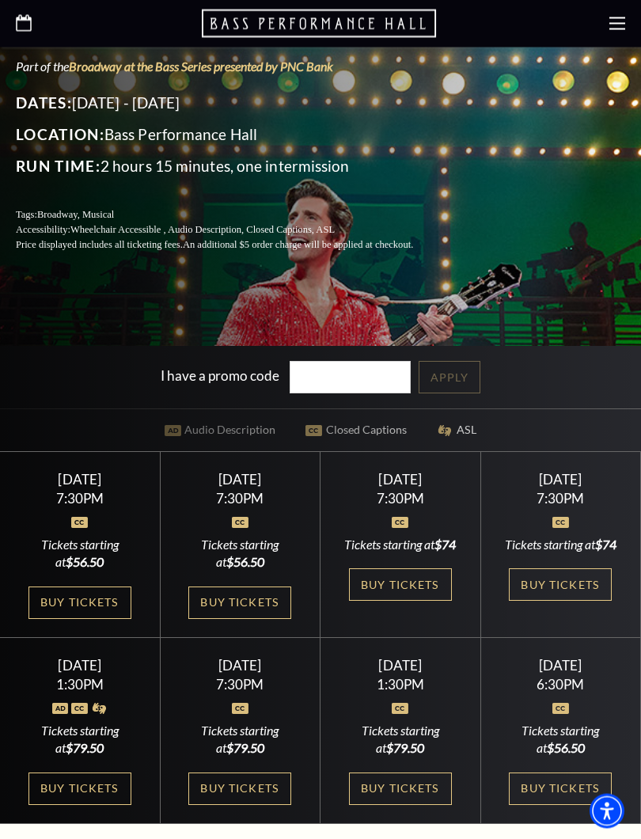
click at [253, 617] on link "Buy Tickets" at bounding box center [239, 604] width 103 height 32
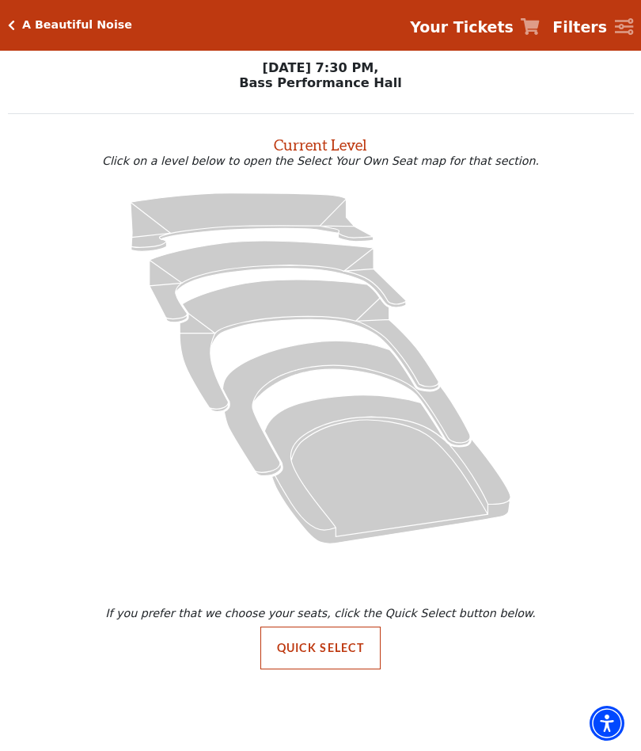
click at [265, 214] on icon at bounding box center [252, 221] width 243 height 59
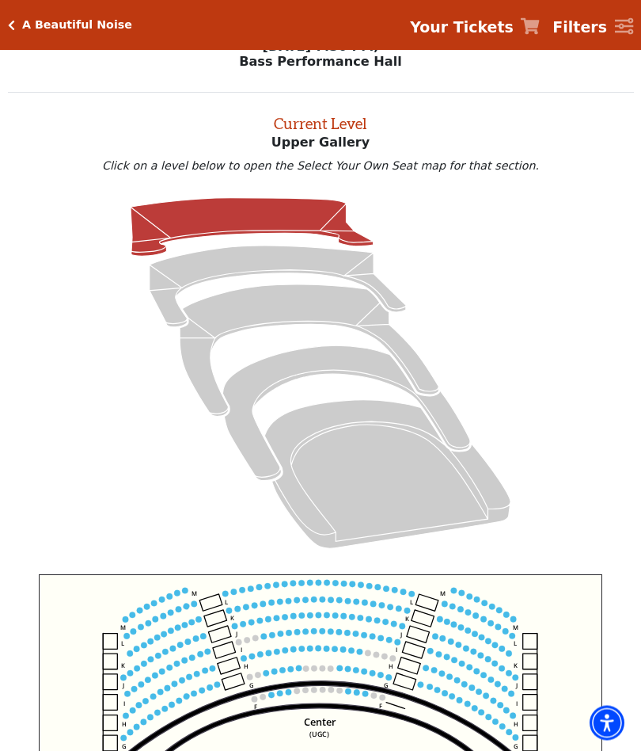
scroll to position [59, 0]
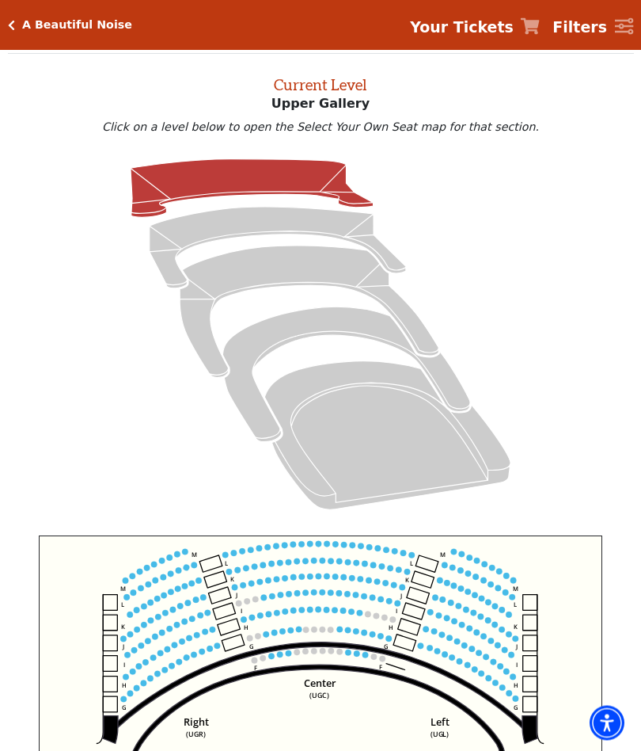
click at [383, 640] on circle at bounding box center [382, 637] width 6 height 6
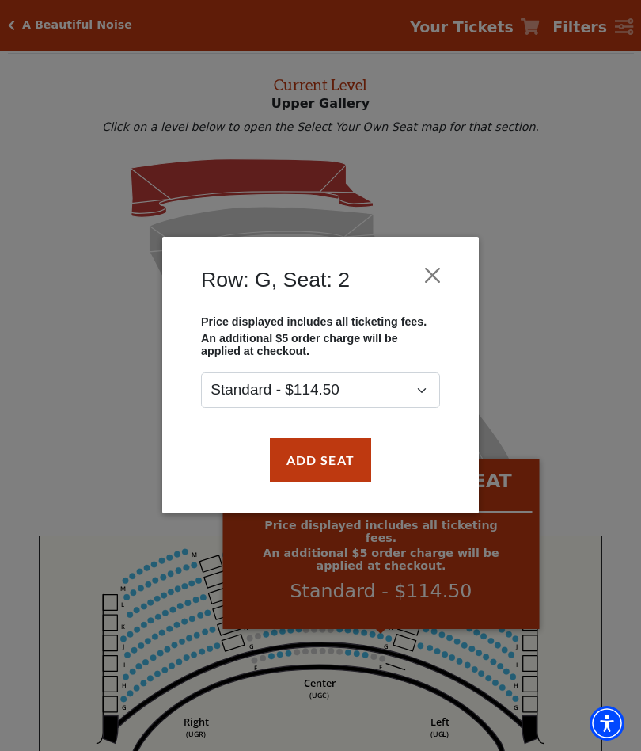
click at [344, 466] on button "Add Seat" at bounding box center [320, 460] width 101 height 44
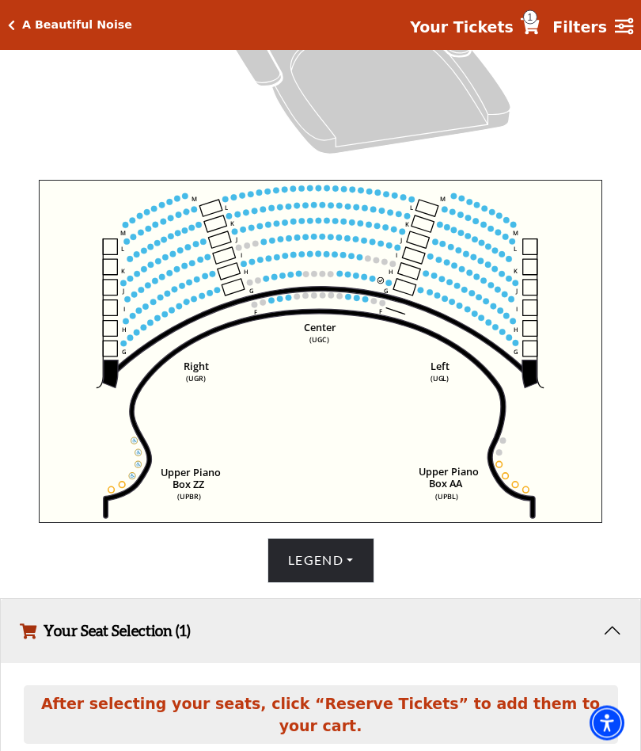
scroll to position [522, 0]
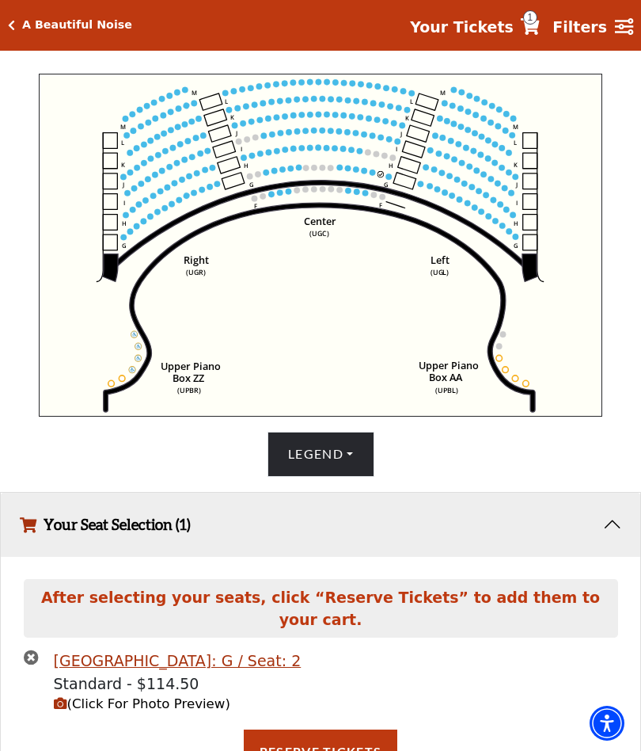
click at [402, 179] on rect at bounding box center [405, 181] width 23 height 17
click at [392, 187] on icon "Center (UGC) Right (UGR) Left (UGL) Upper Piano Box ZZ (UPBR) Upper Piano Box A…" at bounding box center [321, 246] width 564 height 344
click at [402, 180] on icon "Center (UGC) Right (UGR) Left (UGL) Upper Piano Box ZZ (UPBR) Upper Piano Box A…" at bounding box center [321, 246] width 564 height 344
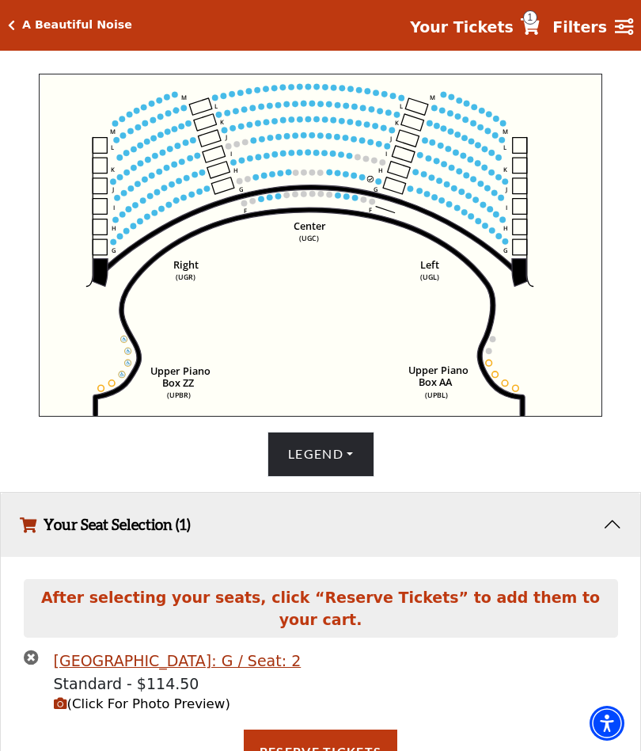
click at [379, 185] on circle at bounding box center [379, 181] width 6 height 6
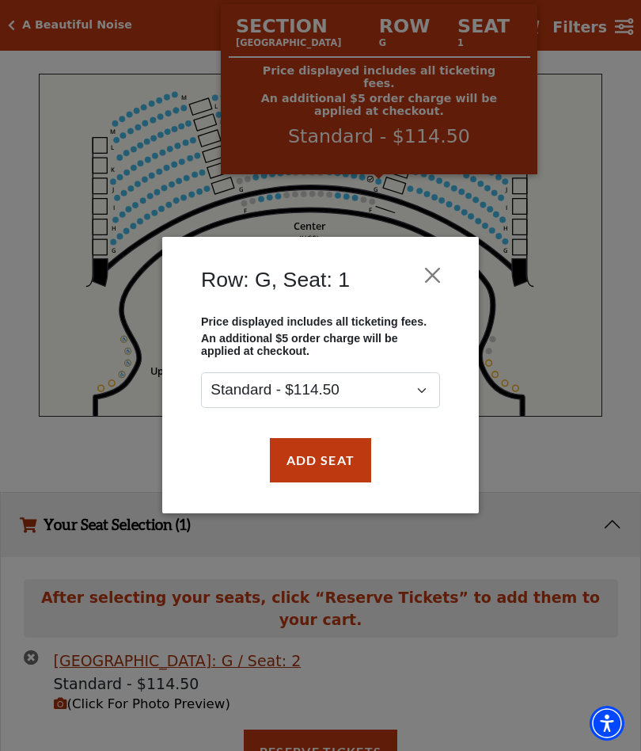
click at [339, 466] on button "Add Seat" at bounding box center [320, 460] width 101 height 44
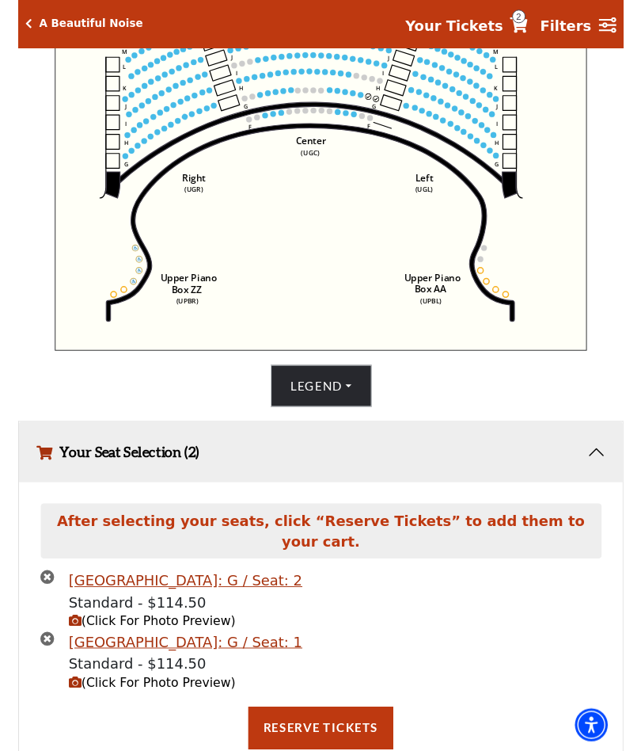
scroll to position [615, 0]
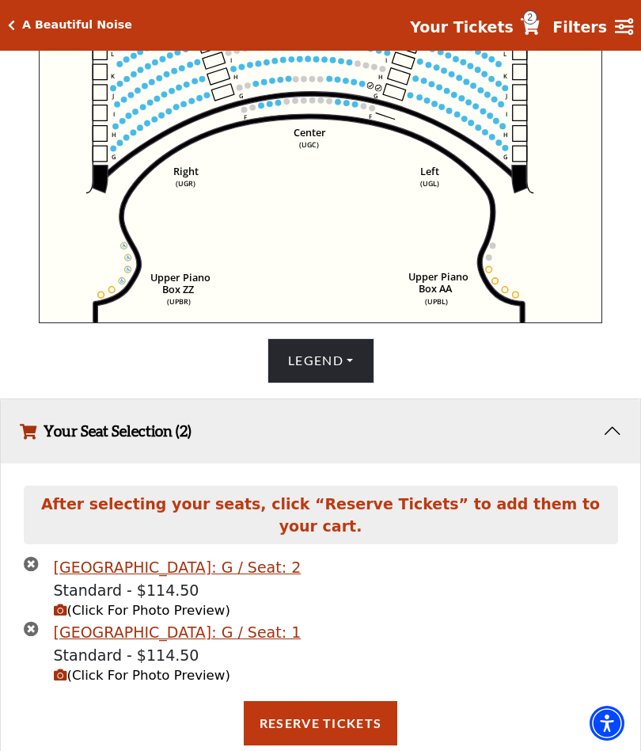
click at [167, 668] on span "(Click For Photo Preview)" at bounding box center [142, 675] width 177 height 15
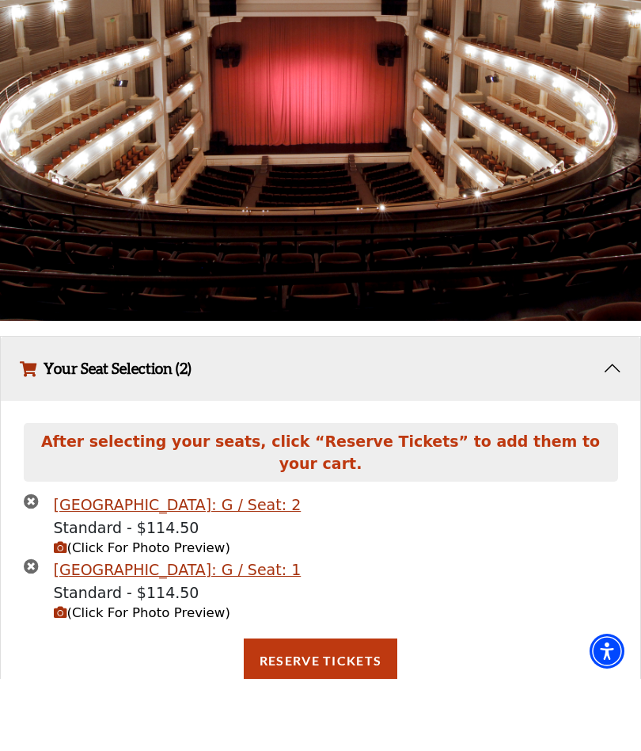
scroll to position [1052, 0]
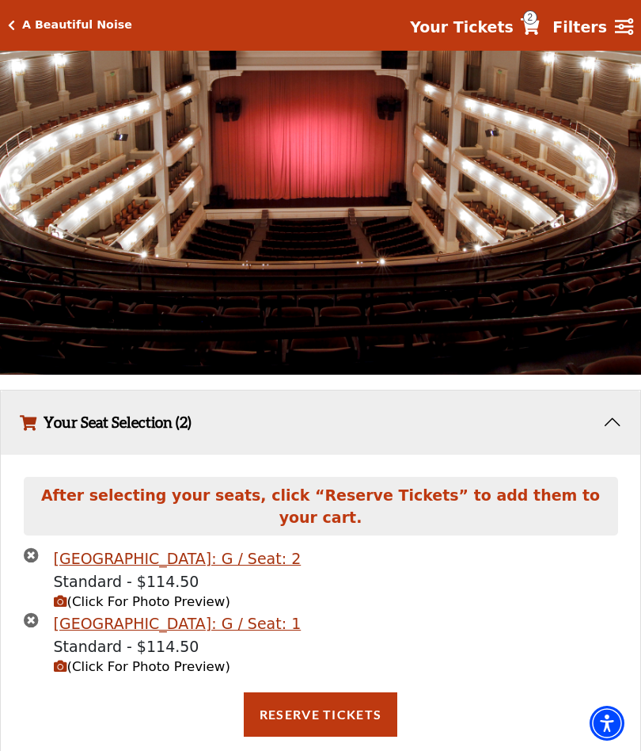
click at [338, 692] on button "Reserve Tickets" at bounding box center [321, 714] width 154 height 44
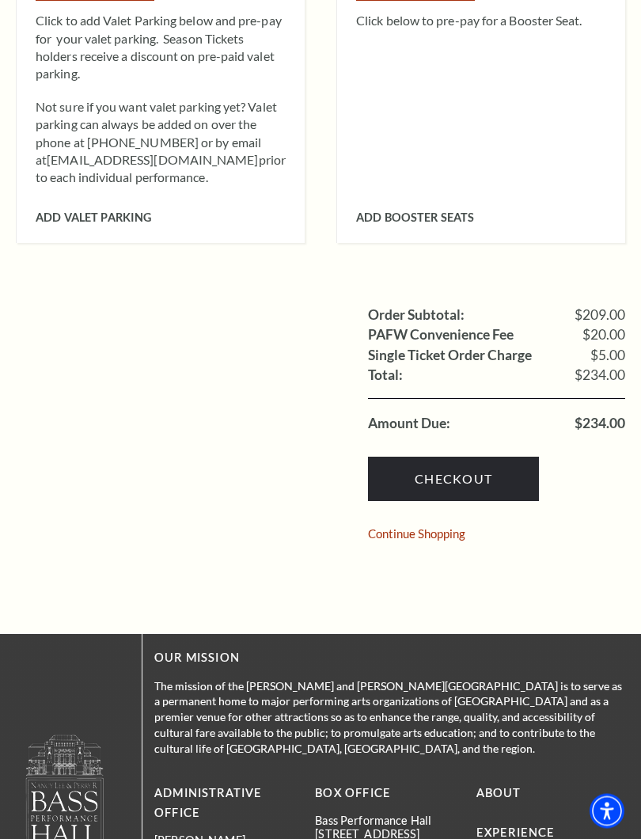
scroll to position [1112, 0]
click at [469, 457] on link "Checkout" at bounding box center [453, 479] width 171 height 44
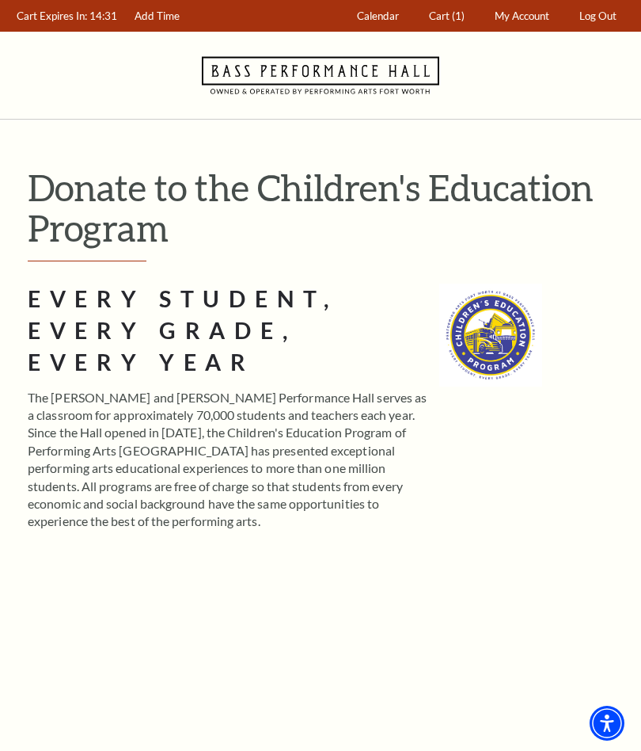
click at [447, 18] on span "Cart" at bounding box center [439, 16] width 21 height 13
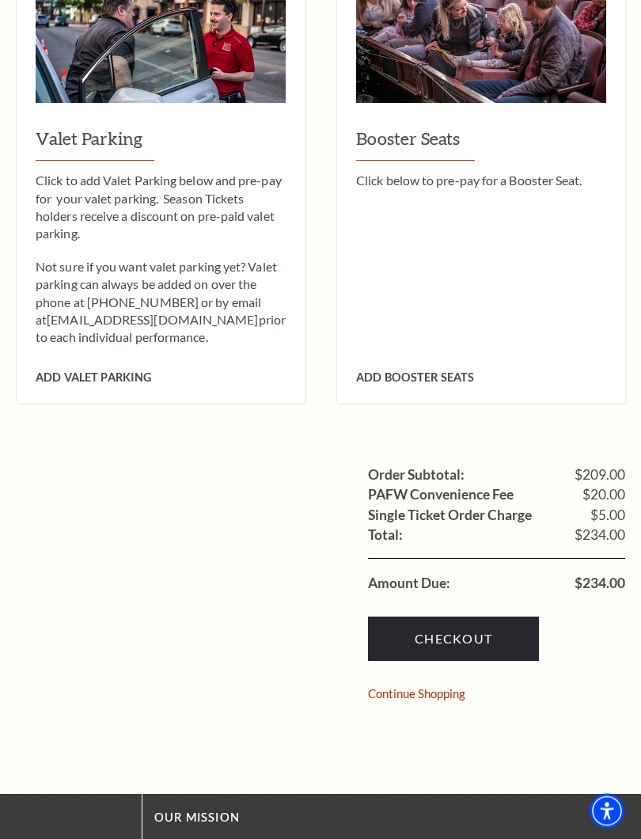
scroll to position [952, 0]
click at [596, 628] on div "Checkout Continue Shopping" at bounding box center [496, 654] width 257 height 122
click at [488, 617] on link "Checkout" at bounding box center [453, 639] width 171 height 44
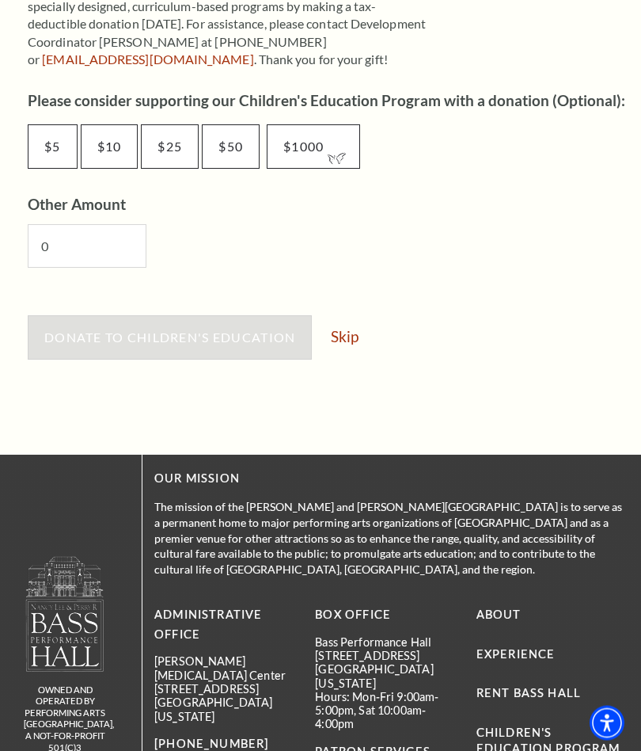
scroll to position [907, 0]
click at [348, 335] on link "Skip" at bounding box center [345, 336] width 28 height 15
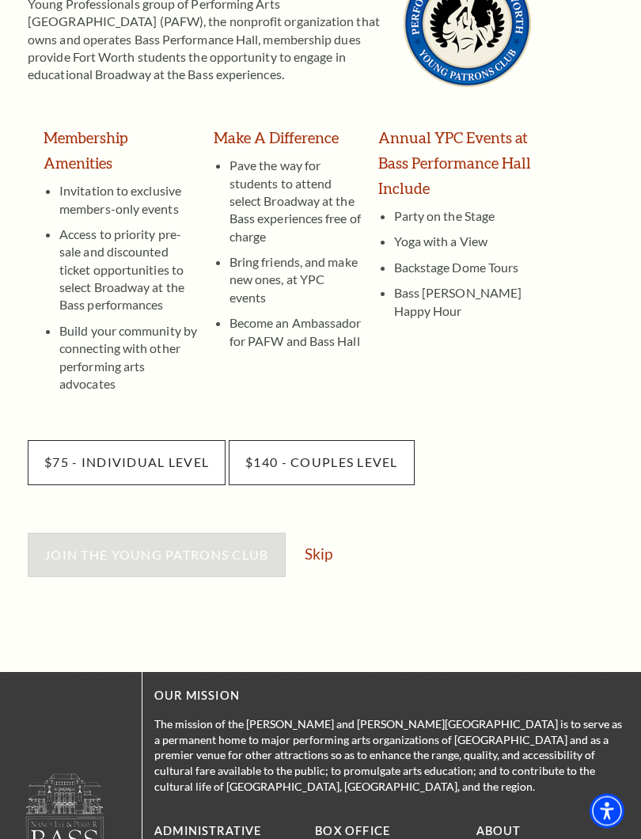
scroll to position [286, 0]
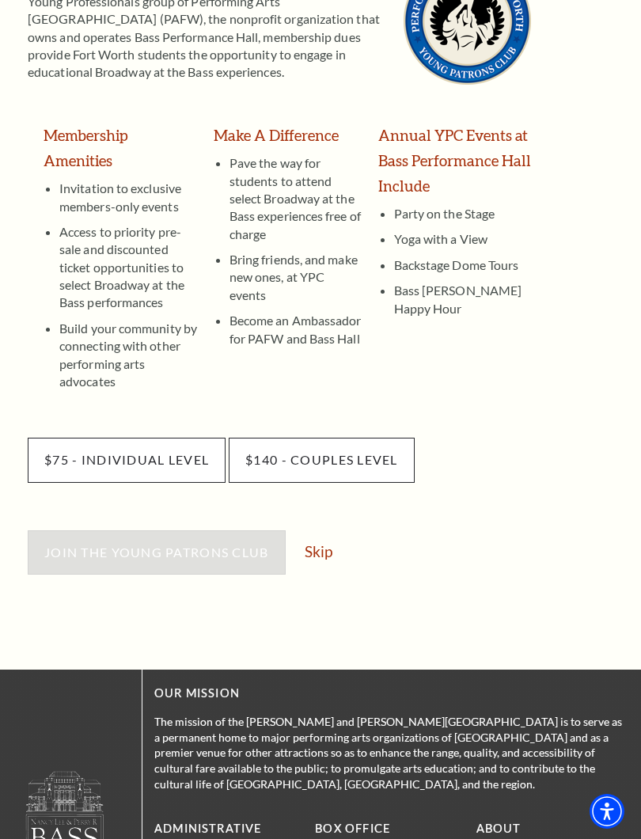
click at [325, 544] on link "Skip" at bounding box center [319, 551] width 28 height 15
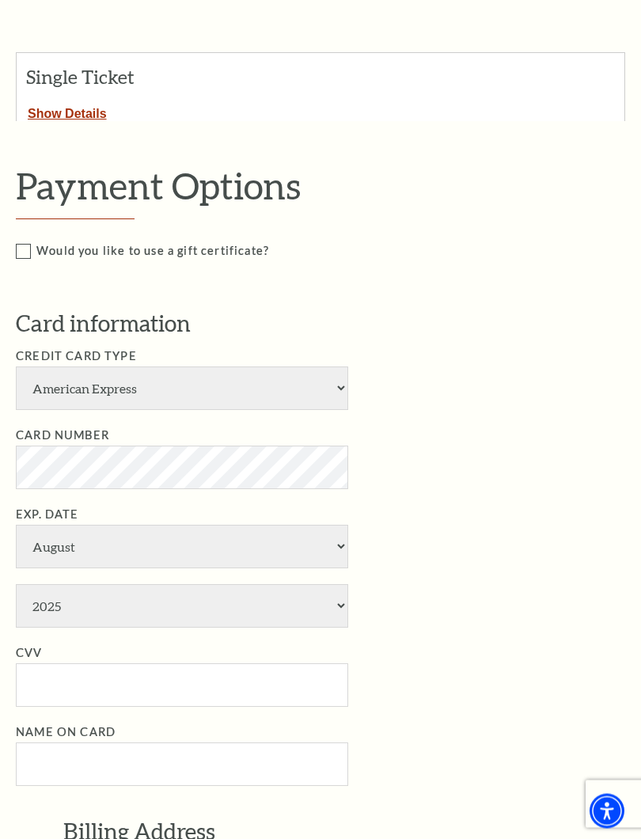
scroll to position [363, 0]
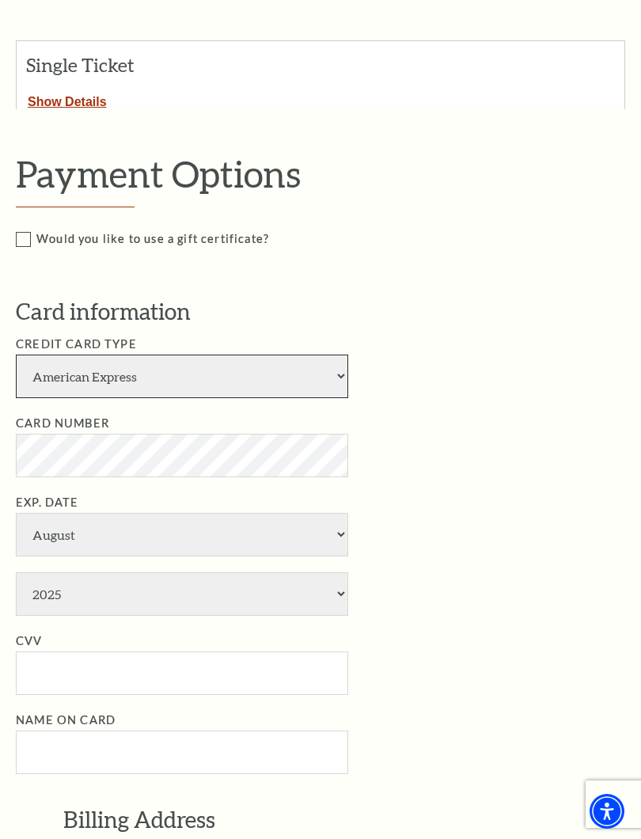
click at [336, 375] on select "American Express Visa Master Card Discover" at bounding box center [182, 377] width 333 height 44
select select "24"
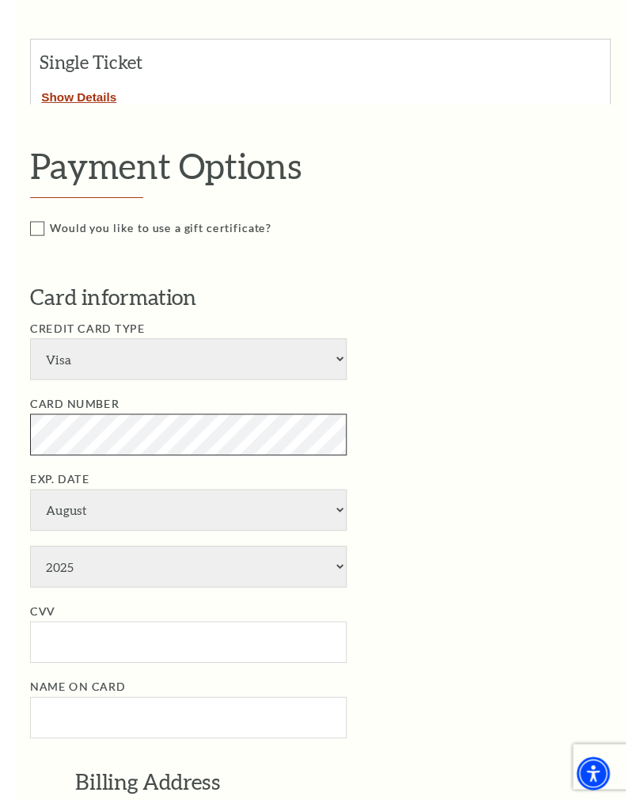
scroll to position [363, 0]
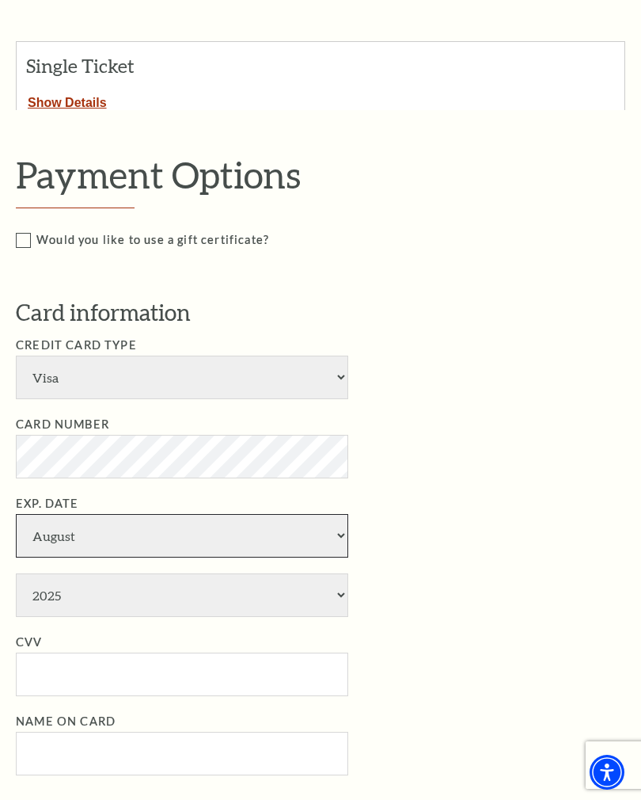
click at [177, 514] on select "January February March April May June July August September October November De…" at bounding box center [182, 536] width 333 height 44
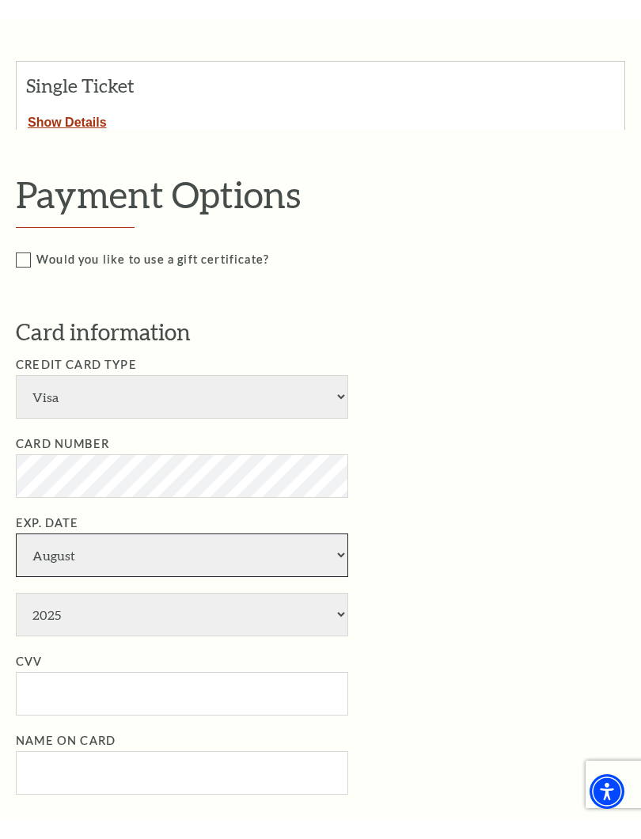
scroll to position [363, 0]
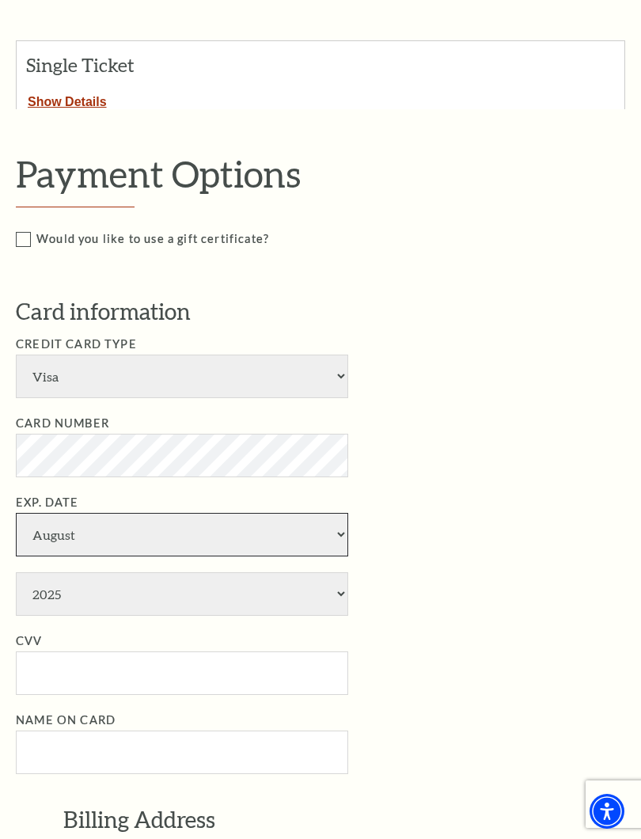
select select "1"
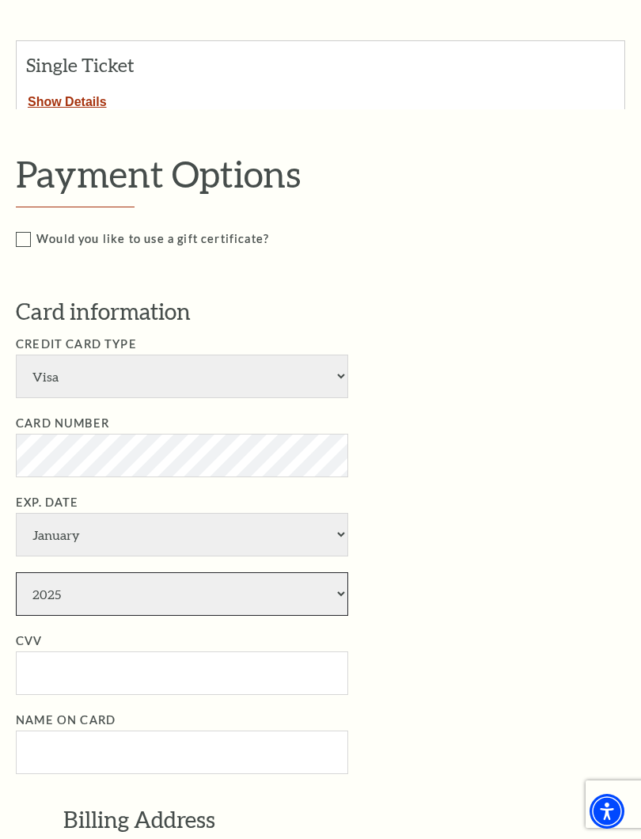
click at [198, 573] on select "2025 2026 2027 2028 2029 2030 2031 2032 2033 2034" at bounding box center [182, 595] width 333 height 44
select select "2029"
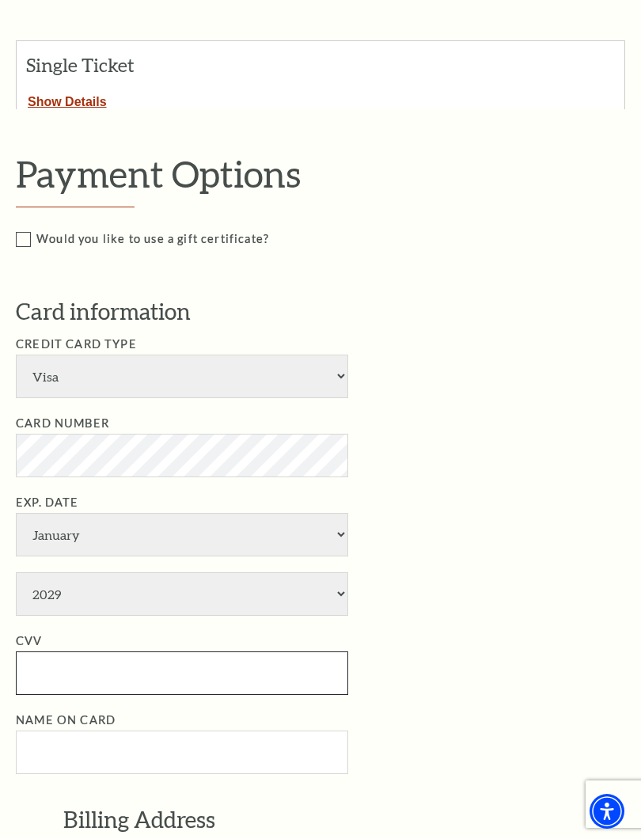
click at [155, 652] on input "CVV" at bounding box center [182, 674] width 333 height 44
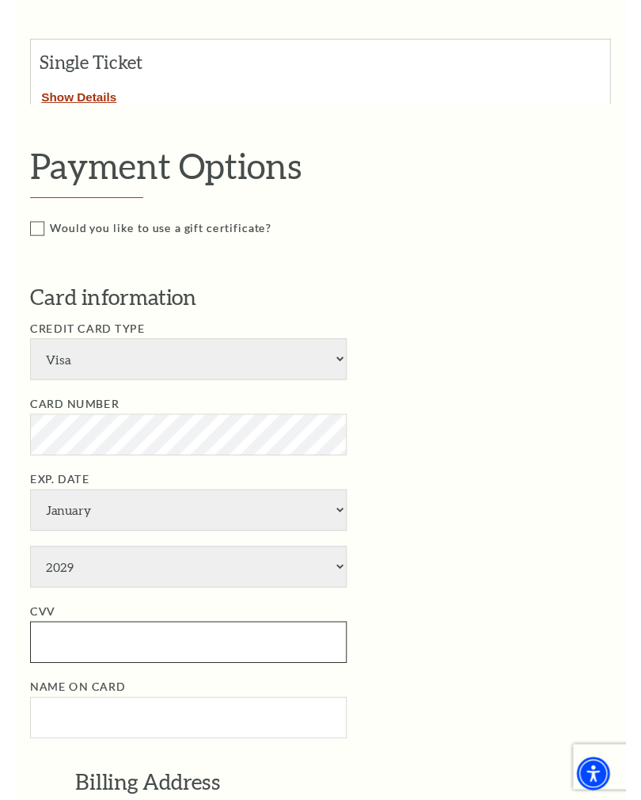
scroll to position [465, 0]
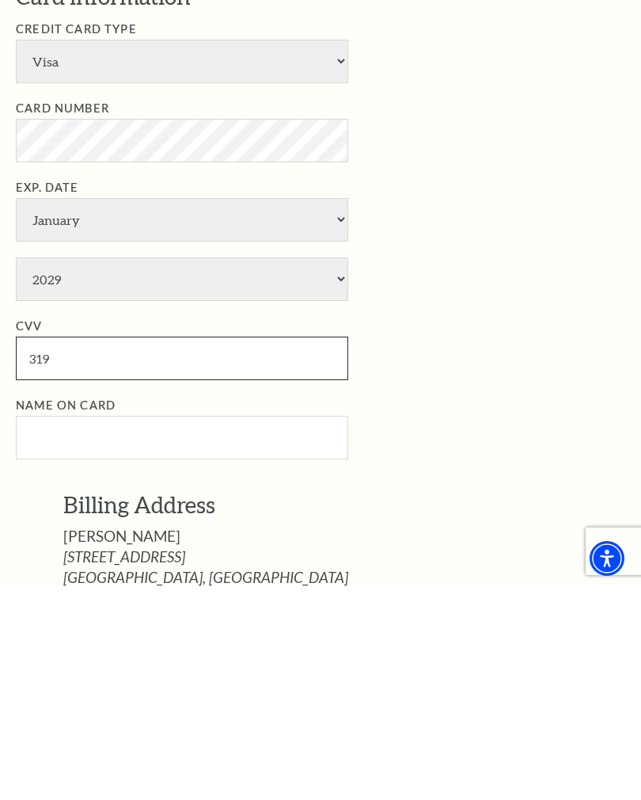
type input "319"
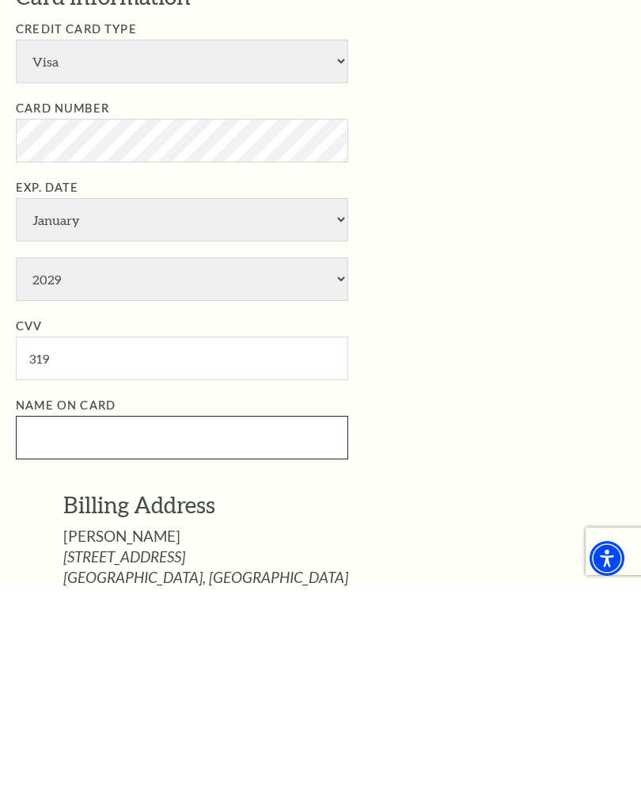
click at [185, 630] on input "Name on Card" at bounding box center [182, 652] width 333 height 44
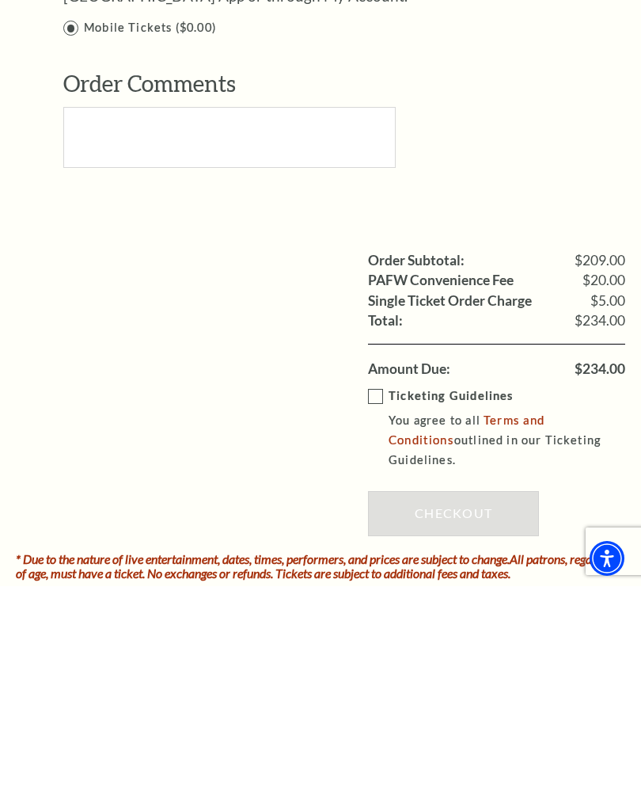
scroll to position [1208, 0]
type input "[PERSON_NAME]"
click at [380, 599] on label "Ticketing Guidelines You agree to all Terms and Conditions outlined in our Tick…" at bounding box center [508, 641] width 280 height 84
click at [0, 0] on input "Ticketing Guidelines You agree to all Terms and Conditions outlined in our Tick…" at bounding box center [0, 0] width 0 height 0
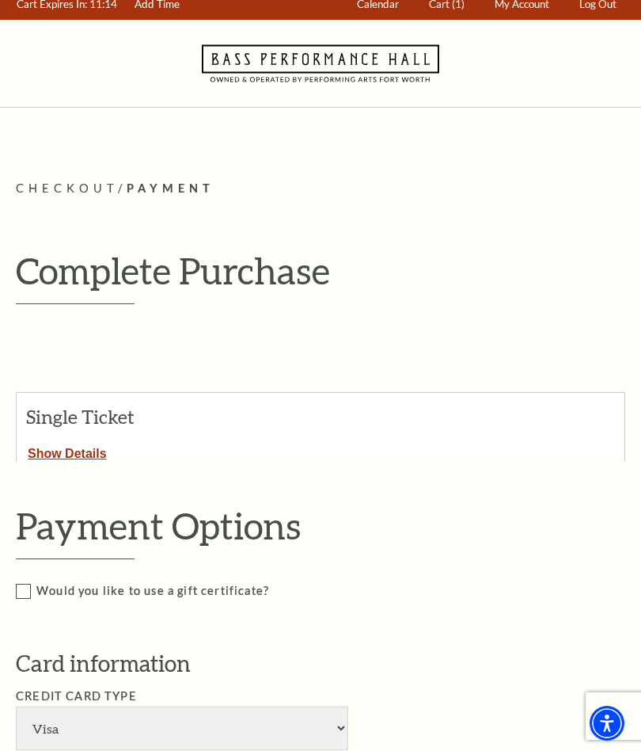
scroll to position [0, 0]
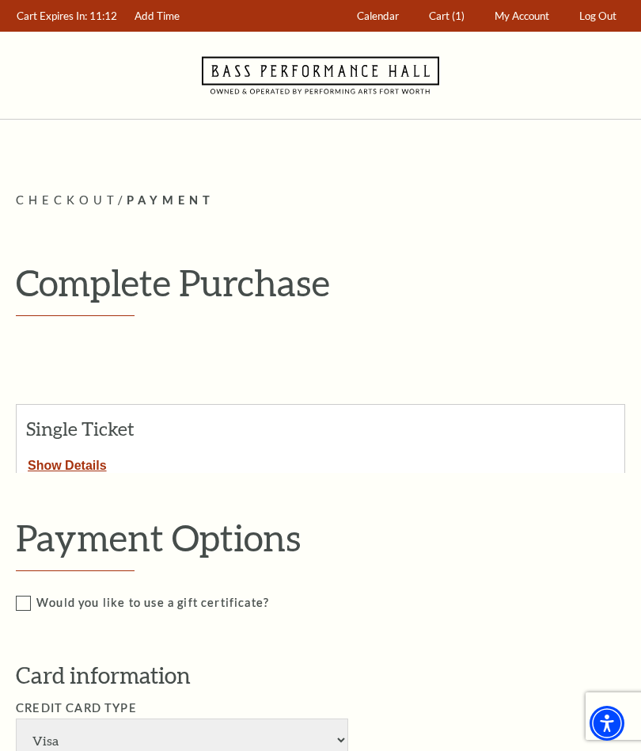
click at [86, 464] on button "Show Details" at bounding box center [67, 462] width 101 height 21
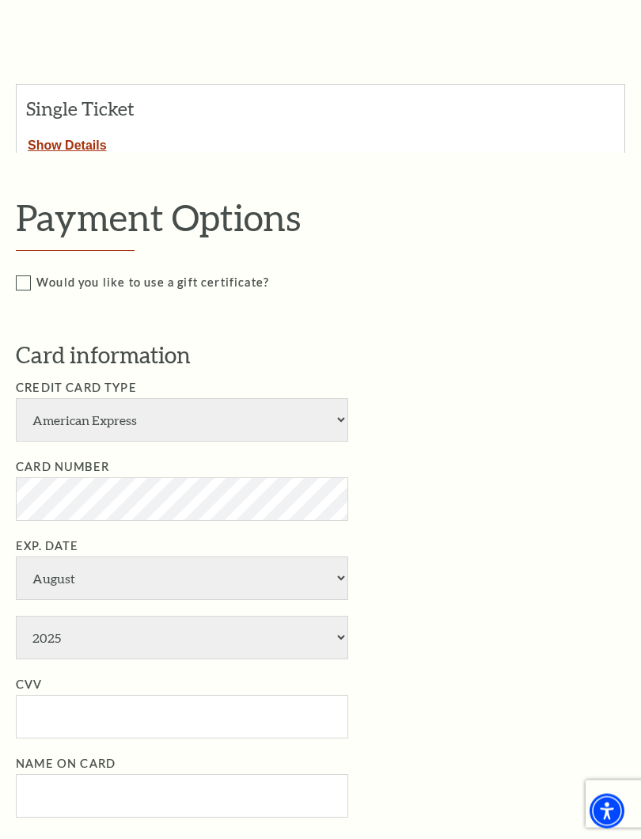
scroll to position [320, 0]
click at [100, 145] on button "Show Details" at bounding box center [67, 142] width 101 height 21
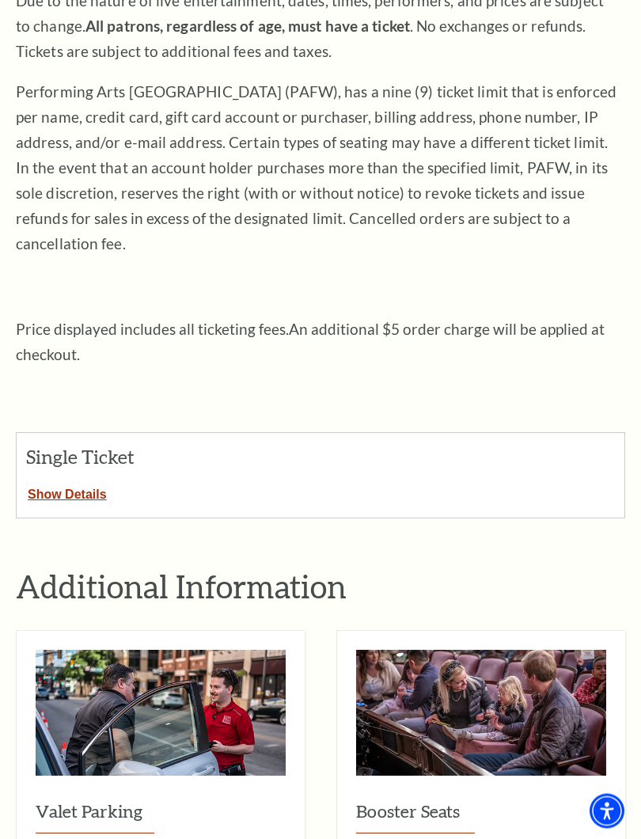
scroll to position [279, 0]
click at [64, 481] on button "Show Details" at bounding box center [67, 491] width 101 height 21
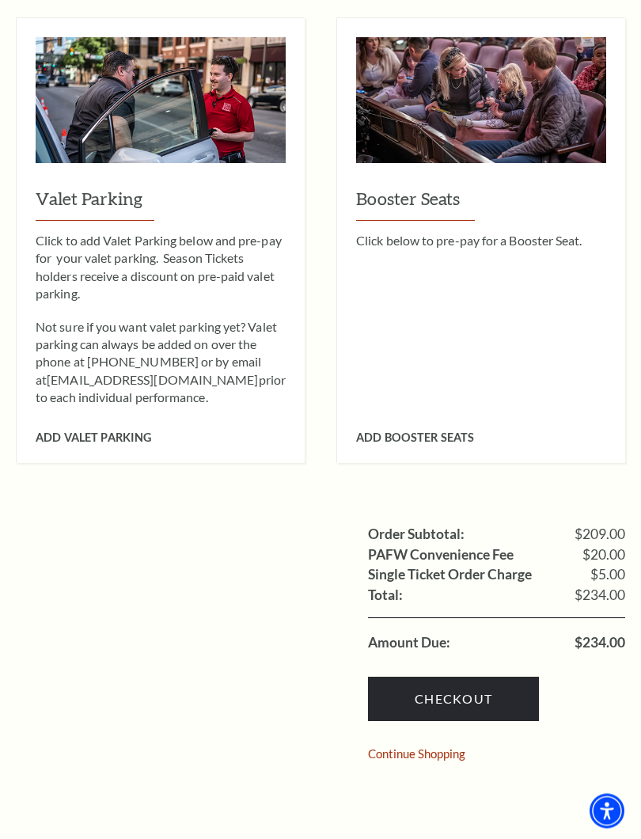
scroll to position [1402, 0]
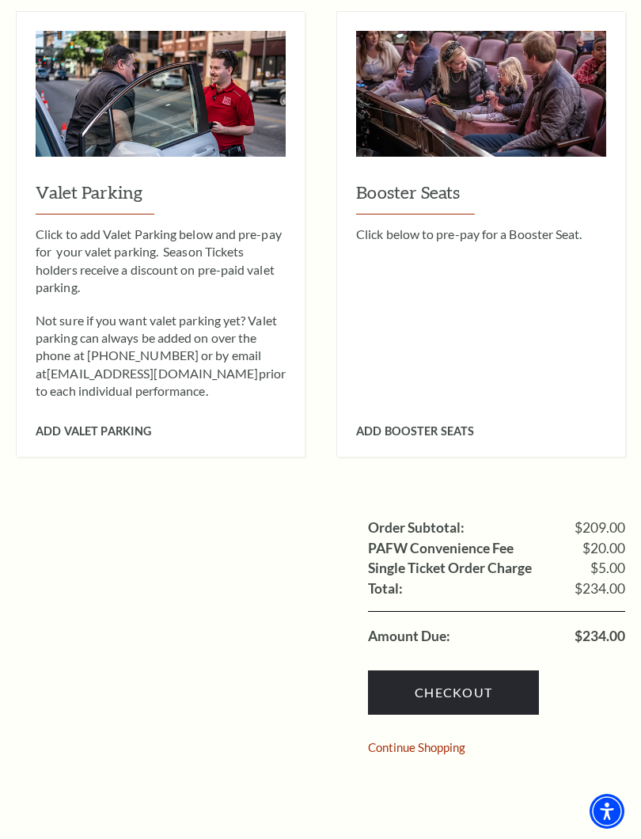
click at [467, 671] on link "Checkout" at bounding box center [453, 693] width 171 height 44
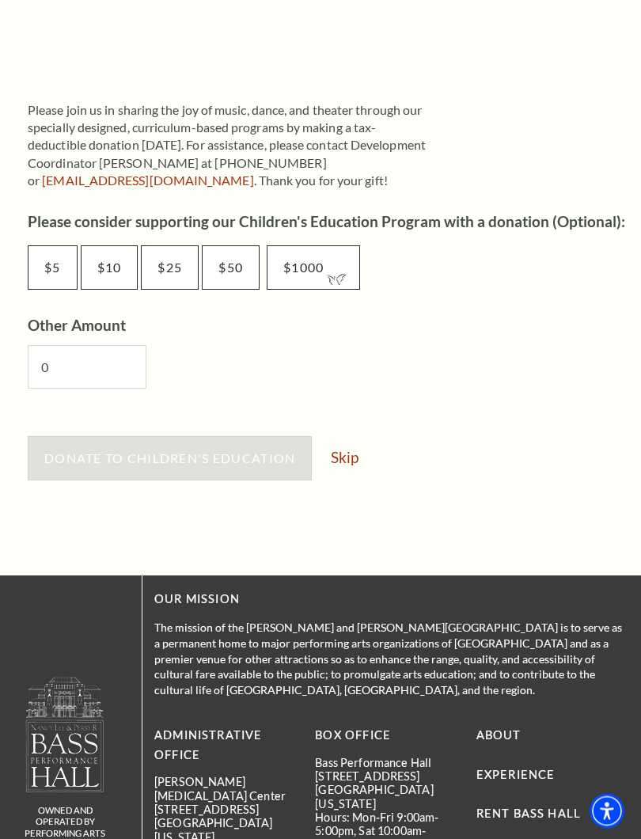
scroll to position [786, 0]
click at [350, 450] on link "Skip" at bounding box center [345, 457] width 28 height 15
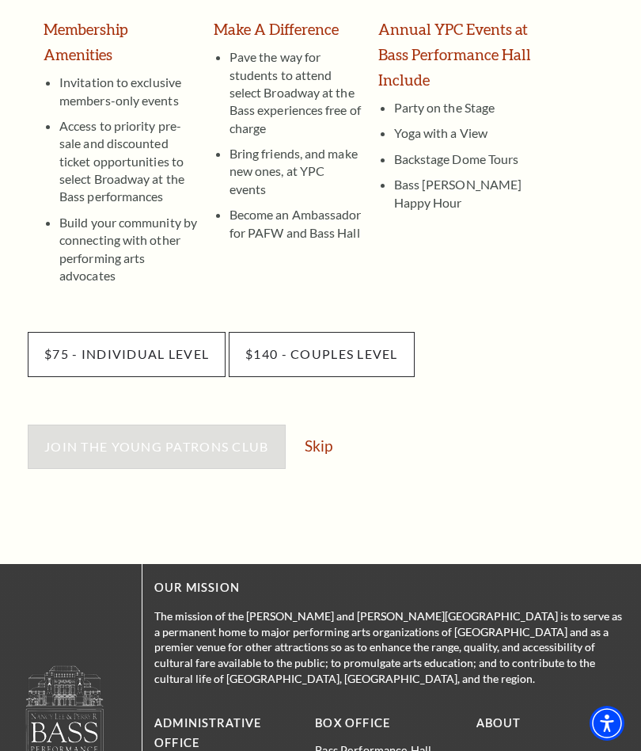
scroll to position [451, 0]
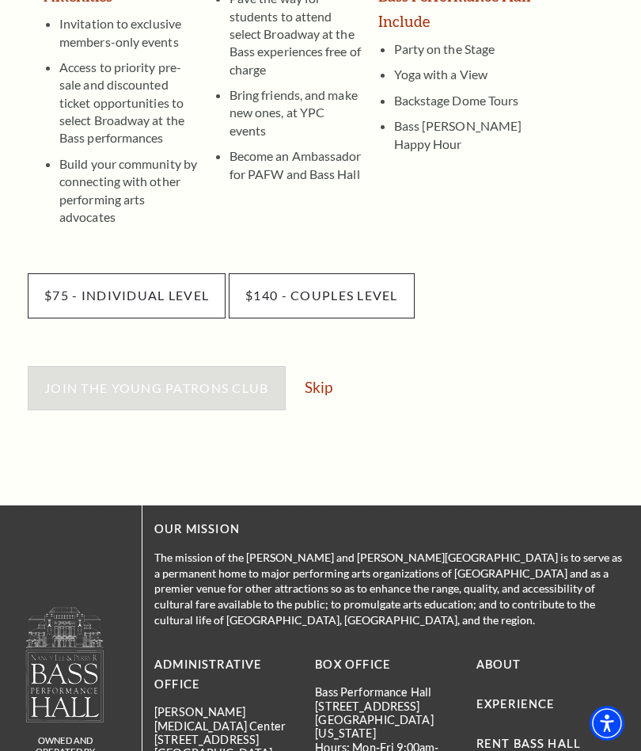
click at [329, 379] on link "Skip" at bounding box center [319, 386] width 28 height 15
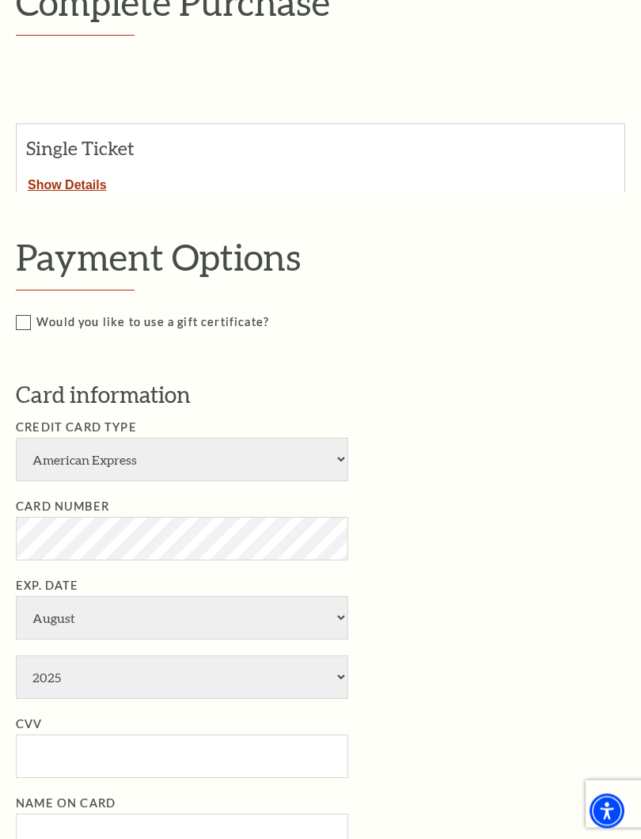
scroll to position [280, 0]
click at [347, 451] on select "American Express Visa Master Card Discover" at bounding box center [182, 460] width 333 height 44
select select "24"
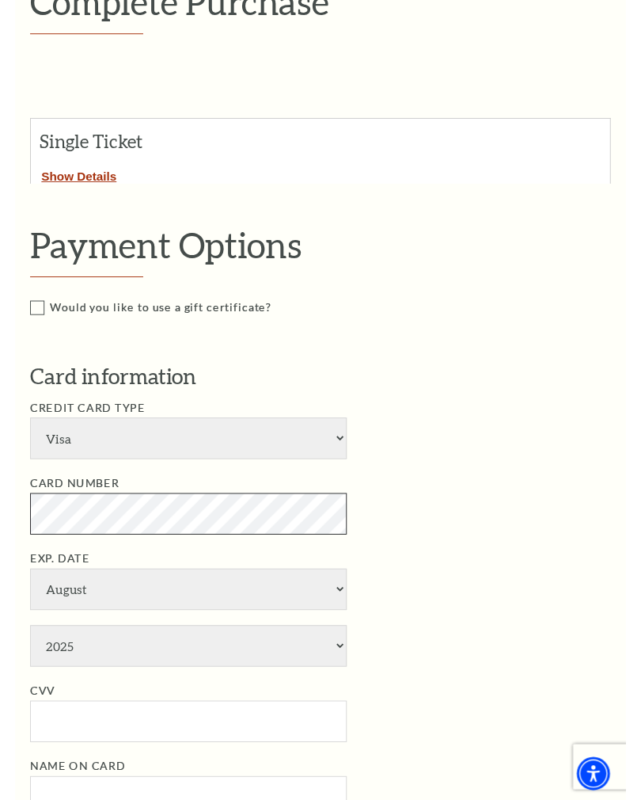
scroll to position [280, 0]
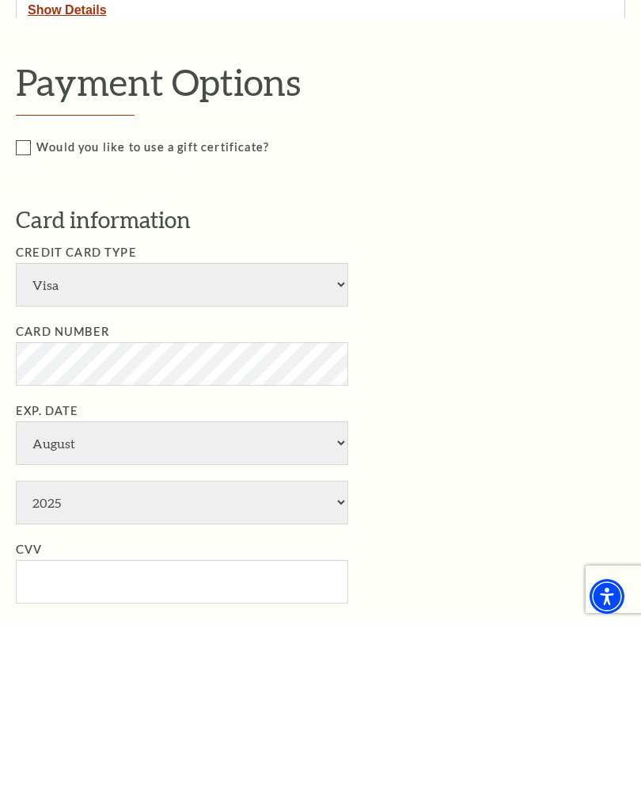
click at [322, 597] on select "January February March April May June July August September October November De…" at bounding box center [182, 619] width 333 height 44
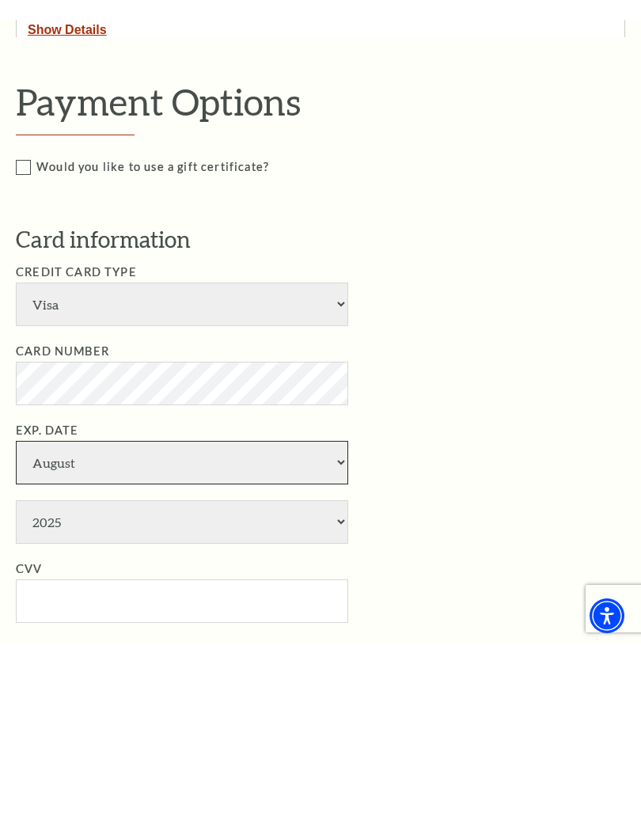
scroll to position [456, 0]
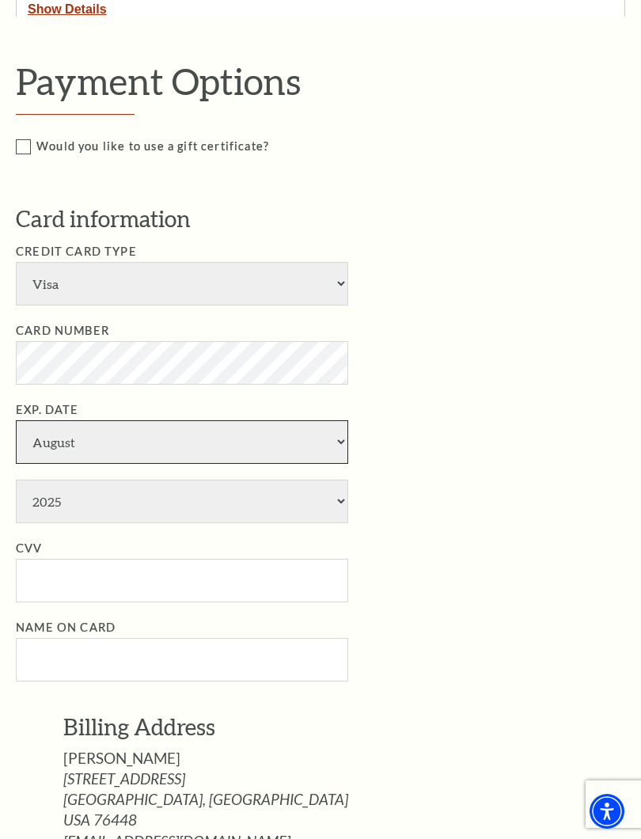
select select "1"
click at [346, 480] on select "2025 2026 2027 2028 2029 2030 2031 2032 2033 2034" at bounding box center [182, 502] width 333 height 44
select select "2029"
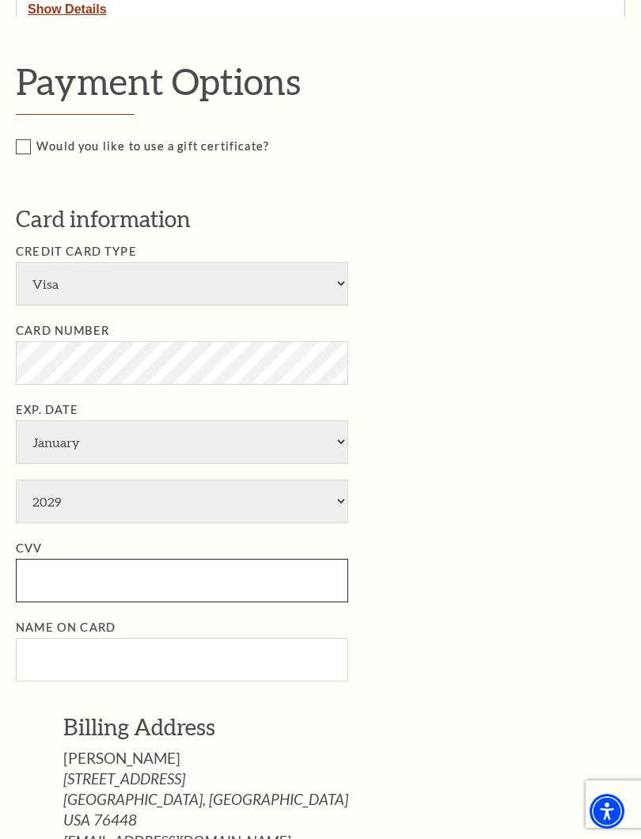
click at [223, 559] on input "CVV" at bounding box center [182, 581] width 333 height 44
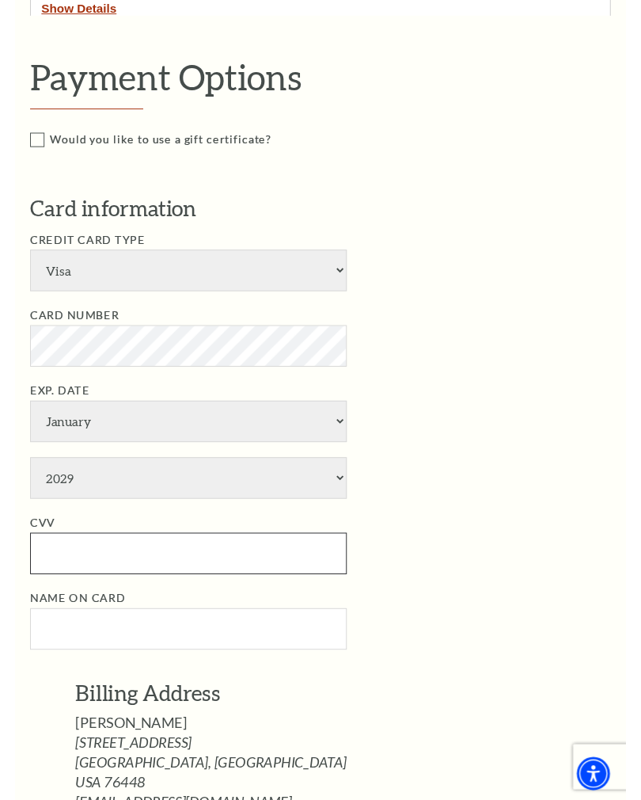
scroll to position [455, 0]
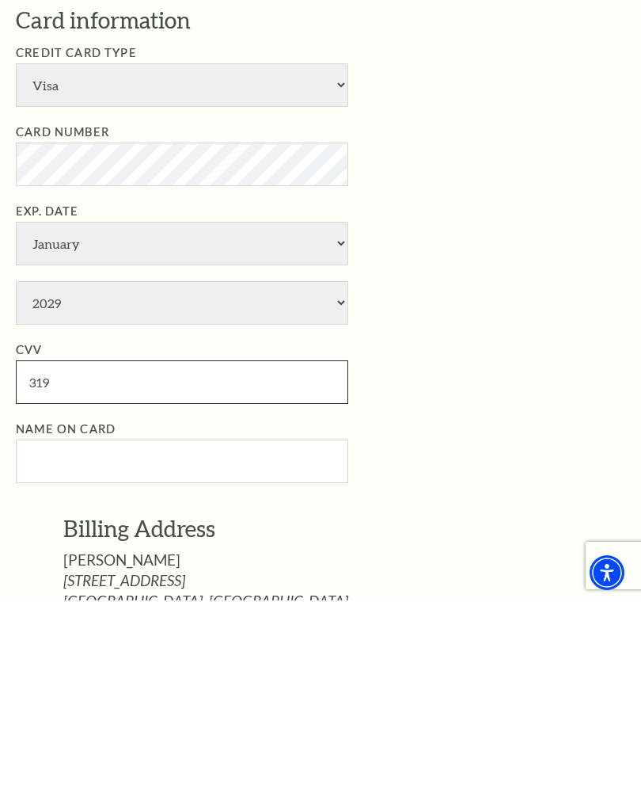
type input "319"
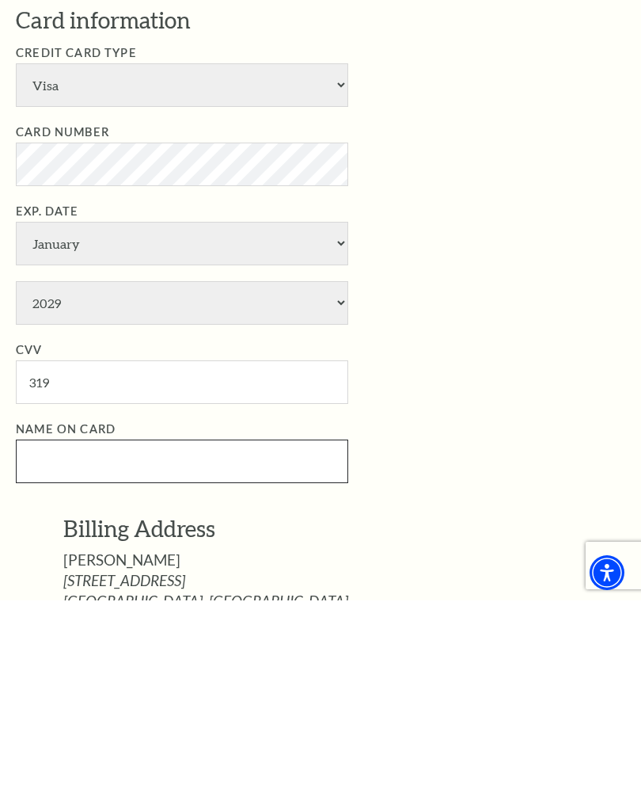
click at [306, 639] on input "Name on Card" at bounding box center [182, 661] width 333 height 44
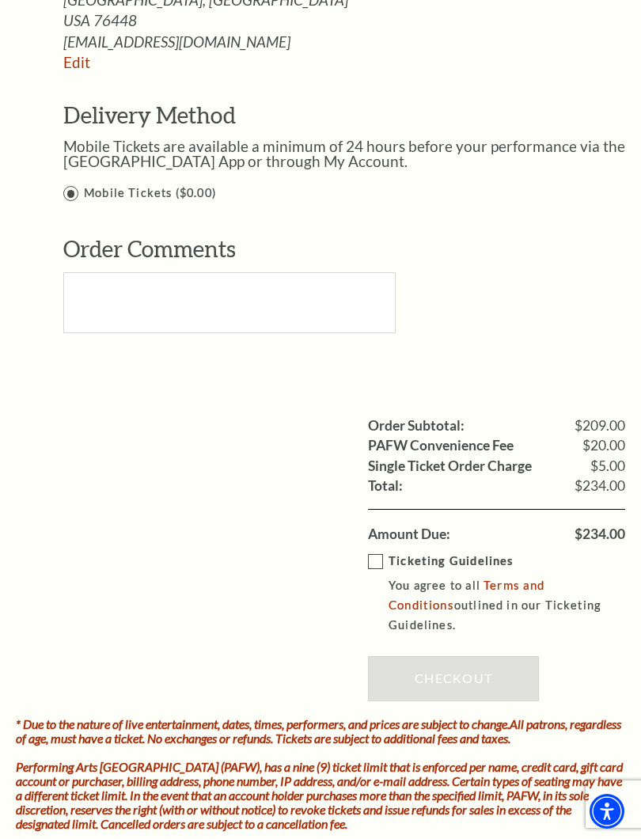
scroll to position [630, 0]
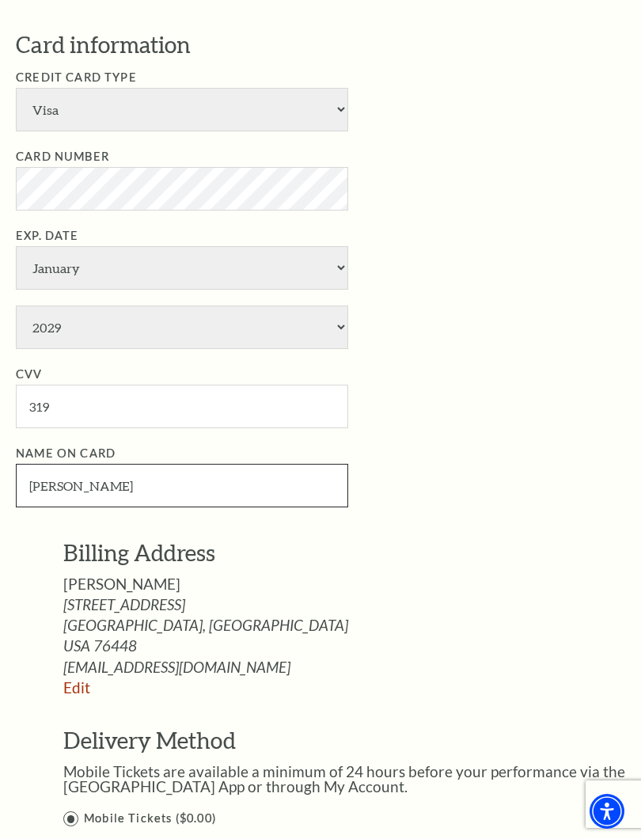
type input "[PERSON_NAME]"
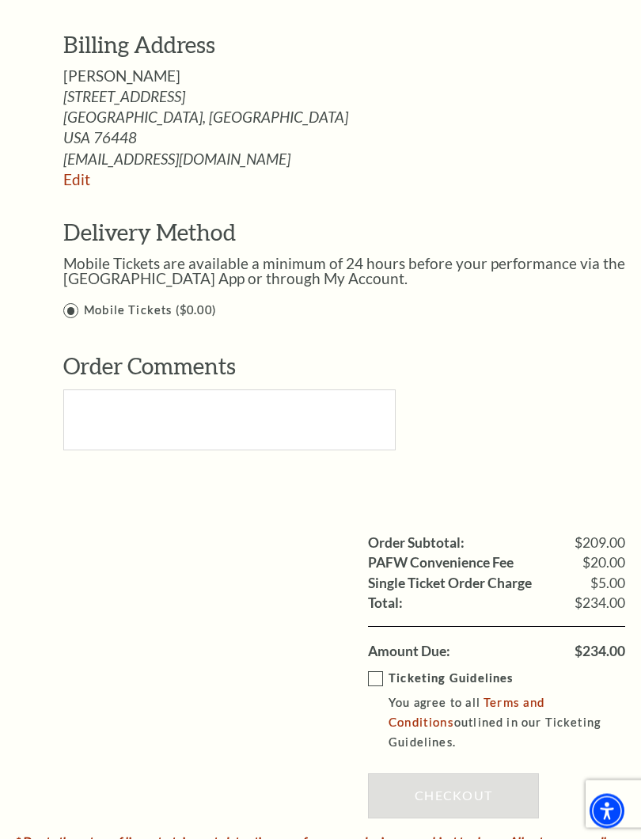
scroll to position [1139, 0]
click at [381, 669] on label "Ticketing Guidelines You agree to all Terms and Conditions outlined in our Tick…" at bounding box center [508, 711] width 280 height 84
click at [0, 0] on input "Ticketing Guidelines You agree to all Terms and Conditions outlined in our Tick…" at bounding box center [0, 0] width 0 height 0
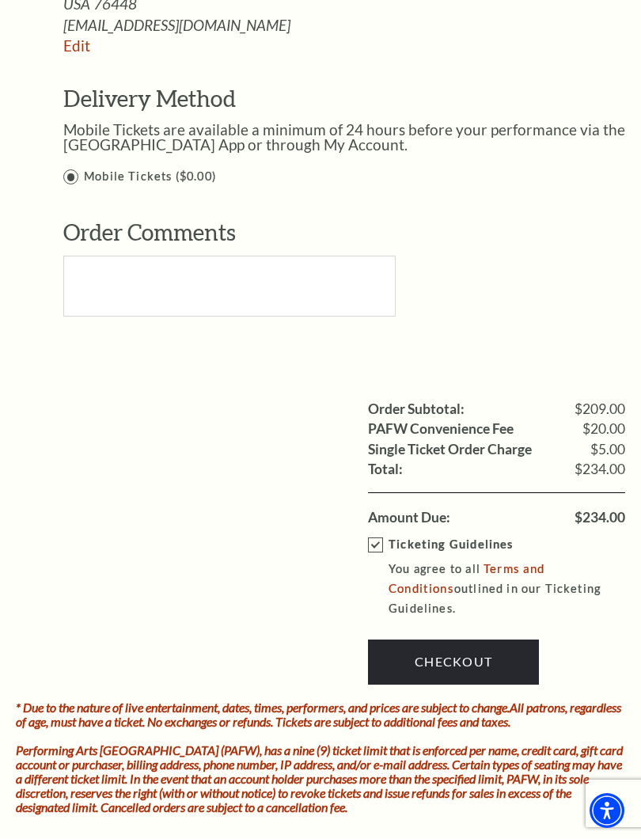
scroll to position [1273, 0]
click at [460, 640] on link "Checkout" at bounding box center [453, 662] width 171 height 44
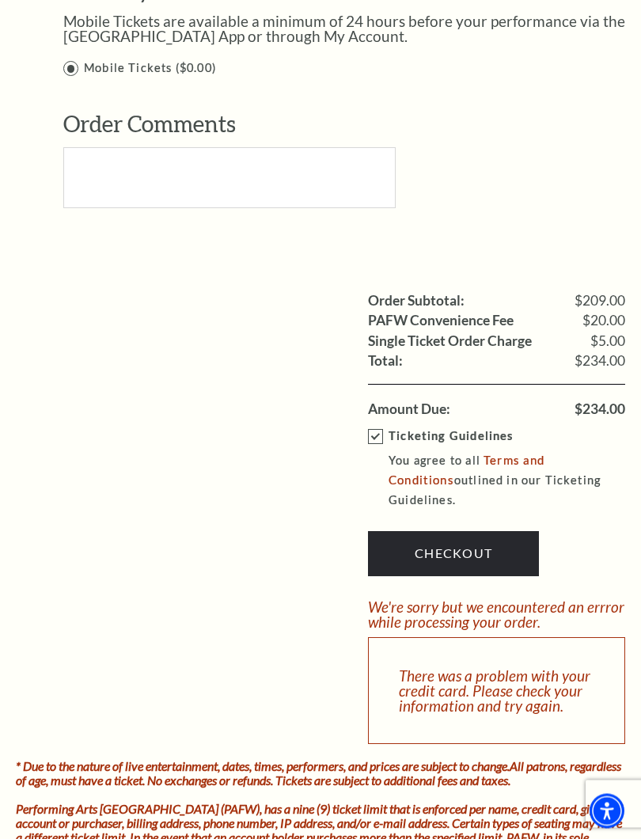
scroll to position [1380, 0]
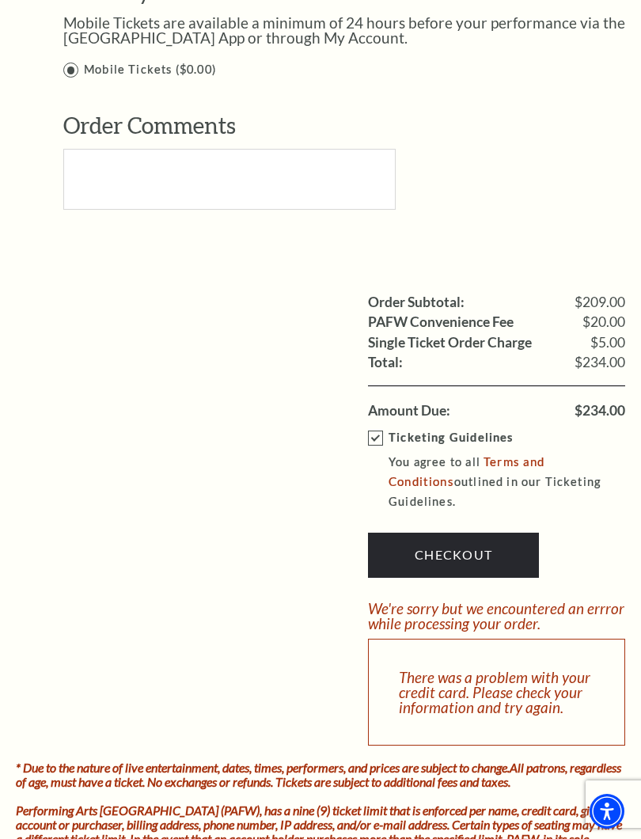
click at [469, 533] on link "Checkout" at bounding box center [453, 555] width 171 height 44
click at [573, 639] on div "There was a problem with your credit card. Please check your information and tr…" at bounding box center [496, 692] width 257 height 107
click at [553, 639] on div "There was a problem with your credit card. Please check your information and tr…" at bounding box center [496, 692] width 257 height 107
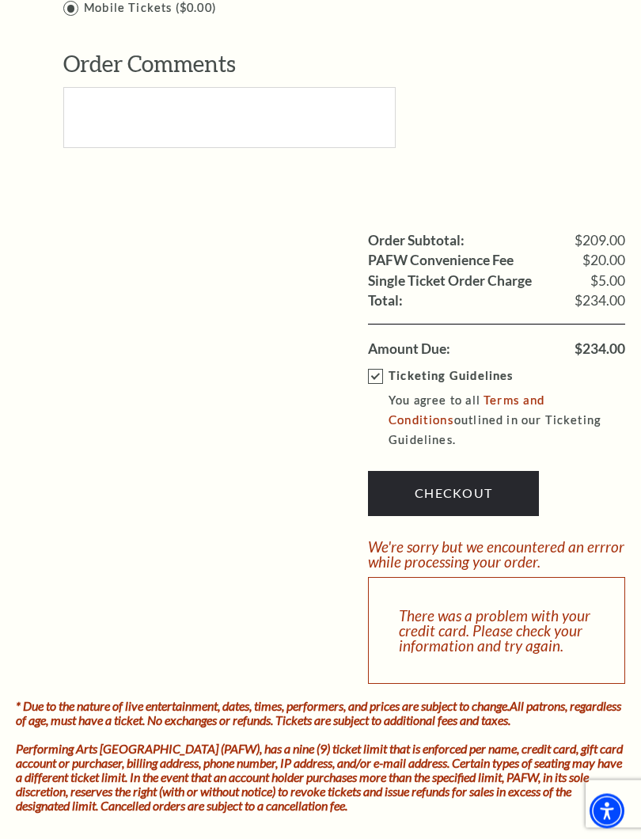
scroll to position [1441, 0]
click at [454, 471] on link "Checkout" at bounding box center [453, 493] width 171 height 44
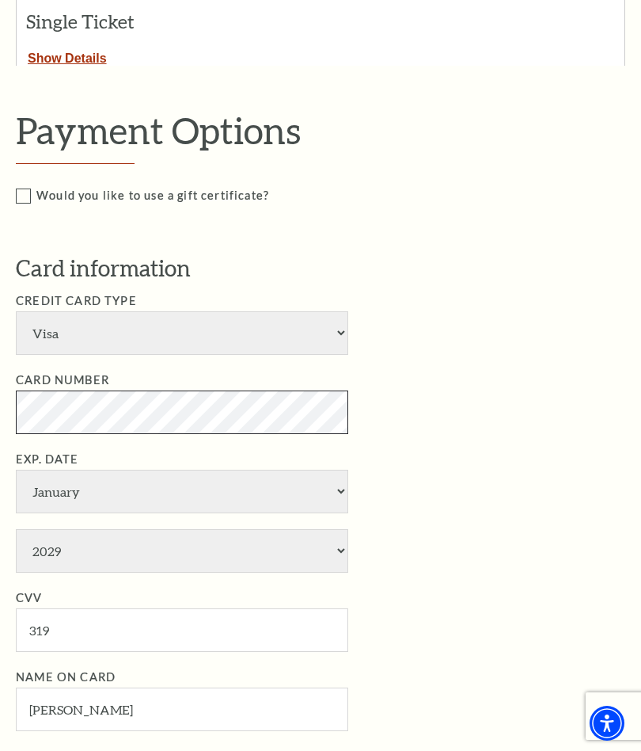
scroll to position [406, 0]
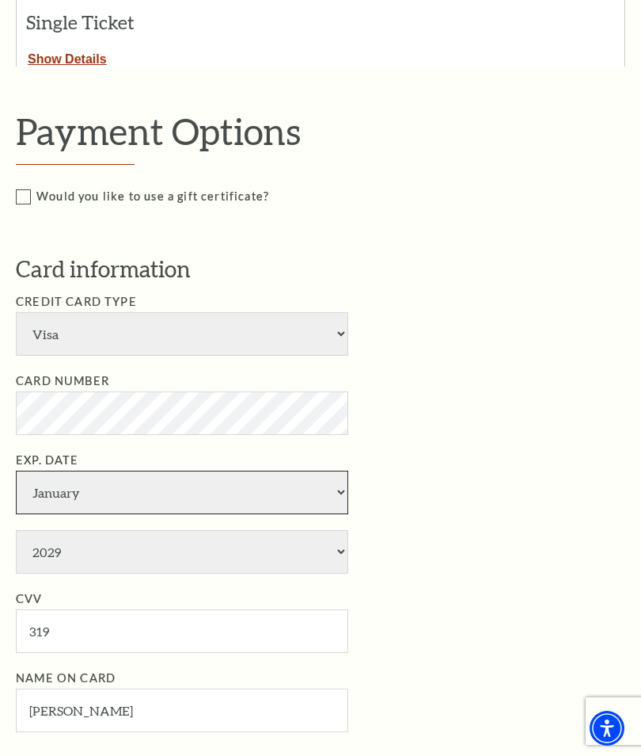
click at [345, 470] on select "January February March April May June July August September October November De…" at bounding box center [182, 492] width 333 height 44
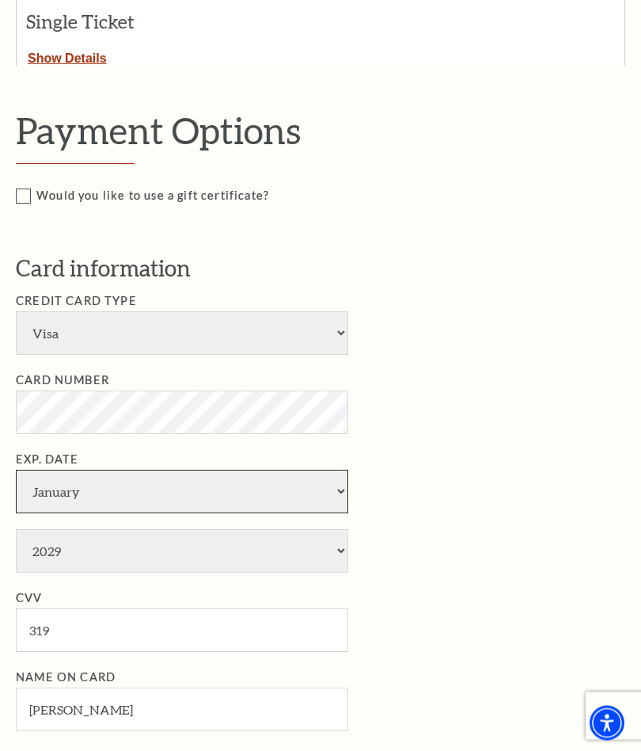
scroll to position [407, 0]
select select "6"
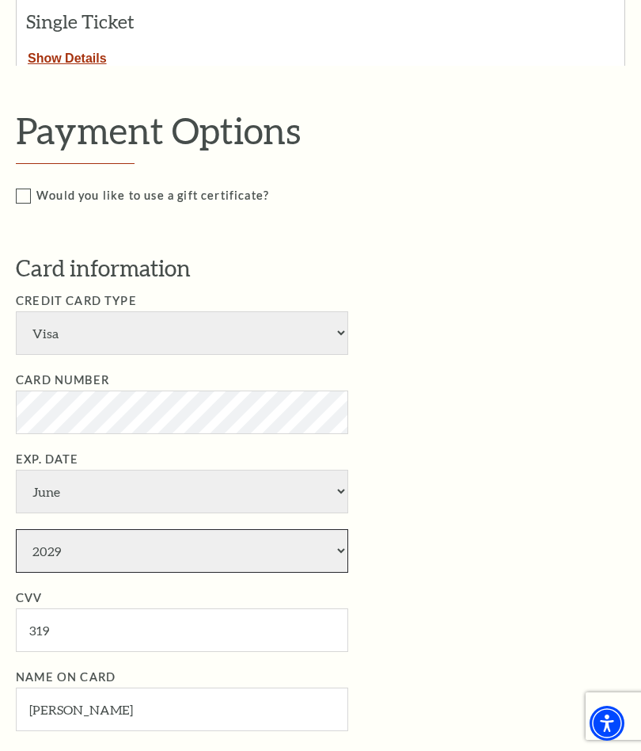
click at [338, 529] on select "2025 2026 2027 2028 2029 2030 2031 2032 2033 2034" at bounding box center [182, 551] width 333 height 44
select select "2027"
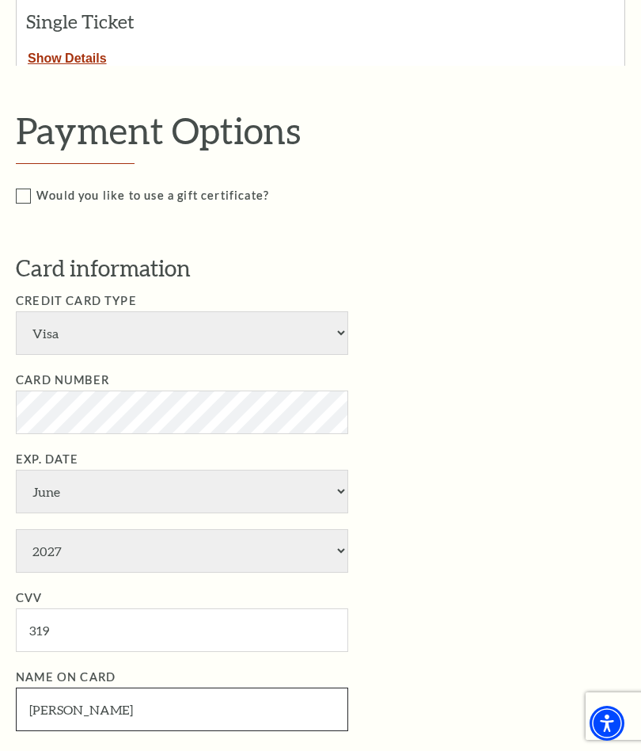
click at [99, 687] on input "[PERSON_NAME]" at bounding box center [182, 709] width 333 height 44
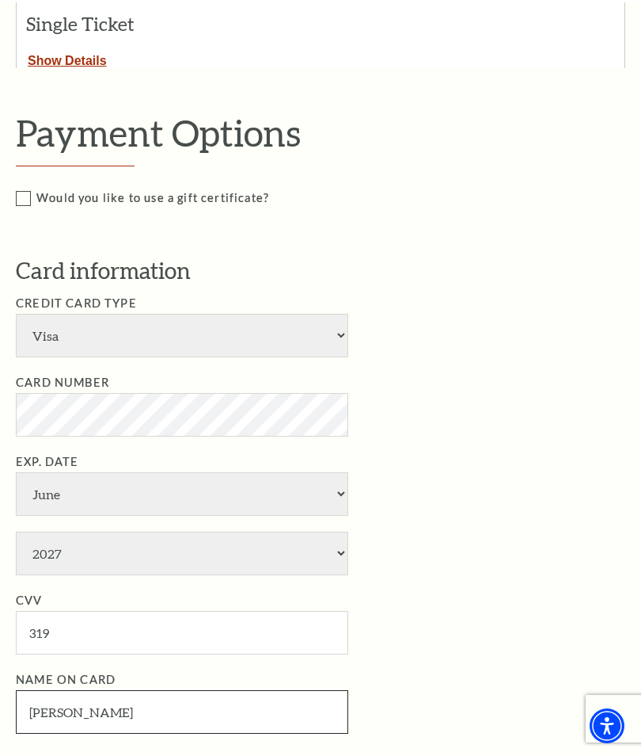
scroll to position [565, 0]
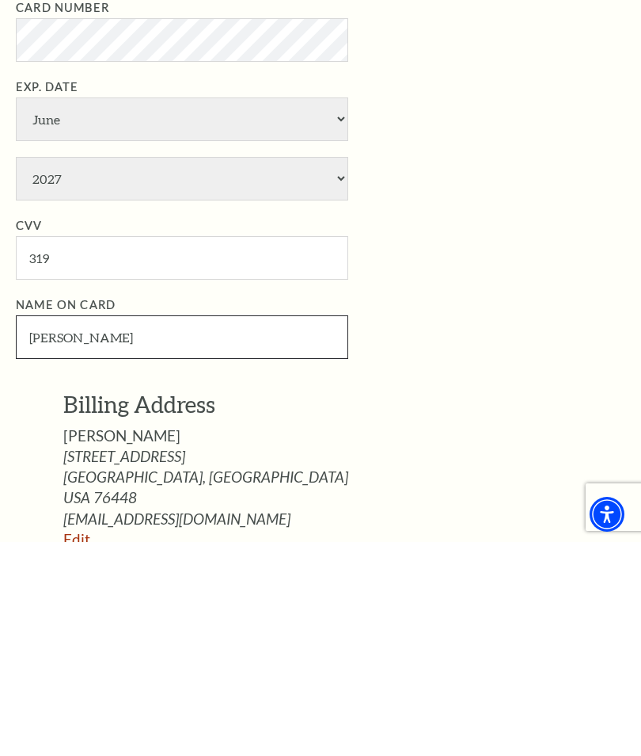
type input "[PERSON_NAME]"
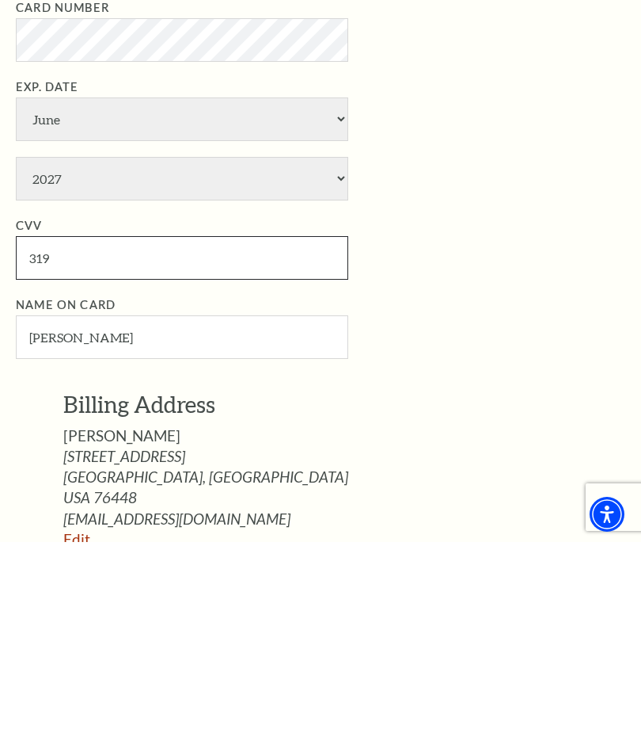
click at [125, 450] on input "319" at bounding box center [182, 472] width 333 height 44
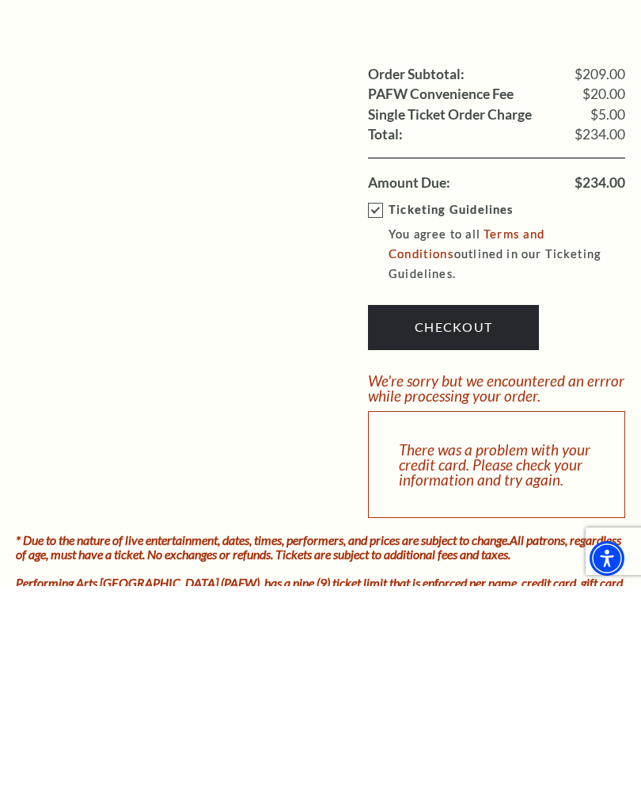
scroll to position [1401, 0]
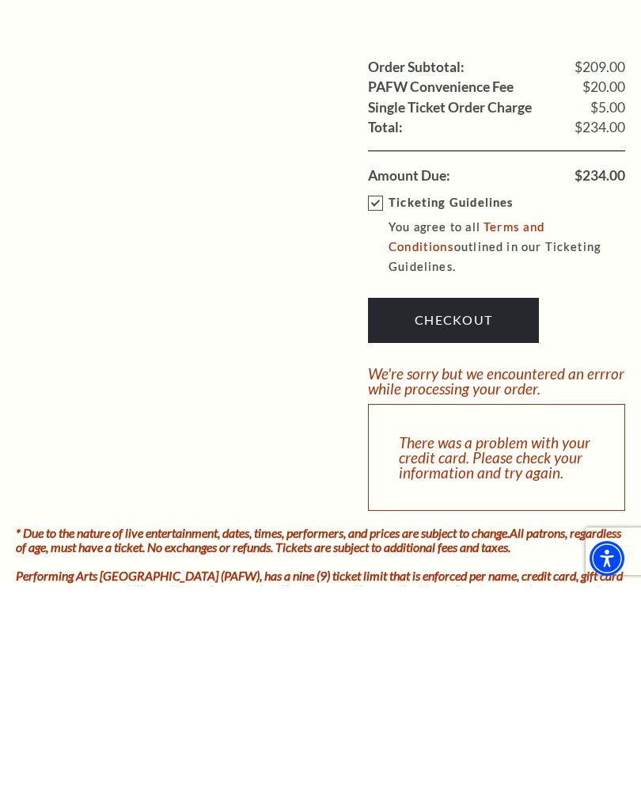
type input "390"
click at [469, 512] on link "Checkout" at bounding box center [453, 534] width 171 height 44
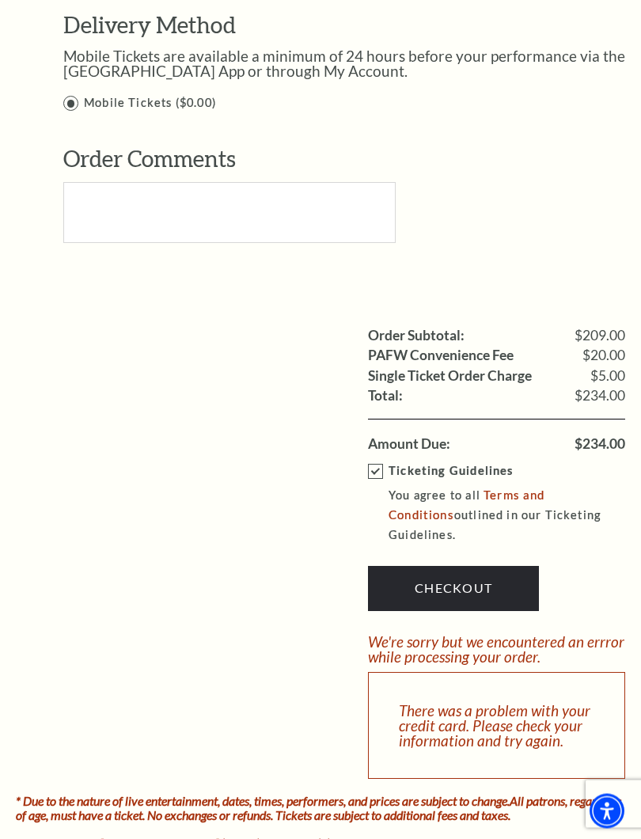
scroll to position [1346, 0]
click at [470, 566] on link "Checkout" at bounding box center [453, 588] width 171 height 44
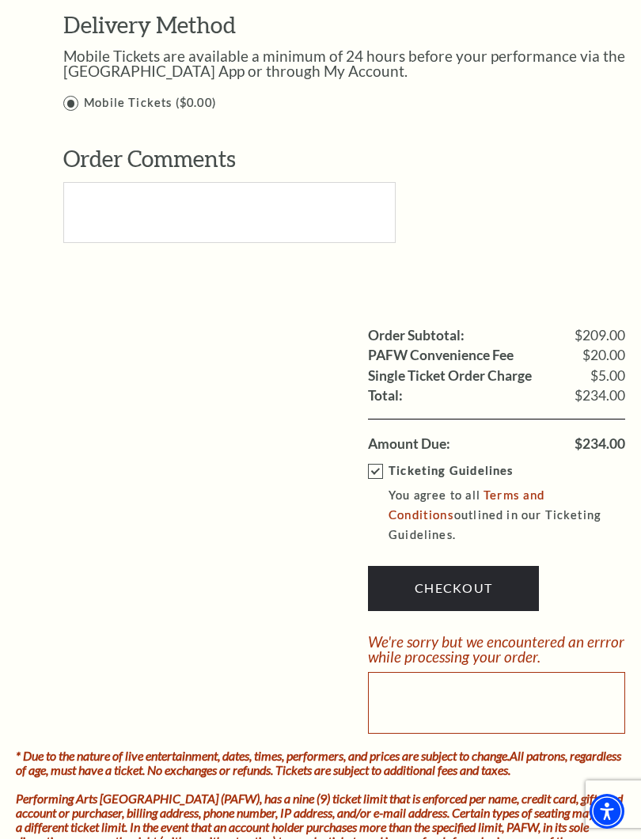
click at [516, 672] on div at bounding box center [496, 703] width 257 height 62
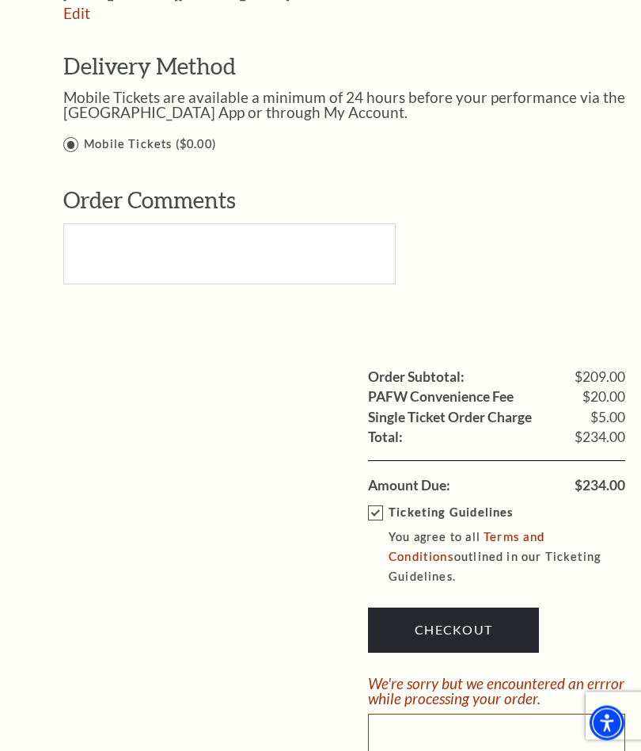
scroll to position [1305, 0]
click at [485, 607] on link "Checkout" at bounding box center [453, 629] width 171 height 44
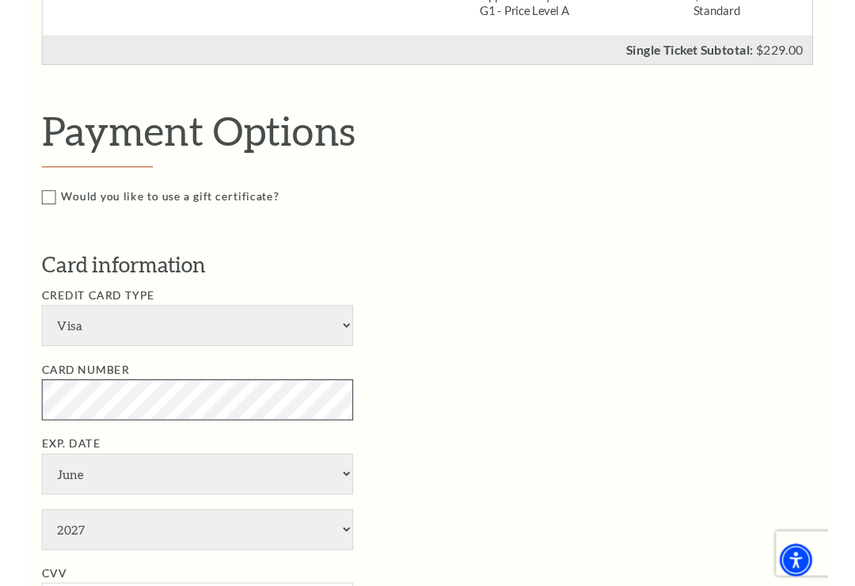
scroll to position [630, 0]
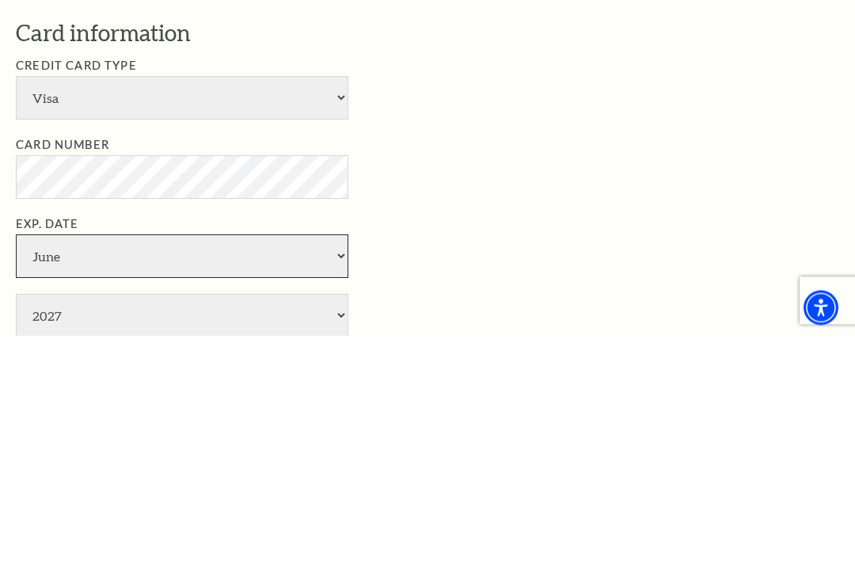
click at [341, 485] on select "January February March April May June July August September October November De…" at bounding box center [182, 507] width 333 height 44
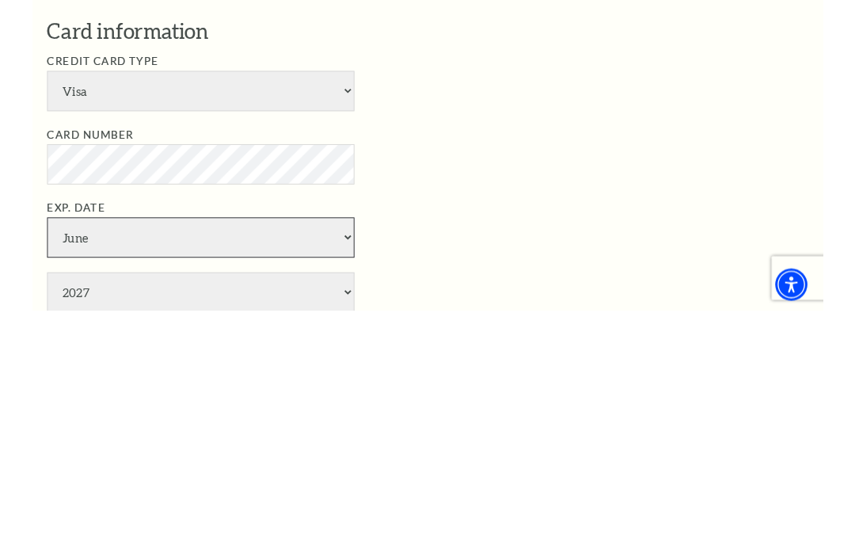
scroll to position [881, 0]
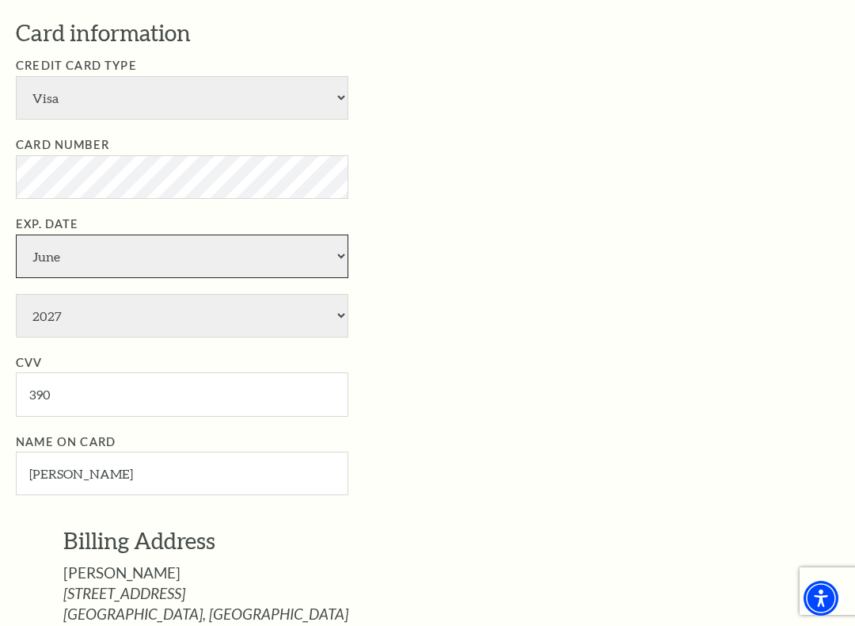
select select "1"
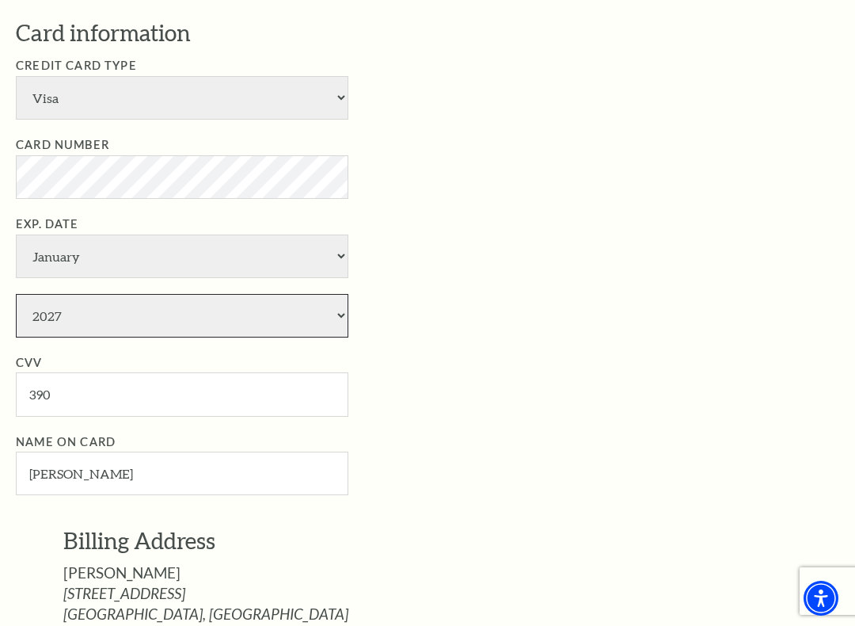
click at [243, 294] on select "2025 2026 2027 2028 2029 2030 2031 2032 2033 2034" at bounding box center [182, 316] width 333 height 44
select select "2029"
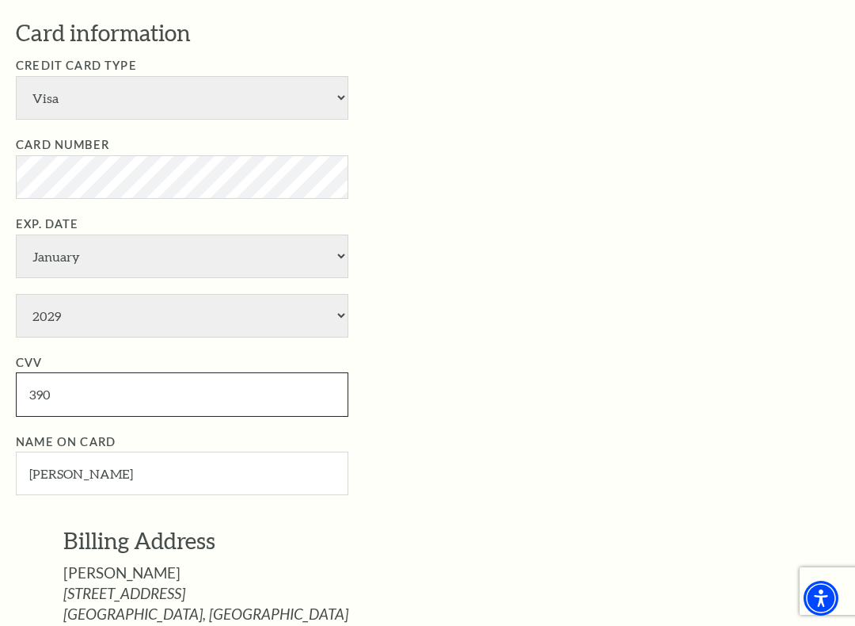
click at [242, 372] on input "390" at bounding box center [182, 394] width 333 height 44
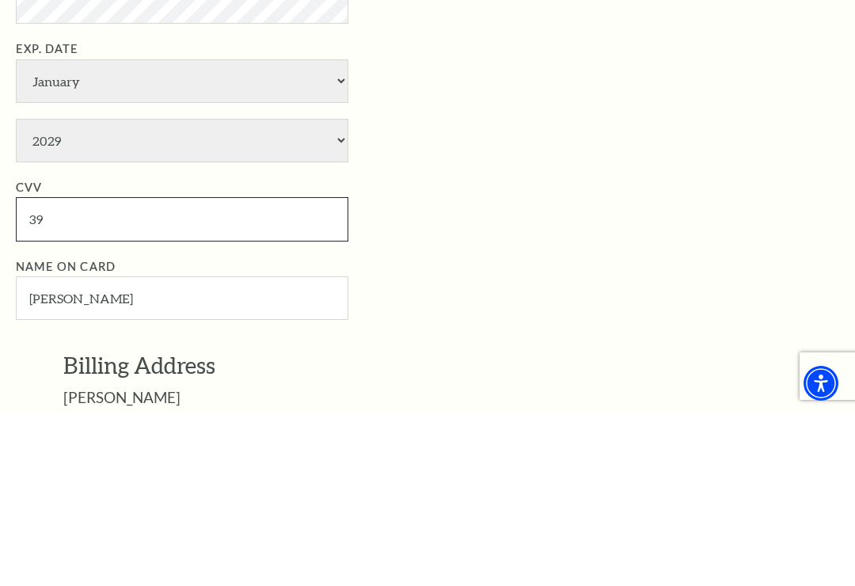
type input "3"
type input "319"
click at [84, 451] on input "[PERSON_NAME]" at bounding box center [182, 473] width 333 height 44
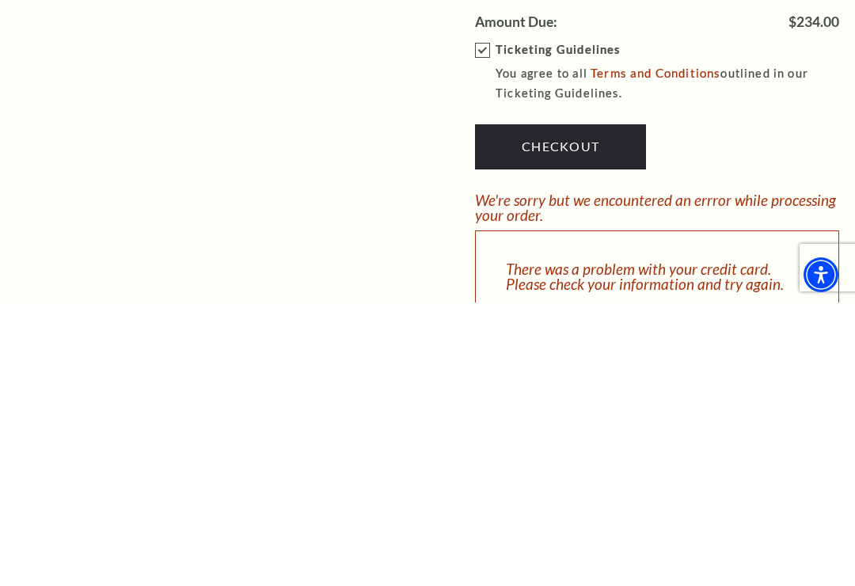
scroll to position [1726, 0]
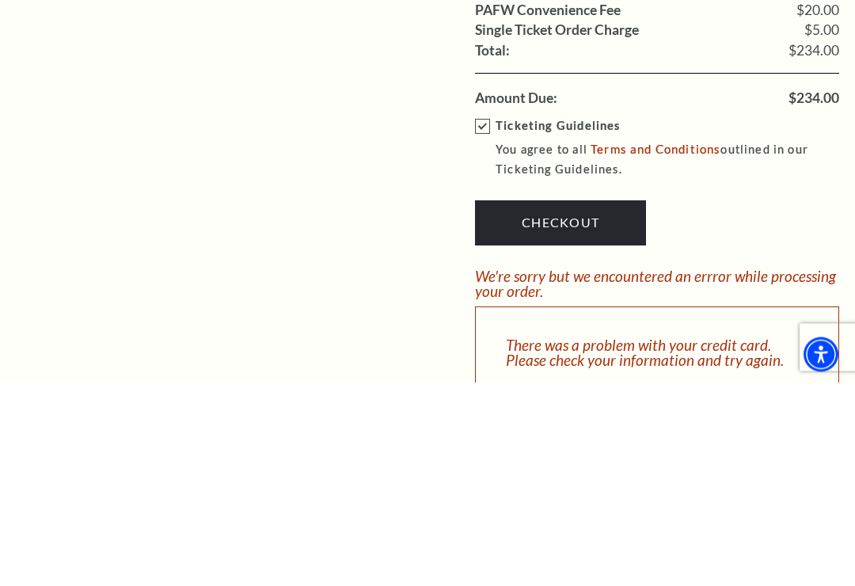
type input "[PERSON_NAME]"
click at [577, 405] on link "Checkout" at bounding box center [560, 427] width 171 height 44
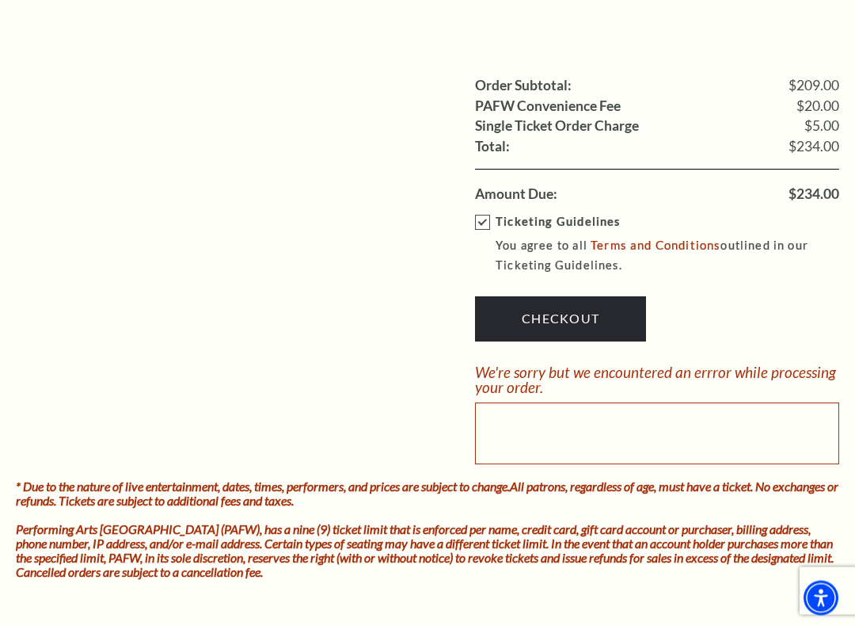
scroll to position [1836, 0]
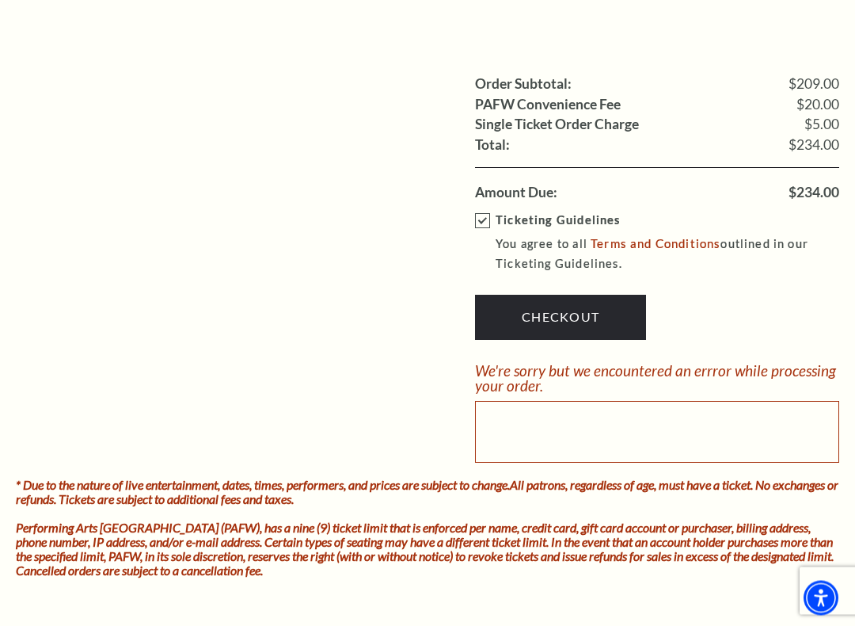
click at [566, 295] on link "Checkout" at bounding box center [560, 317] width 171 height 44
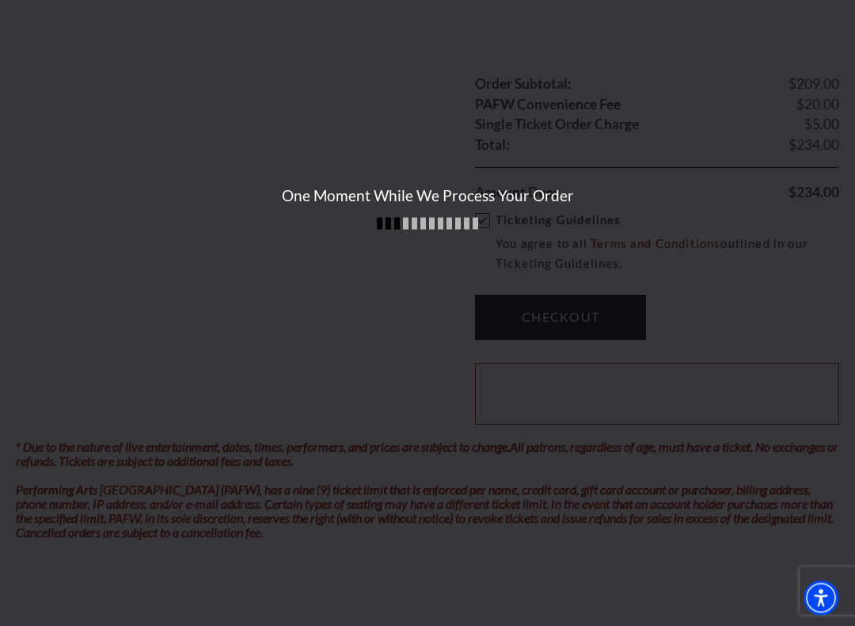
scroll to position [1836, 0]
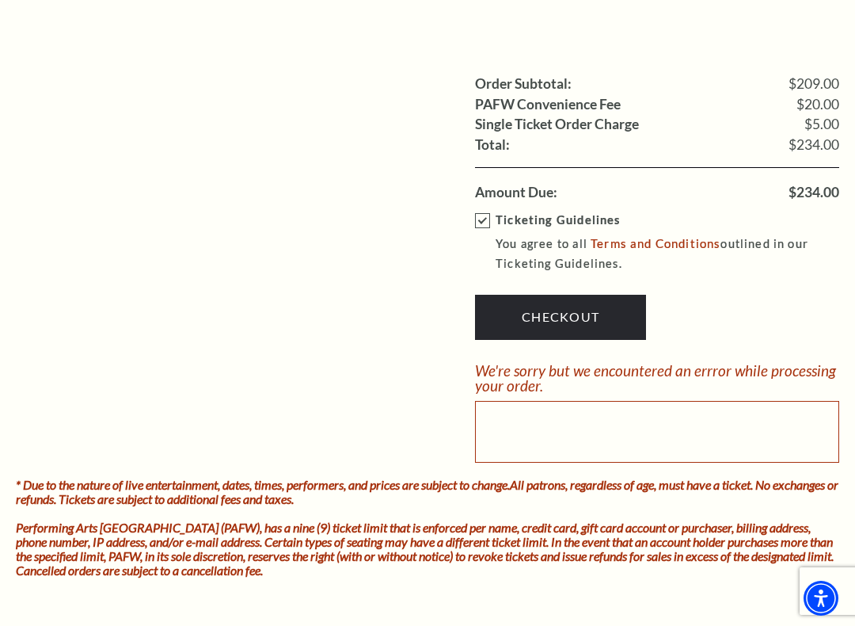
click at [597, 295] on link "Checkout" at bounding box center [560, 317] width 171 height 44
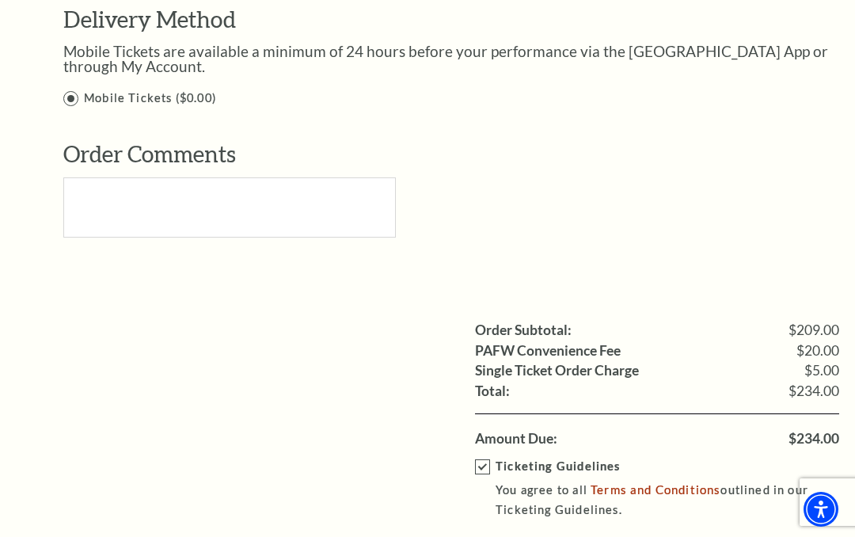
scroll to position [1583, 0]
